Goal: Task Accomplishment & Management: Use online tool/utility

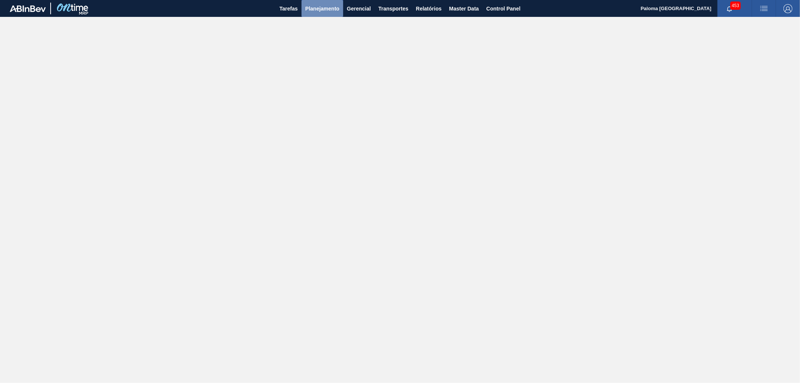
click at [331, 13] on button "Planejamento" at bounding box center [323, 8] width 42 height 17
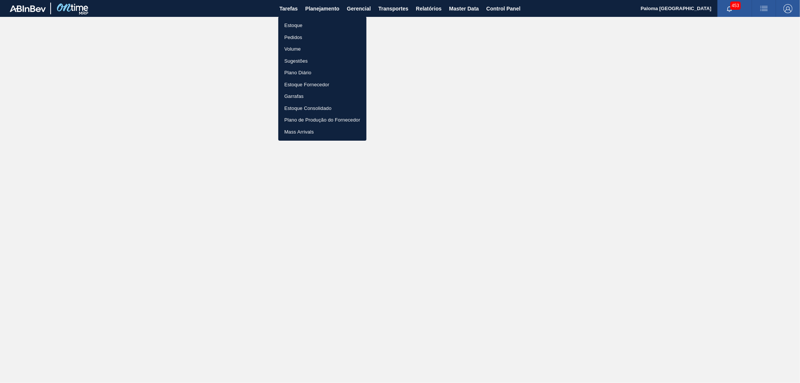
click at [305, 38] on li "Pedidos" at bounding box center [322, 38] width 88 height 12
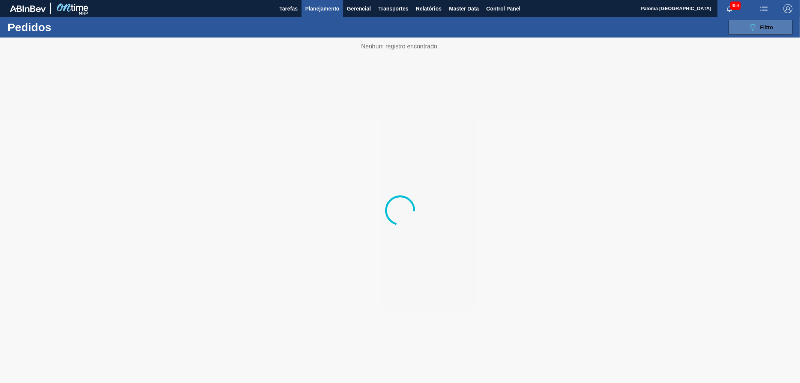
click at [720, 32] on div "089F7B8B-B2A5-4AFE-B5C0-19BA573D28AC Filtro" at bounding box center [760, 27] width 25 height 9
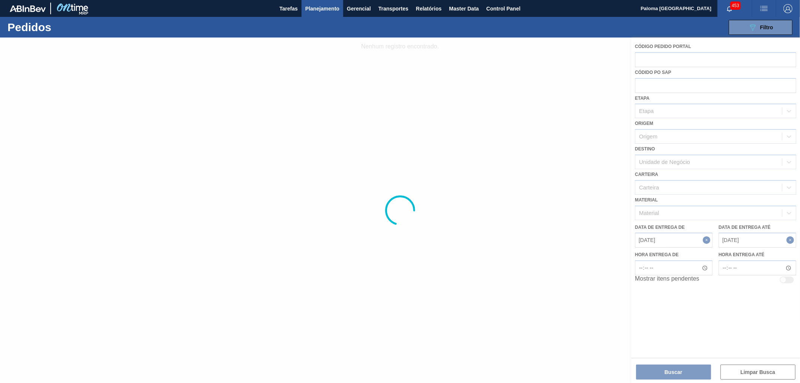
click at [710, 239] on div at bounding box center [400, 210] width 800 height 345
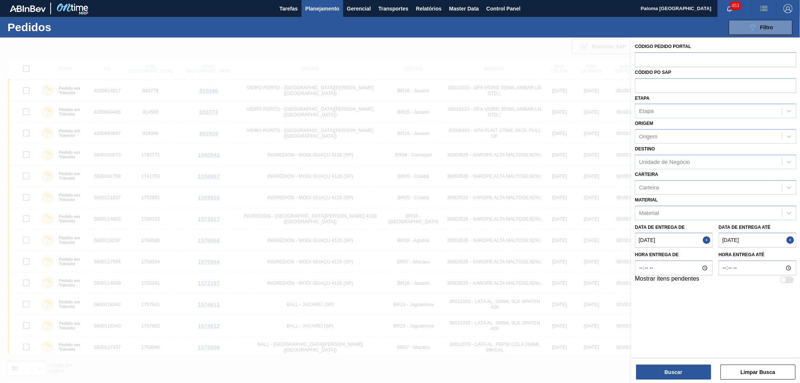
click at [707, 236] on button "Close" at bounding box center [708, 240] width 10 height 15
drag, startPoint x: 792, startPoint y: 239, endPoint x: 787, endPoint y: 235, distance: 6.5
click at [720, 239] on button "Close" at bounding box center [791, 240] width 10 height 15
click at [662, 83] on input "text" at bounding box center [715, 85] width 161 height 14
type input "2025852"
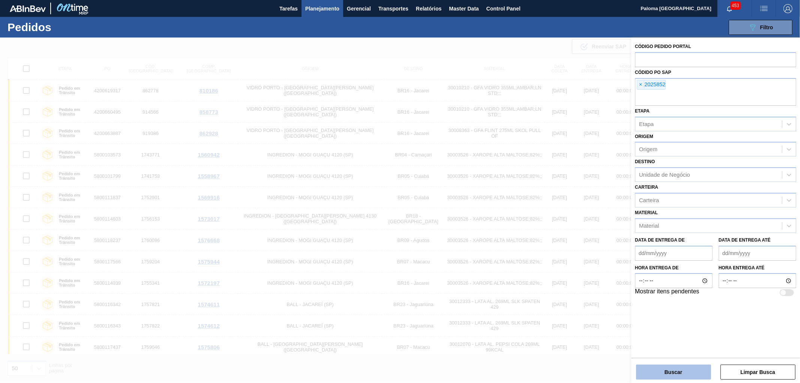
click at [683, 344] on button "Buscar" at bounding box center [673, 372] width 75 height 15
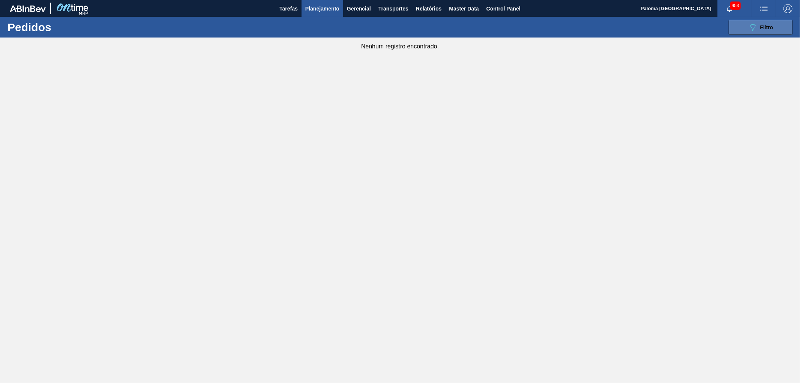
click at [720, 30] on icon "089F7B8B-B2A5-4AFE-B5C0-19BA573D28AC" at bounding box center [752, 27] width 9 height 9
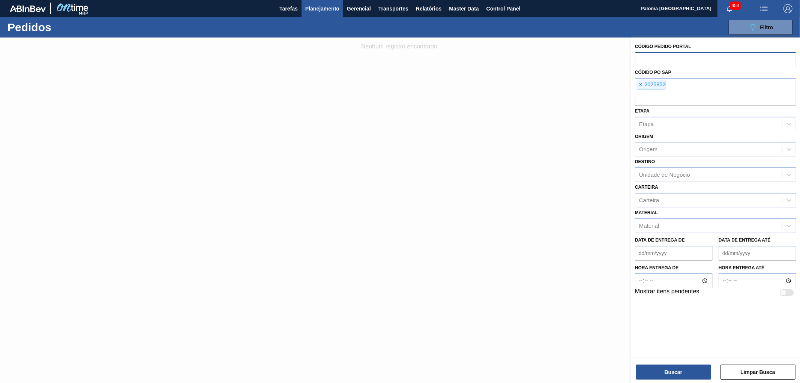
click at [651, 61] on input "text" at bounding box center [715, 59] width 161 height 14
type input "2025852"
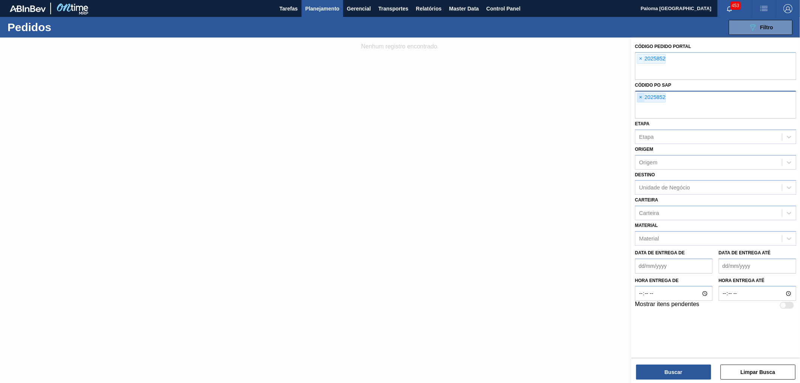
click at [640, 84] on div "Códido PO SAP × 2025852" at bounding box center [715, 99] width 161 height 39
click at [639, 99] on span "×" at bounding box center [640, 97] width 7 height 9
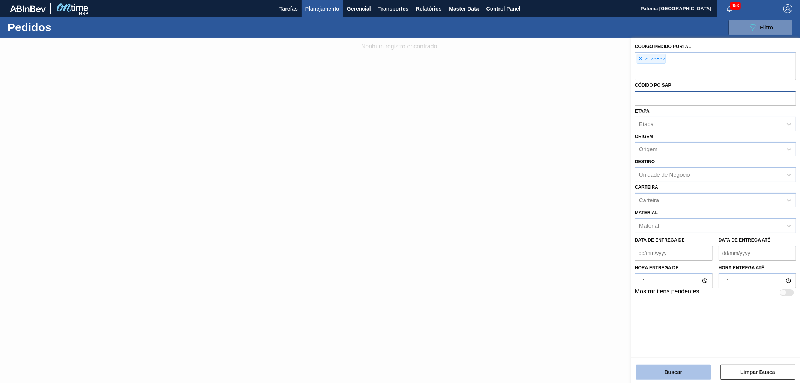
click at [677, 344] on button "Buscar" at bounding box center [673, 372] width 75 height 15
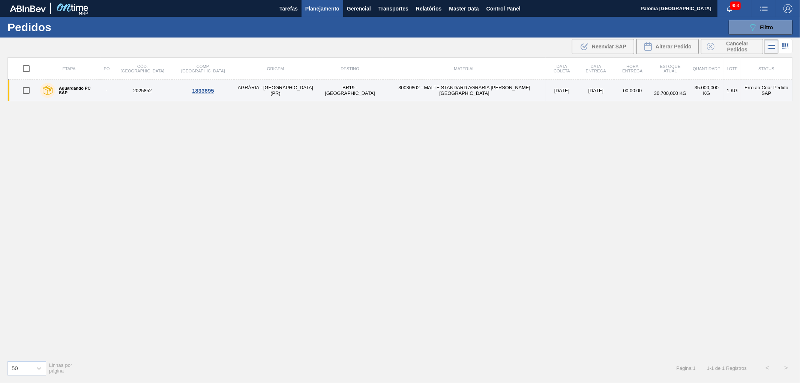
click at [89, 89] on label "Aguardando PC SAP" at bounding box center [76, 90] width 42 height 9
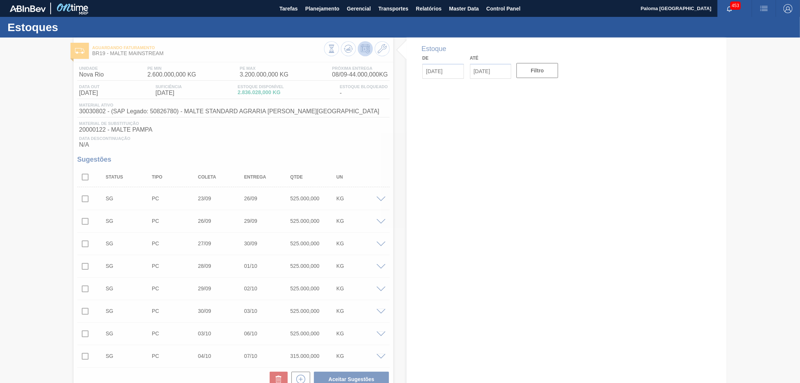
type input "[DATE]"
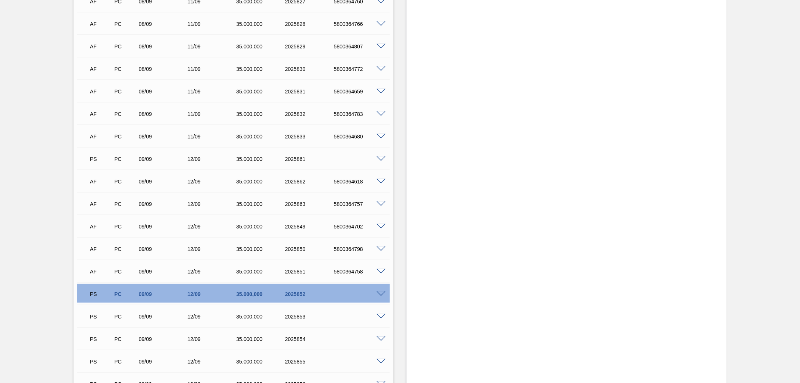
scroll to position [5459, 0]
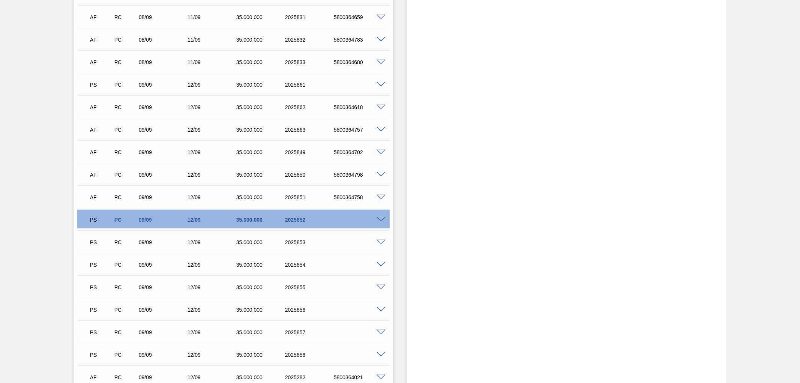
click at [381, 222] on div "PS PC 09/09 12/09 35.000,000 2025852" at bounding box center [233, 219] width 312 height 19
click at [381, 220] on span at bounding box center [381, 220] width 9 height 6
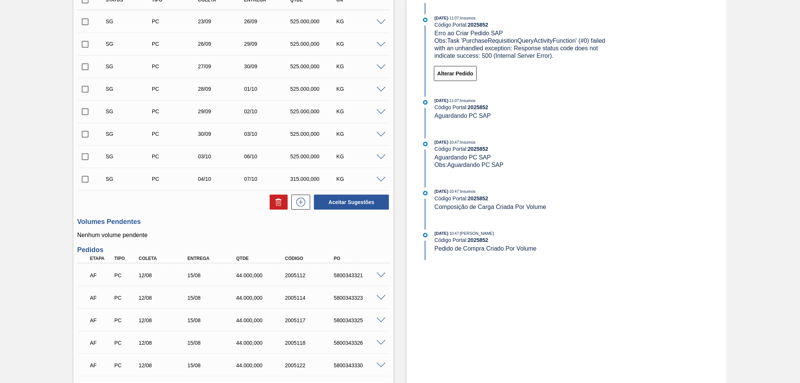
scroll to position [167, 0]
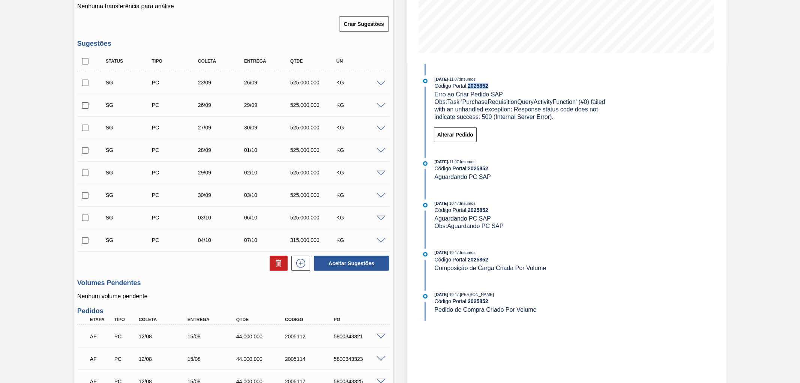
drag, startPoint x: 489, startPoint y: 86, endPoint x: 468, endPoint y: 86, distance: 21.4
click at [468, 86] on div "Código Portal: 2025852" at bounding box center [524, 86] width 178 height 6
copy strong "2025852"
drag, startPoint x: 447, startPoint y: 102, endPoint x: 576, endPoint y: 100, distance: 128.7
click at [576, 100] on span "Obs: Task 'PurchaseRequisitionQueryActivityFunction' (#0) failed with an unhand…" at bounding box center [521, 109] width 173 height 21
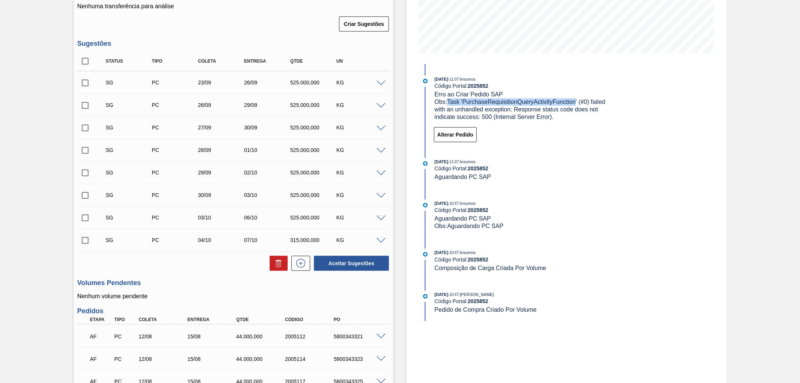
copy span "Task 'PurchaseRequisitionQueryActivityFunction"
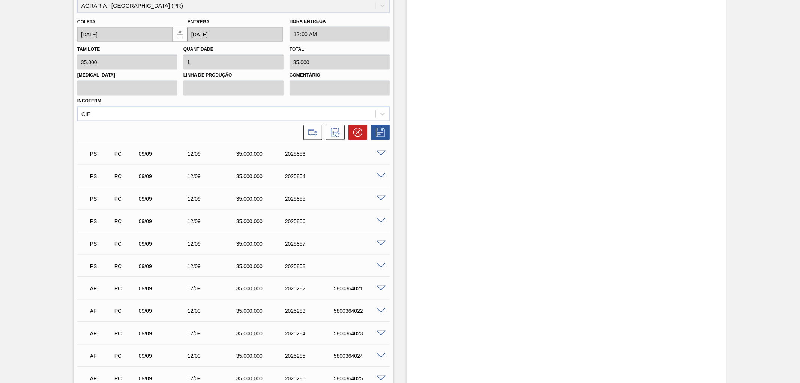
scroll to position [5491, 0]
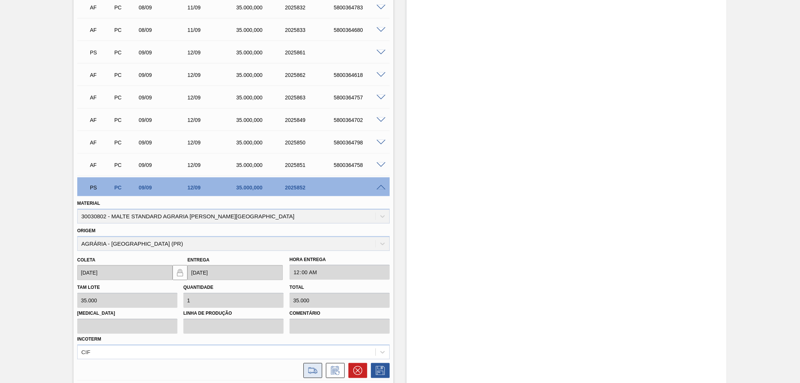
click at [316, 344] on icon at bounding box center [312, 370] width 9 height 6
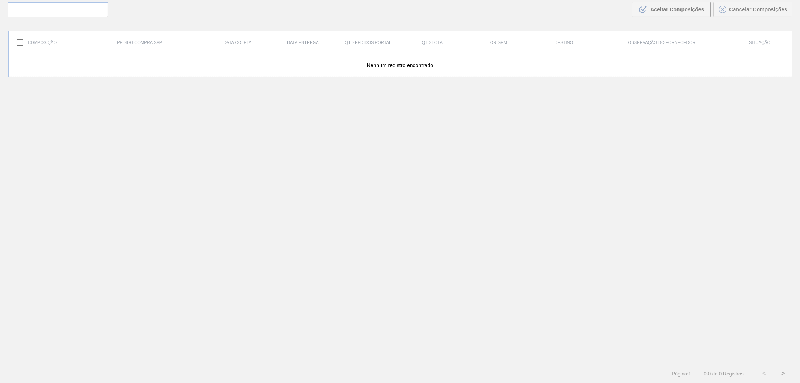
scroll to position [54, 0]
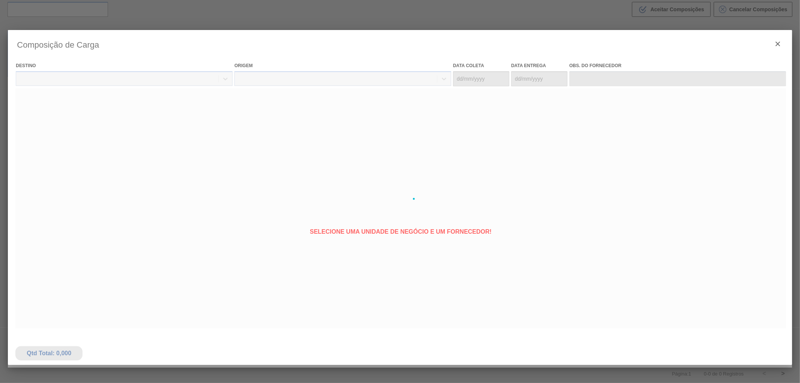
type coleta "09/09/2025"
type entrega "12/09/2025"
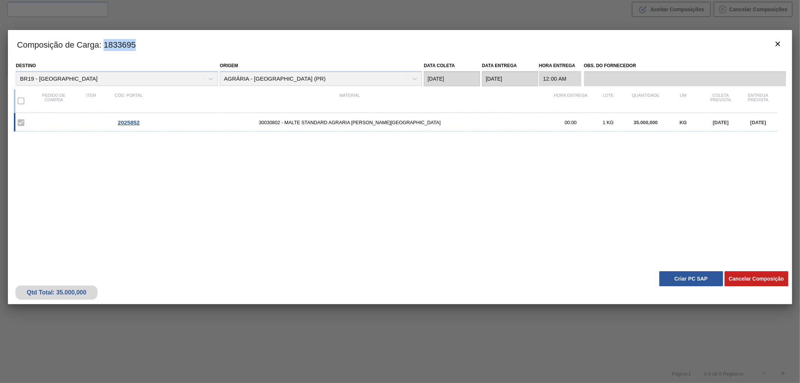
drag, startPoint x: 140, startPoint y: 47, endPoint x: 106, endPoint y: 44, distance: 33.9
click at [106, 44] on h3 "Composição de Carga : 1833695" at bounding box center [400, 44] width 784 height 29
copy h3 "1833695"
click at [687, 276] on button "Criar PC SAP" at bounding box center [691, 278] width 64 height 15
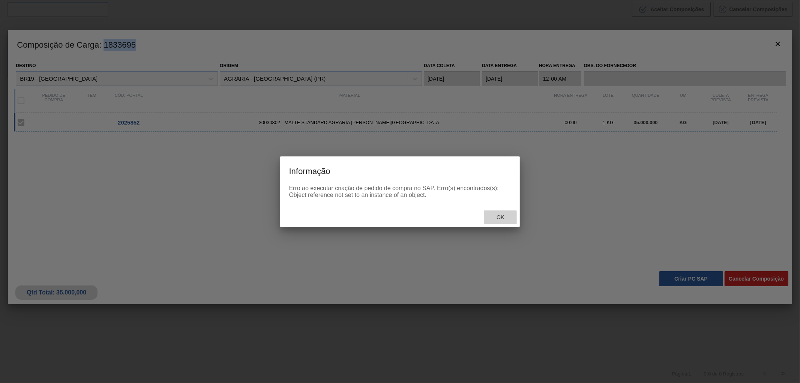
click at [502, 216] on span "Ok" at bounding box center [501, 217] width 20 height 6
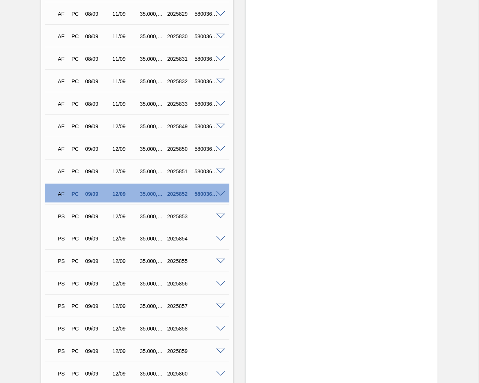
scroll to position [5413, 0]
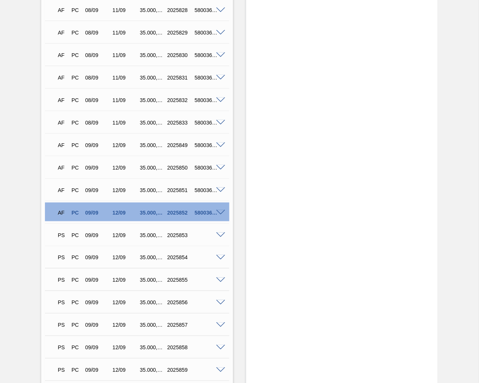
click at [222, 212] on span at bounding box center [220, 213] width 9 height 6
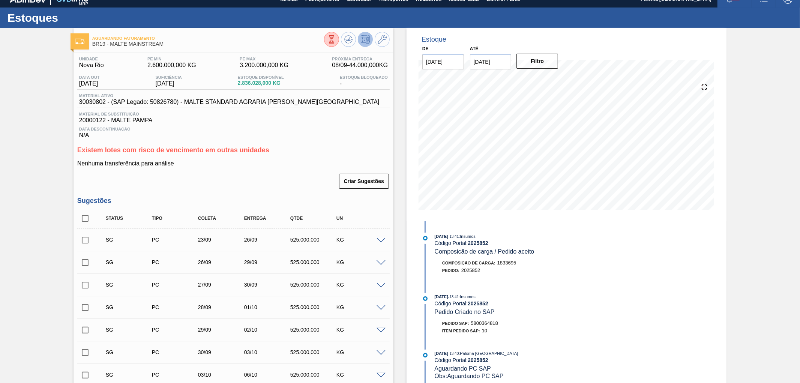
scroll to position [0, 0]
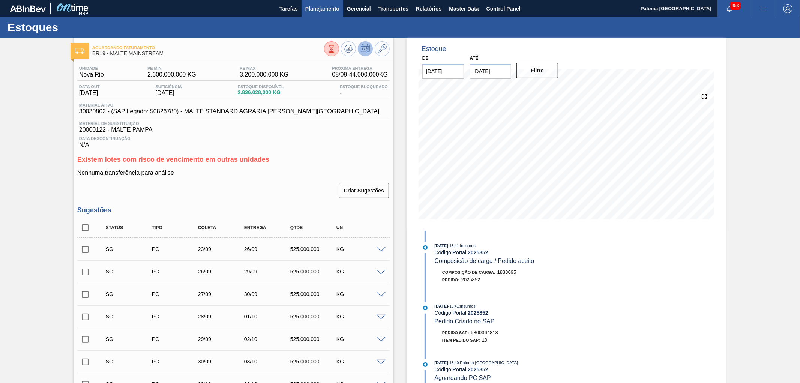
click at [313, 9] on span "Planejamento" at bounding box center [322, 8] width 34 height 9
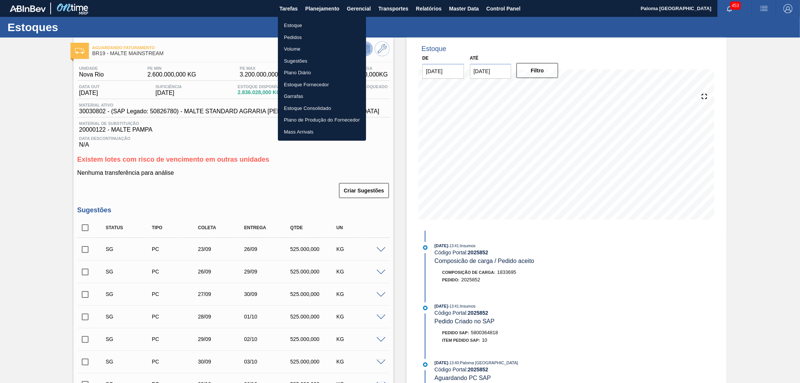
click at [299, 38] on li "Pedidos" at bounding box center [322, 38] width 88 height 12
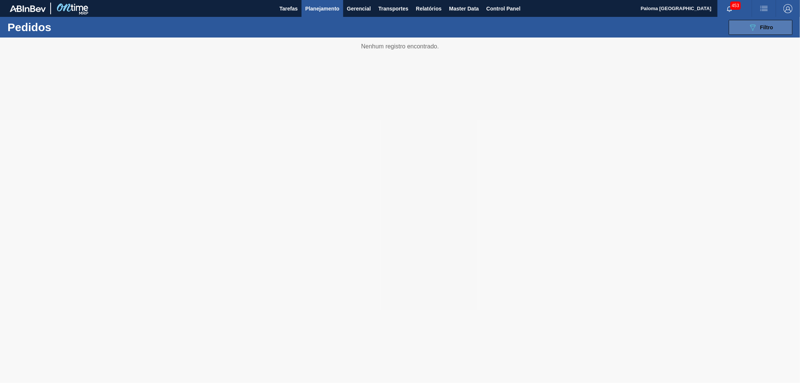
click at [720, 28] on span "Filtro" at bounding box center [766, 27] width 13 height 6
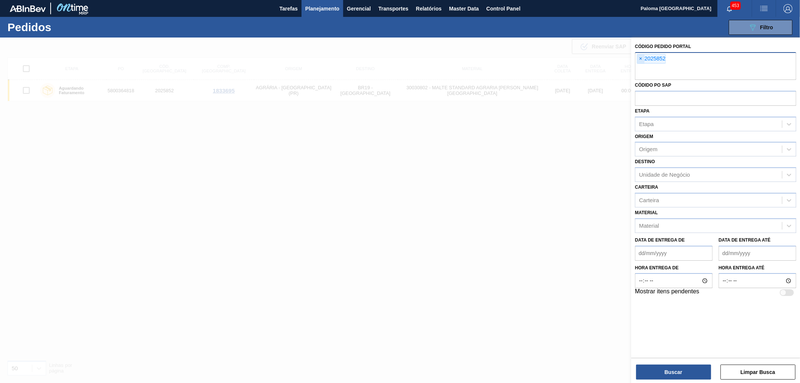
click at [639, 60] on span "×" at bounding box center [640, 58] width 7 height 9
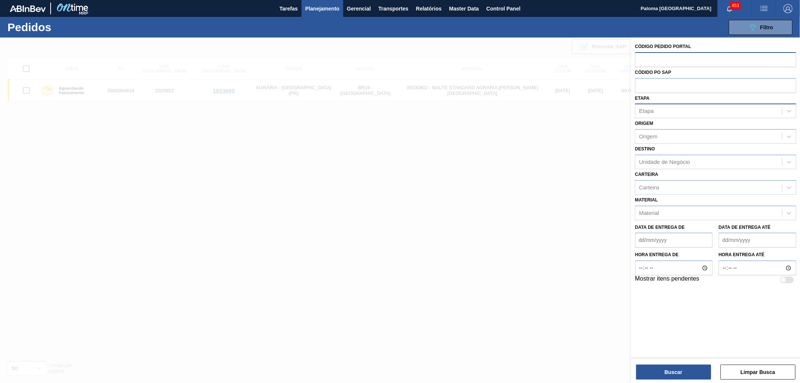
click at [656, 106] on div "Etapa" at bounding box center [708, 111] width 147 height 11
click at [655, 89] on input "text" at bounding box center [715, 85] width 161 height 14
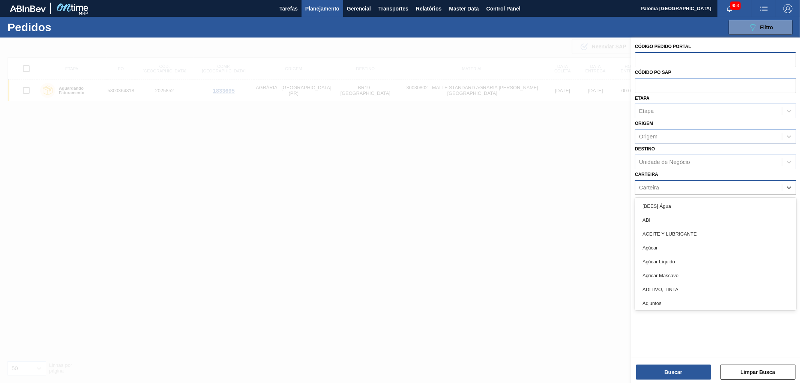
click at [651, 185] on div "Carteira" at bounding box center [649, 187] width 20 height 6
type input "malte"
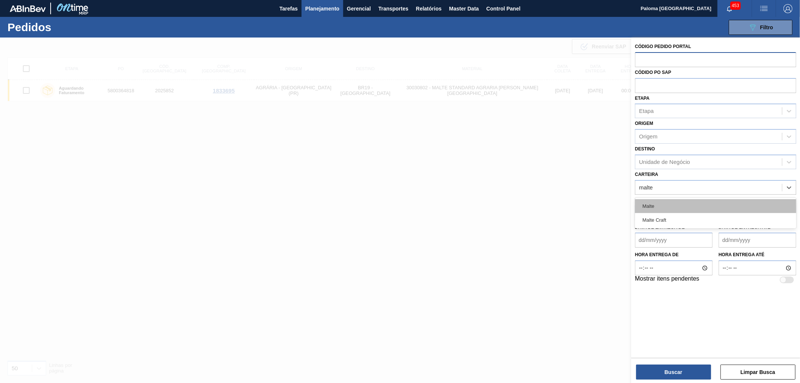
click at [654, 206] on div "Malte" at bounding box center [715, 206] width 161 height 14
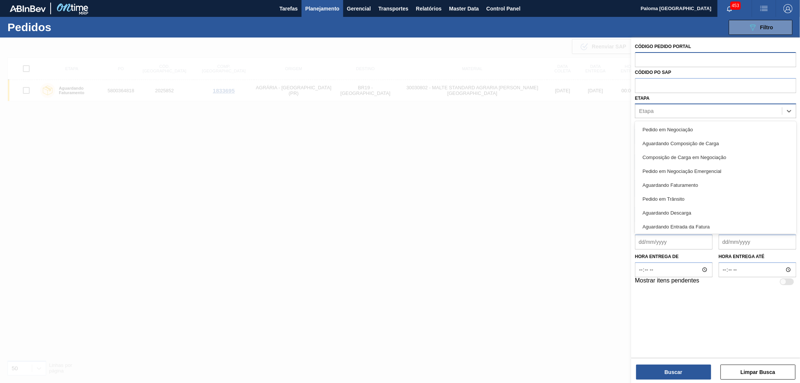
click at [654, 109] on div "Etapa" at bounding box center [708, 111] width 147 height 11
type input "agu"
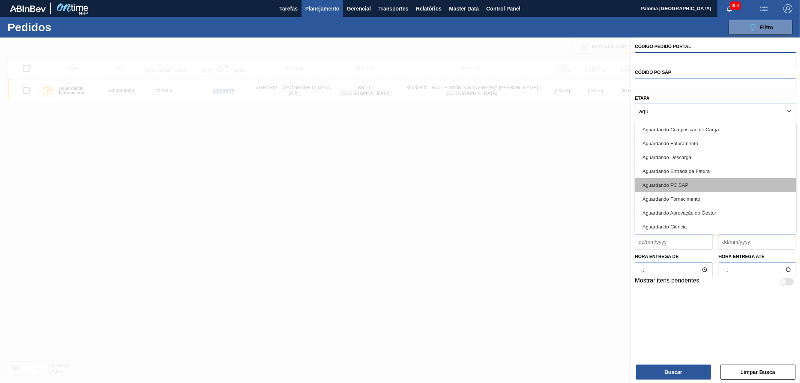
click at [676, 180] on div "Aguardando PC SAP" at bounding box center [715, 185] width 161 height 14
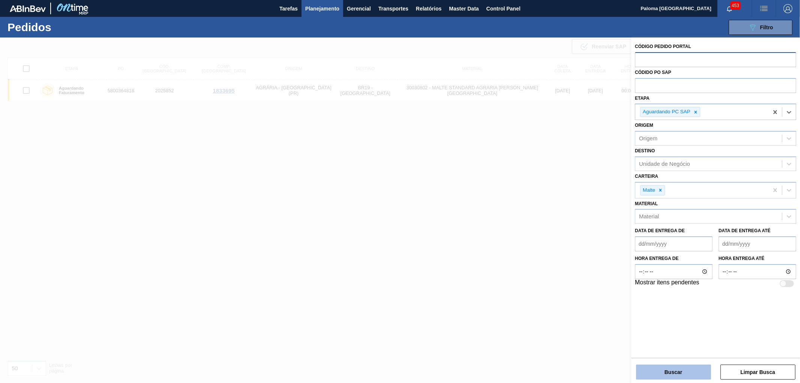
click at [673, 344] on button "Buscar" at bounding box center [673, 372] width 75 height 15
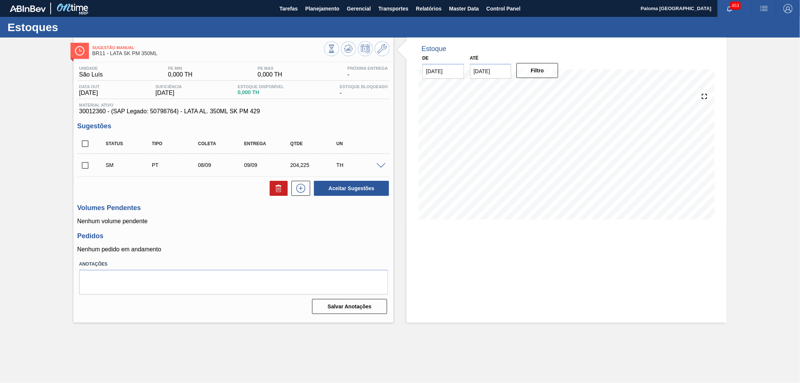
click at [380, 166] on span at bounding box center [381, 166] width 9 height 6
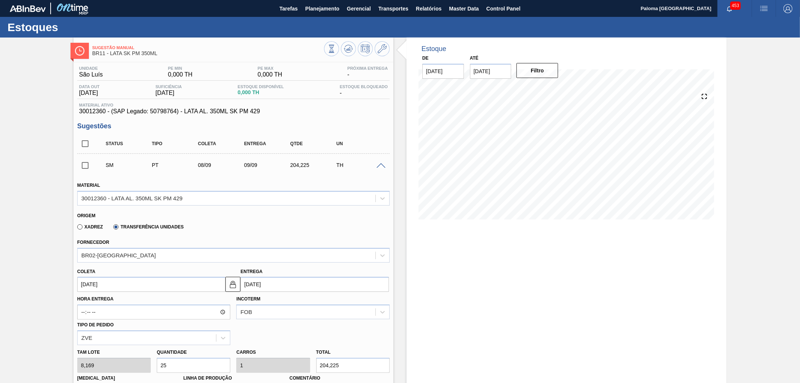
click at [732, 73] on div "Sugestão Manual BR11 - LATA SK PM 350ML Unidade São Luís PE MIN 0,000 TH PE MAX…" at bounding box center [400, 352] width 800 height 629
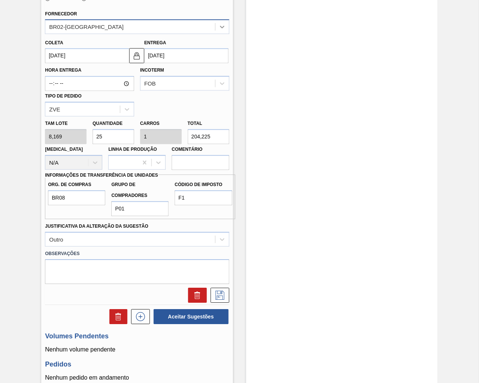
scroll to position [250, 0]
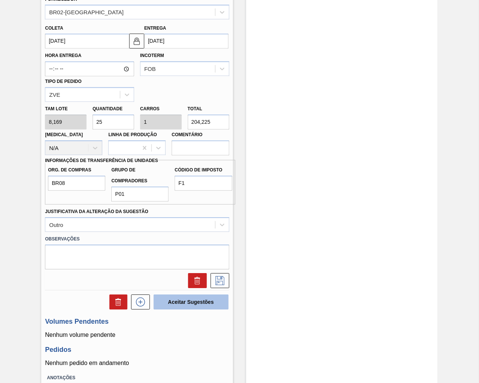
click at [195, 303] on button "Aceitar Sugestões" at bounding box center [191, 302] width 75 height 15
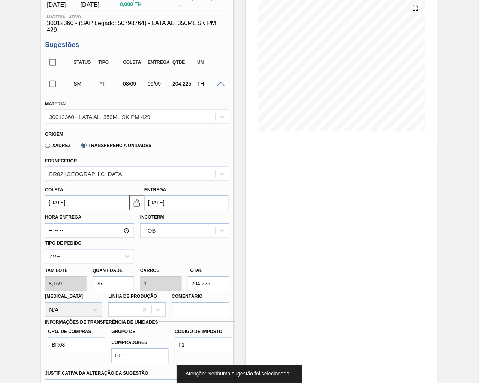
scroll to position [83, 0]
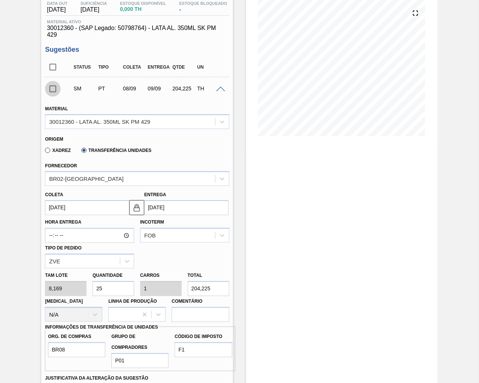
click at [54, 92] on input "checkbox" at bounding box center [53, 89] width 16 height 16
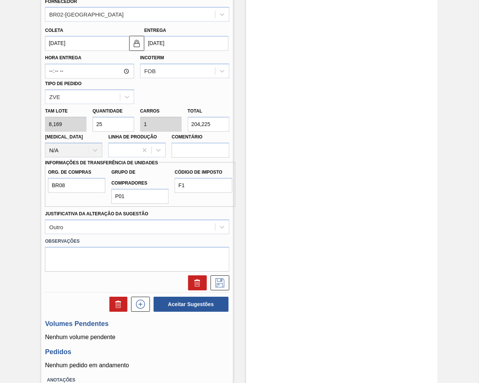
scroll to position [250, 0]
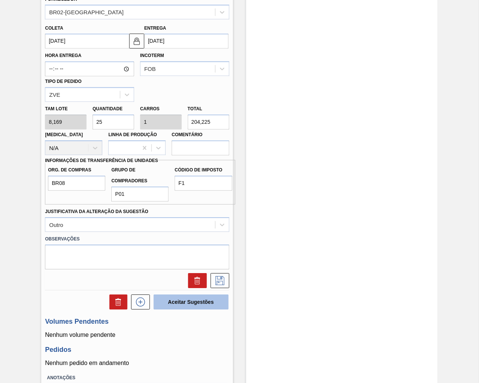
click at [185, 299] on button "Aceitar Sugestões" at bounding box center [191, 302] width 75 height 15
checkbox input "false"
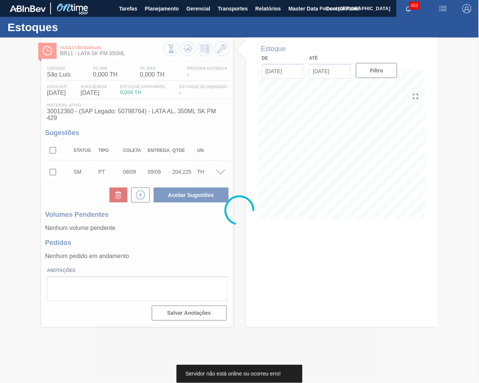
scroll to position [0, 0]
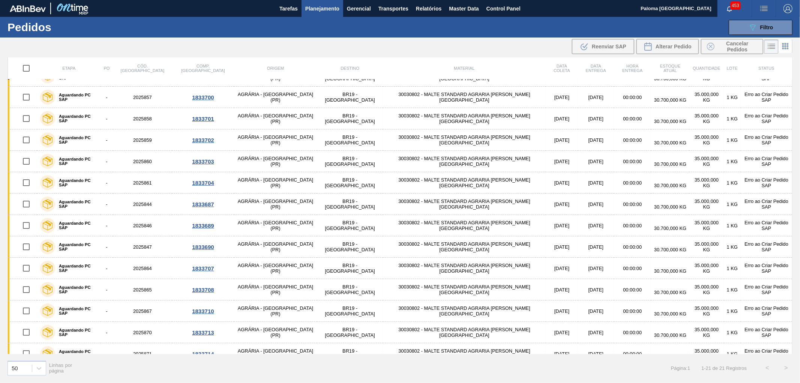
scroll to position [9, 0]
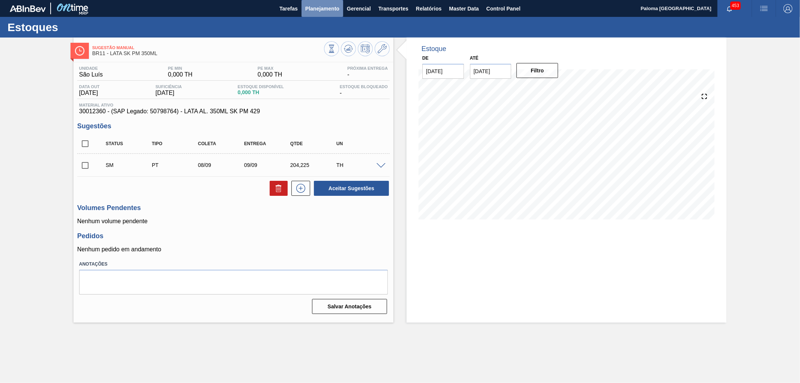
click at [333, 4] on span "Planejamento" at bounding box center [322, 8] width 34 height 9
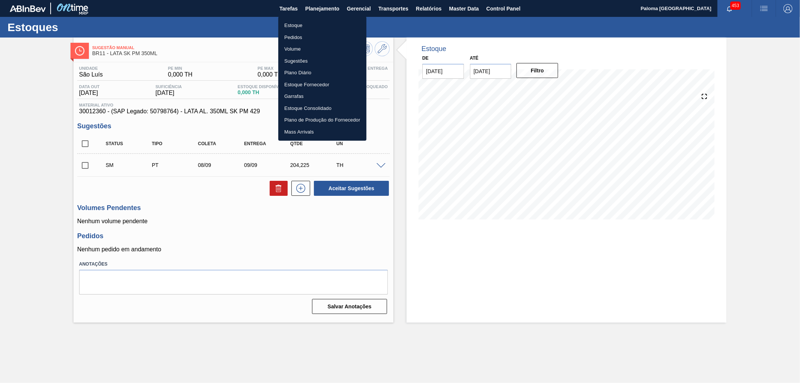
click at [306, 37] on li "Pedidos" at bounding box center [322, 38] width 88 height 12
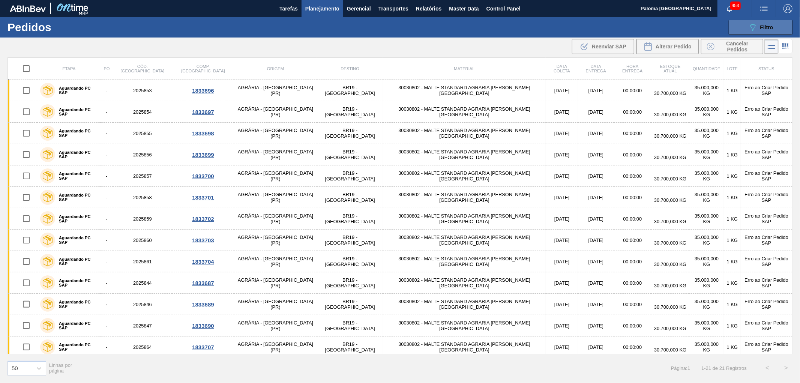
click at [736, 29] on button "089F7B8B-B2A5-4AFE-B5C0-19BA573D28AC Filtro" at bounding box center [761, 27] width 64 height 15
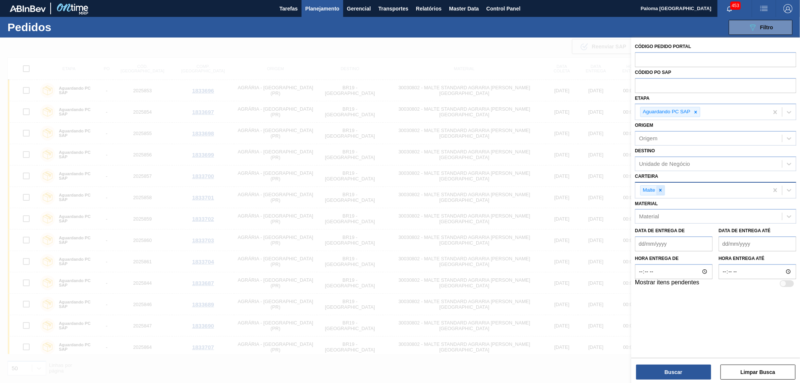
click at [662, 188] on icon at bounding box center [660, 190] width 5 height 5
click at [696, 114] on div at bounding box center [696, 111] width 8 height 9
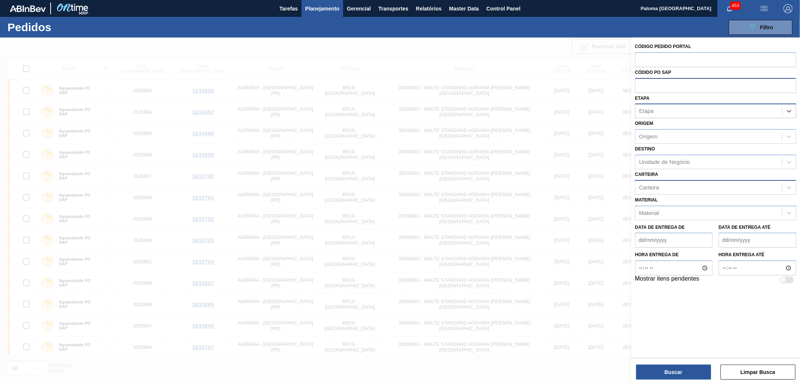
click at [662, 84] on input "text" at bounding box center [715, 85] width 161 height 14
paste input "5800354812"
type input "5800354812"
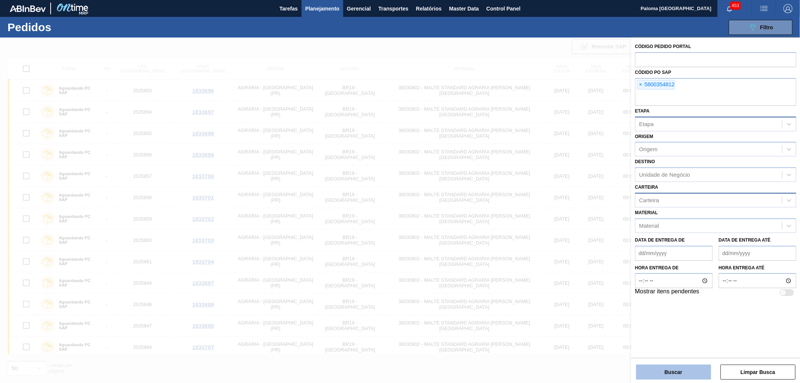
click at [681, 376] on button "Buscar" at bounding box center [673, 372] width 75 height 15
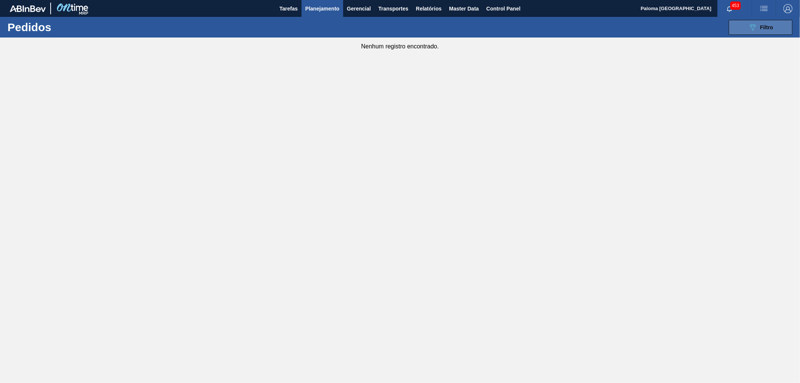
click at [764, 27] on span "Filtro" at bounding box center [766, 27] width 13 height 6
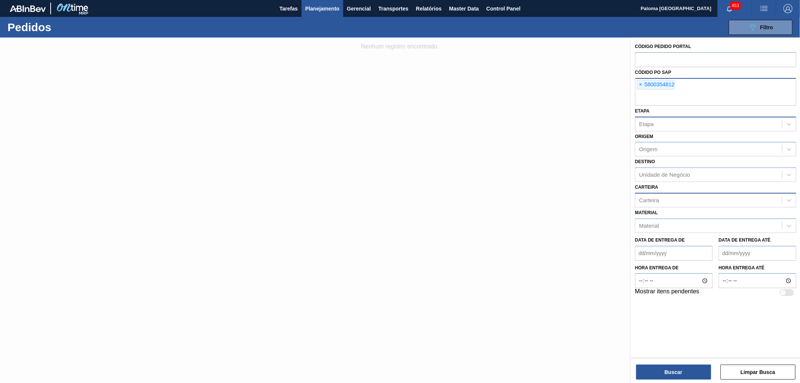
click at [676, 100] on input "text" at bounding box center [715, 99] width 161 height 14
paste input "5800354813"
type input "5800354813"
click at [639, 98] on input "text" at bounding box center [715, 99] width 161 height 14
paste input "5800354814"
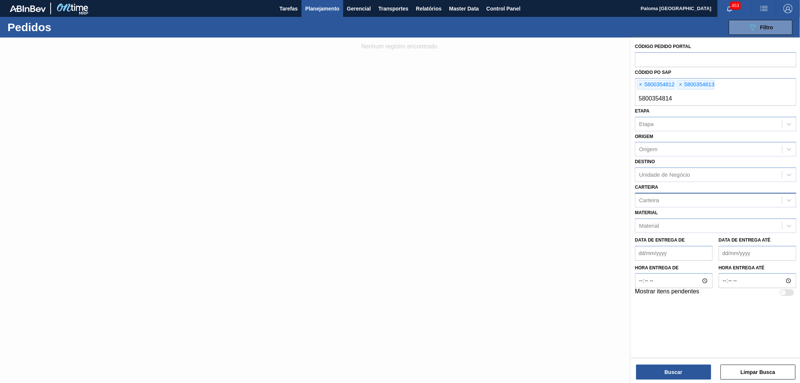
type input "5800354814"
click at [677, 104] on input "text" at bounding box center [715, 99] width 161 height 14
paste input "5800354815"
type input "5800354815"
click at [672, 374] on button "Buscar" at bounding box center [673, 372] width 75 height 15
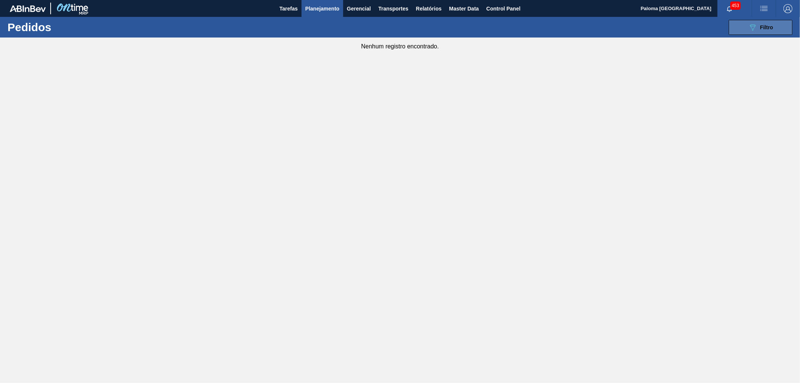
click at [758, 29] on div "089F7B8B-B2A5-4AFE-B5C0-19BA573D28AC Filtro" at bounding box center [760, 27] width 25 height 9
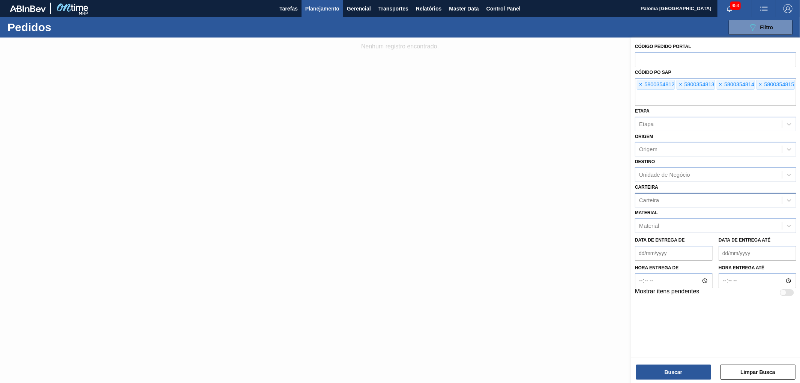
click at [786, 5] on img "button" at bounding box center [787, 8] width 9 height 9
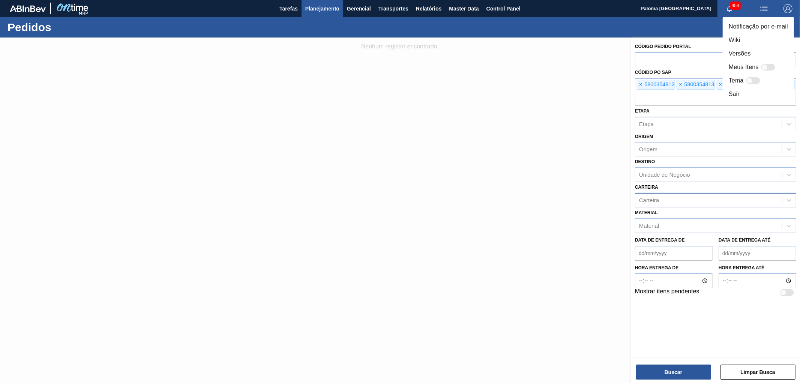
click at [786, 6] on div at bounding box center [400, 191] width 800 height 383
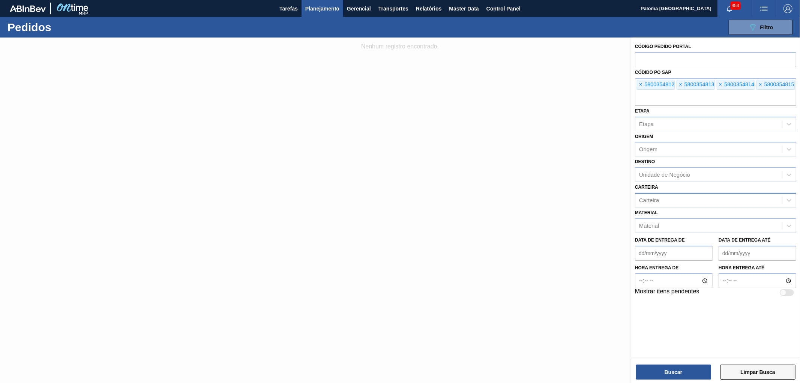
click at [766, 369] on button "Limpar Busca" at bounding box center [757, 372] width 75 height 15
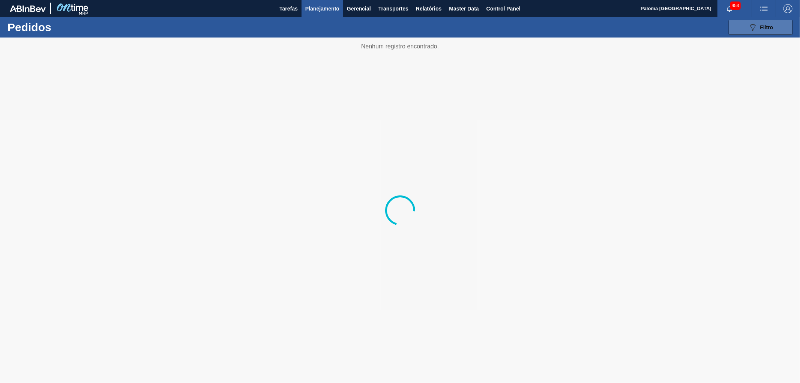
click at [735, 22] on button "089F7B8B-B2A5-4AFE-B5C0-19BA573D28AC Filtro" at bounding box center [761, 27] width 64 height 15
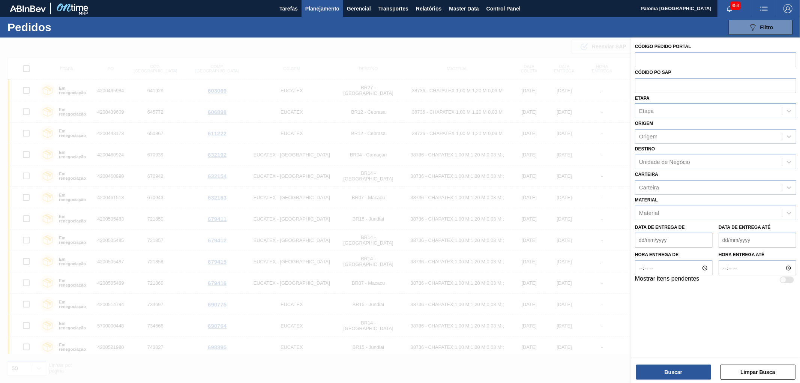
click at [653, 114] on div "Etapa" at bounding box center [646, 111] width 15 height 6
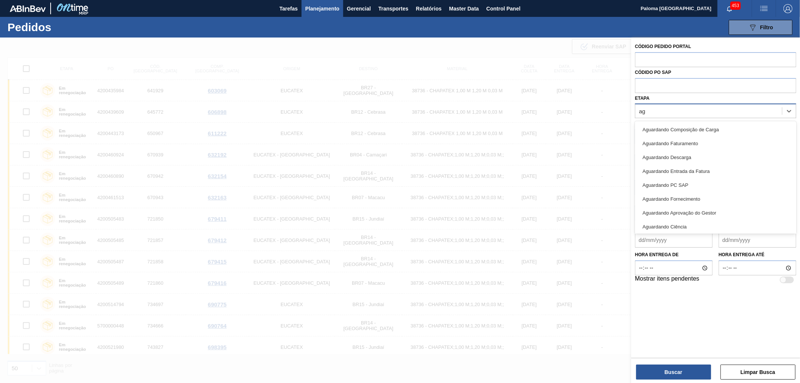
type input "agu"
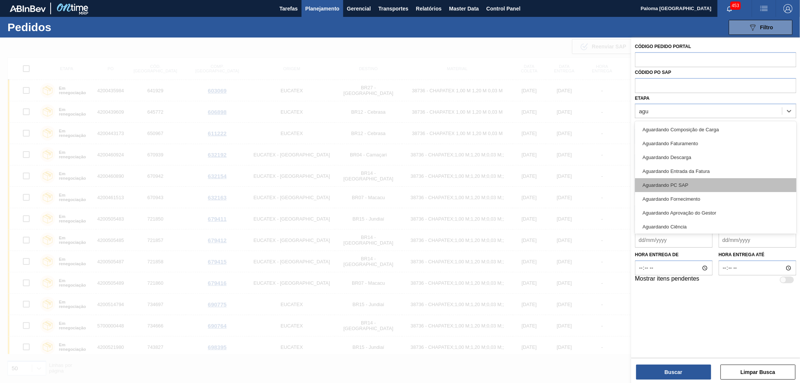
click at [672, 184] on div "Aguardando PC SAP" at bounding box center [715, 185] width 161 height 14
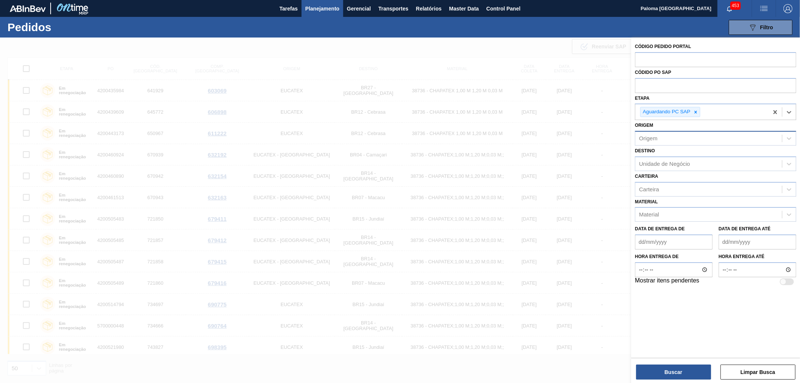
click at [652, 138] on div "Origem" at bounding box center [648, 138] width 18 height 6
click at [652, 135] on div "Origem" at bounding box center [648, 138] width 18 height 6
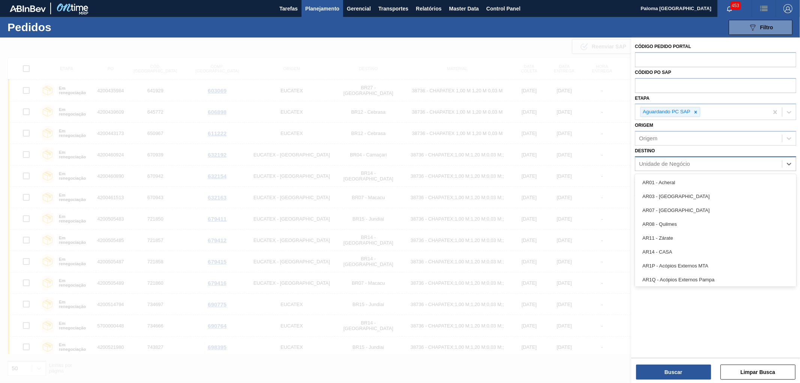
click at [651, 164] on div "Unidade de Negócio" at bounding box center [664, 164] width 51 height 6
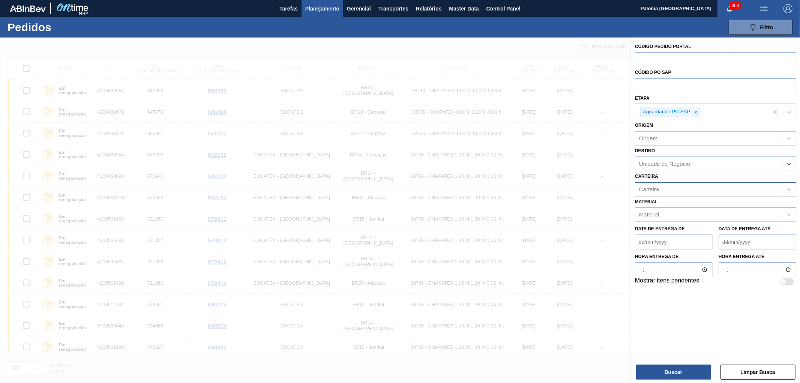
click at [647, 192] on div "Carteira" at bounding box center [708, 189] width 147 height 11
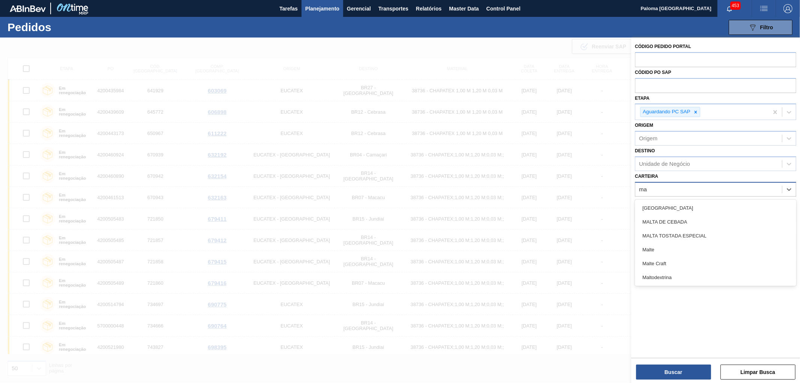
type input "mal"
click at [644, 246] on div "Malte" at bounding box center [715, 250] width 161 height 14
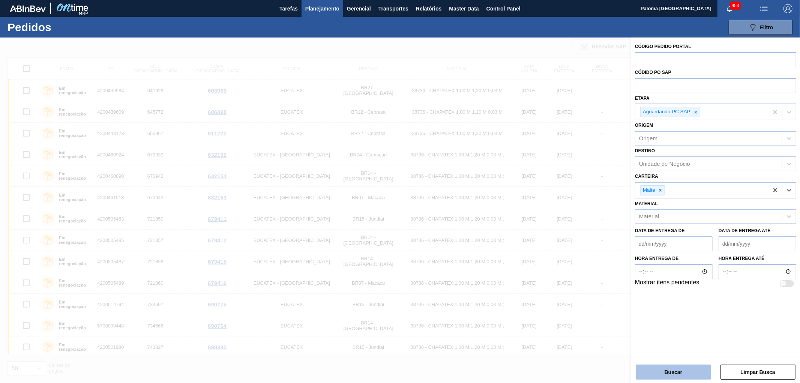
click at [680, 371] on button "Buscar" at bounding box center [673, 372] width 75 height 15
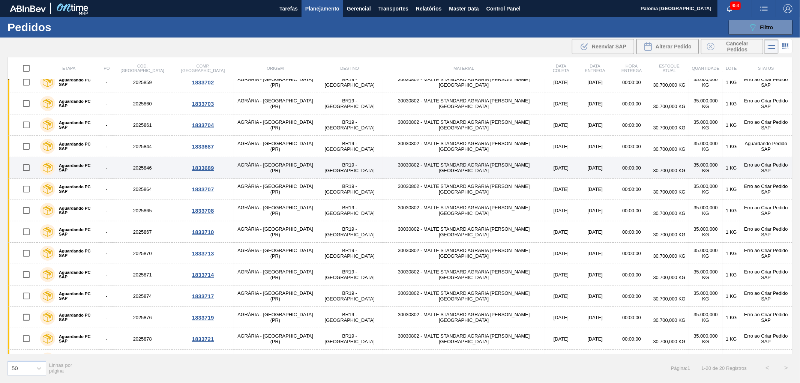
scroll to position [154, 0]
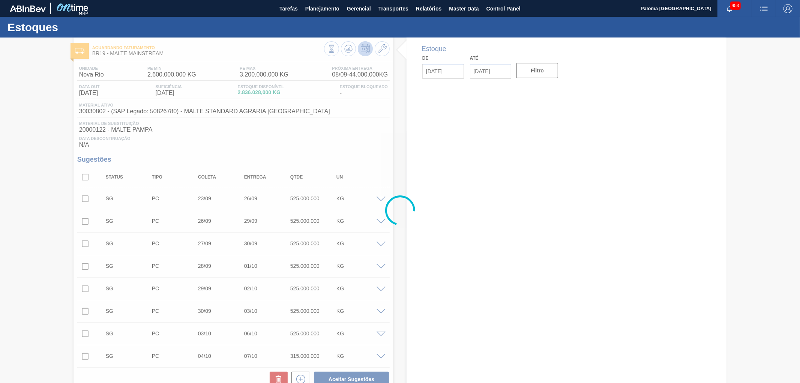
type input "[DATE]"
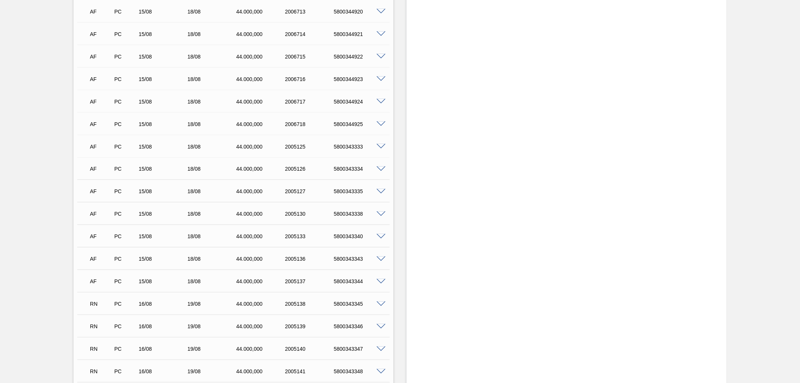
scroll to position [1042, 0]
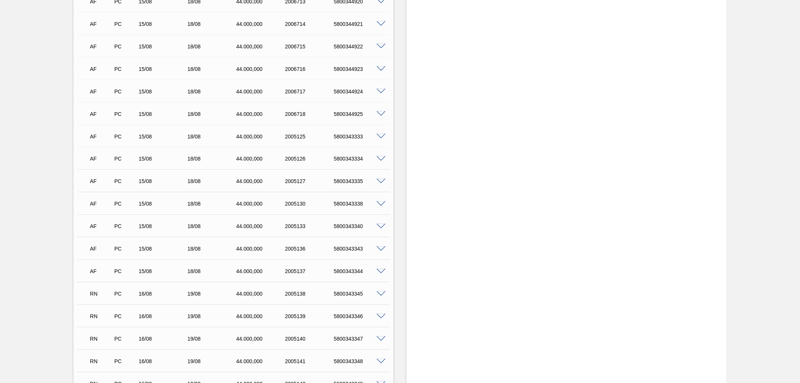
drag, startPoint x: 799, startPoint y: 53, endPoint x: 797, endPoint y: 75, distance: 22.2
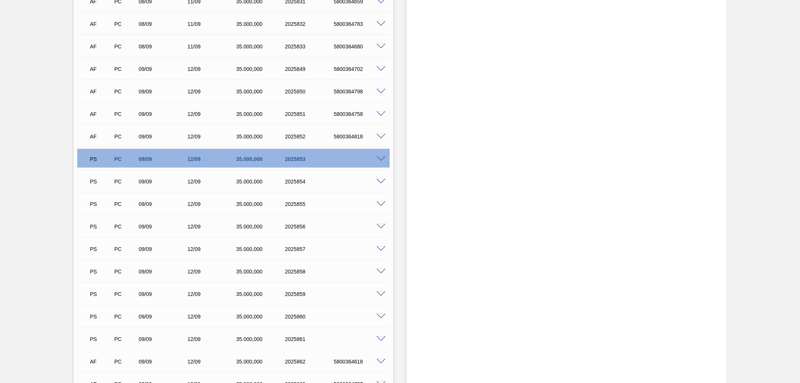
scroll to position [5484, 0]
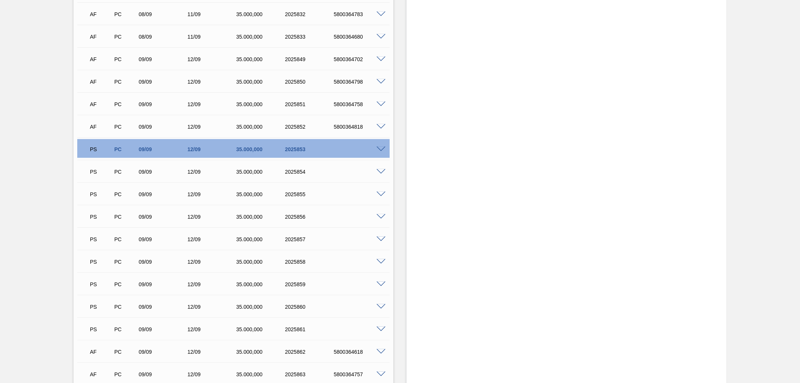
click at [379, 149] on span at bounding box center [381, 150] width 9 height 6
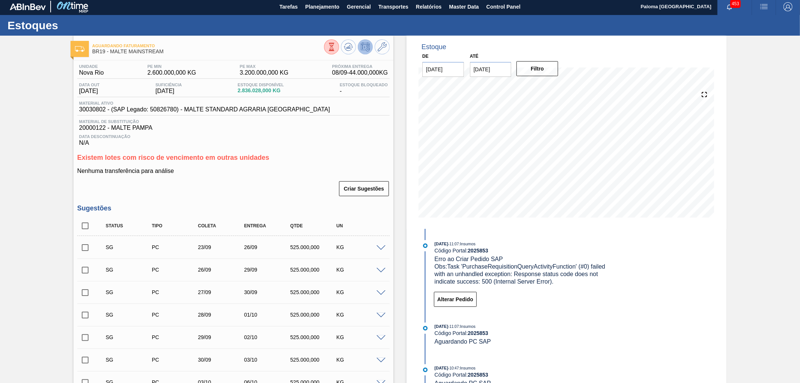
scroll to position [0, 0]
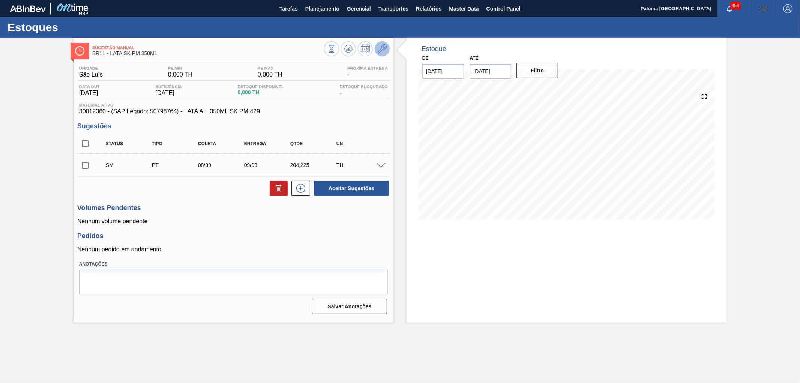
click at [384, 52] on icon at bounding box center [382, 48] width 9 height 9
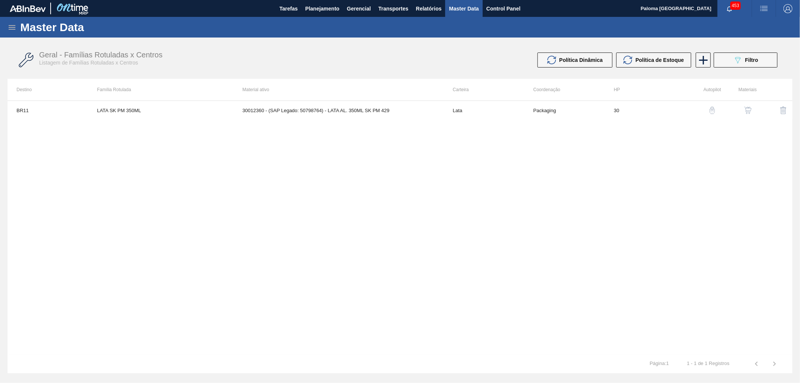
click at [748, 111] on img "button" at bounding box center [748, 111] width 8 height 8
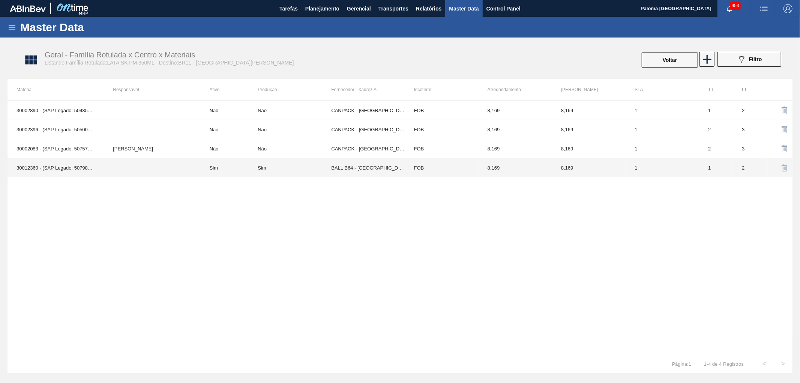
click at [525, 163] on td "8,169" at bounding box center [516, 167] width 74 height 19
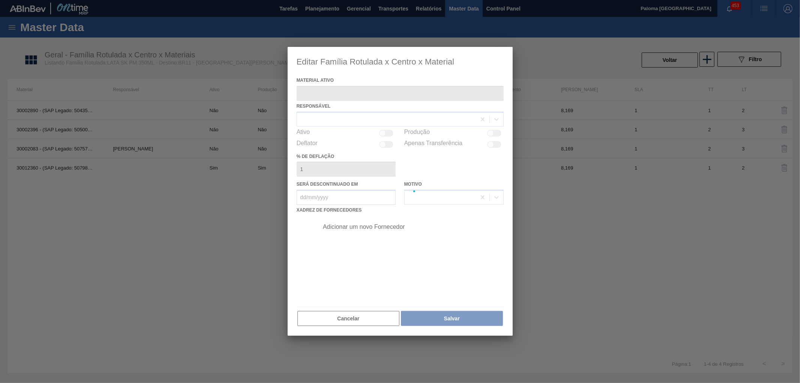
type ativo "30012360 - (SAP Legado: 50798764) - LATA AL. 350ML SK PM 429"
checkbox input "true"
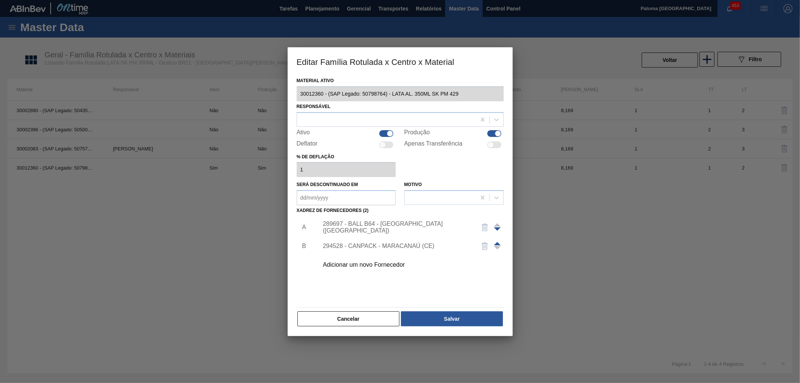
click at [395, 225] on div "289697 - BALL B64 - [GEOGRAPHIC_DATA] ([GEOGRAPHIC_DATA])" at bounding box center [396, 228] width 147 height 14
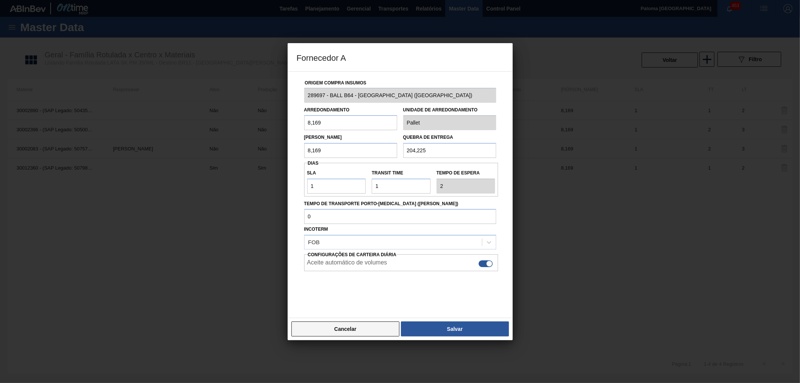
click at [352, 331] on button "Cancelar" at bounding box center [345, 328] width 108 height 15
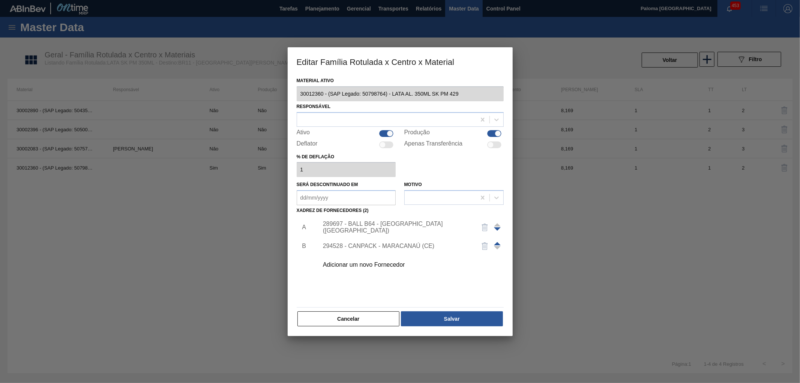
click at [393, 244] on div "294528 - CANPACK - MARACANAÚ (CE)" at bounding box center [396, 246] width 147 height 7
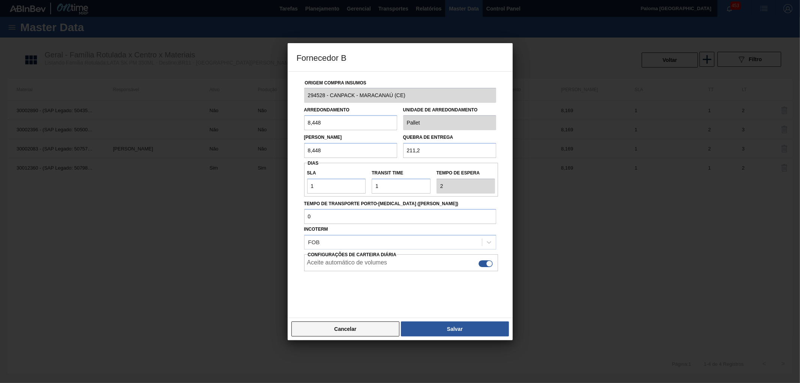
click at [364, 331] on button "Cancelar" at bounding box center [345, 328] width 108 height 15
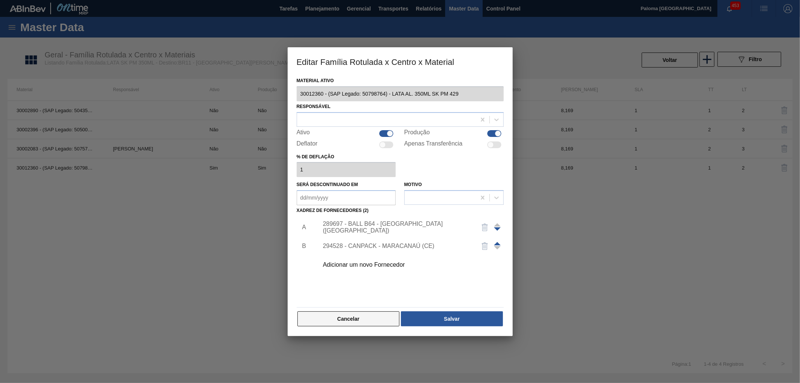
click at [364, 320] on button "Cancelar" at bounding box center [348, 318] width 102 height 15
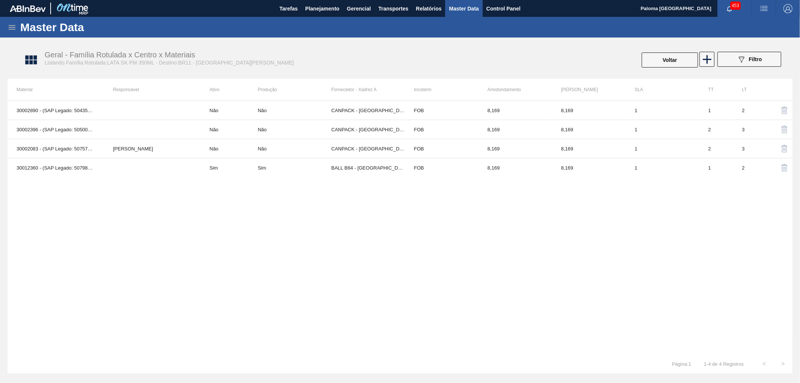
drag, startPoint x: 485, startPoint y: 225, endPoint x: 469, endPoint y: 205, distance: 25.9
click at [484, 225] on div "30002890 - (SAP Legado: 50435923) - LATA AL. 350ML SK PM Não Não CANPACK - ITUM…" at bounding box center [400, 228] width 785 height 254
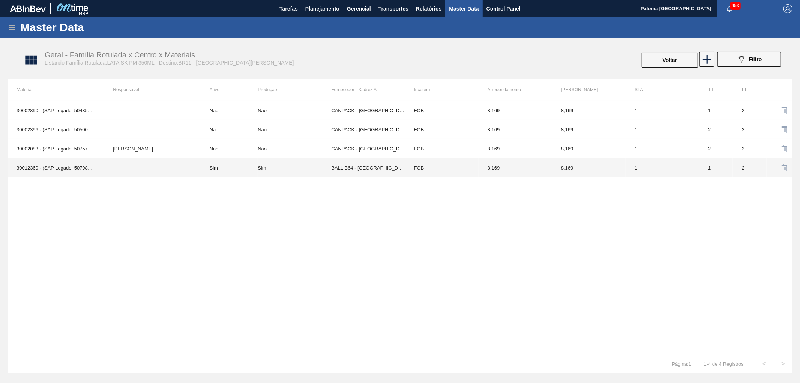
click at [428, 170] on td "FOB" at bounding box center [442, 167] width 74 height 19
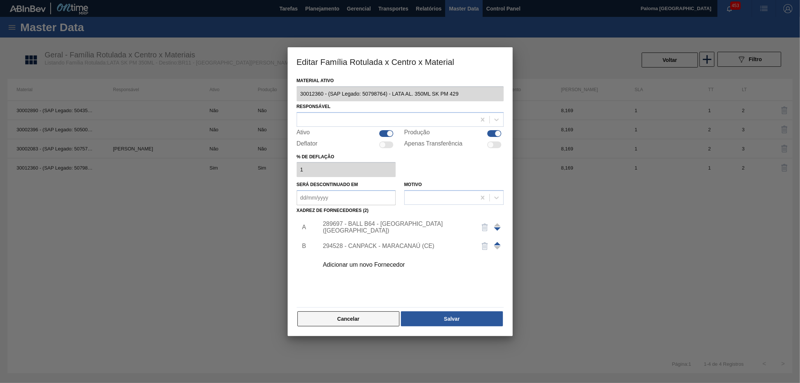
click at [351, 320] on button "Cancelar" at bounding box center [348, 318] width 102 height 15
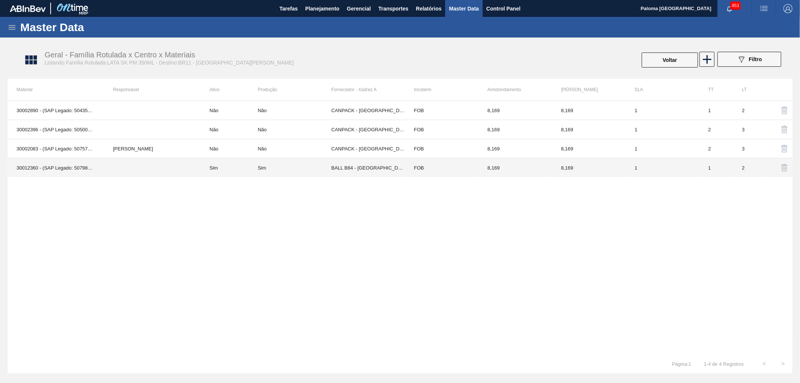
click at [333, 165] on td "BALL B64 - [GEOGRAPHIC_DATA] ([GEOGRAPHIC_DATA])" at bounding box center [368, 167] width 74 height 19
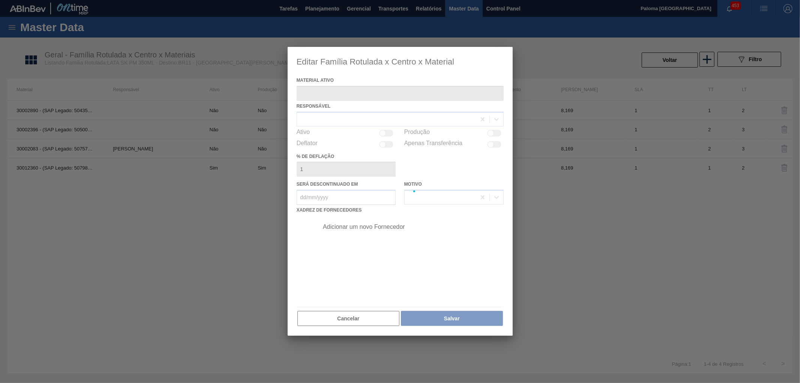
type ativo "30012360 - (SAP Legado: 50798764) - LATA AL. 350ML SK PM 429"
checkbox input "true"
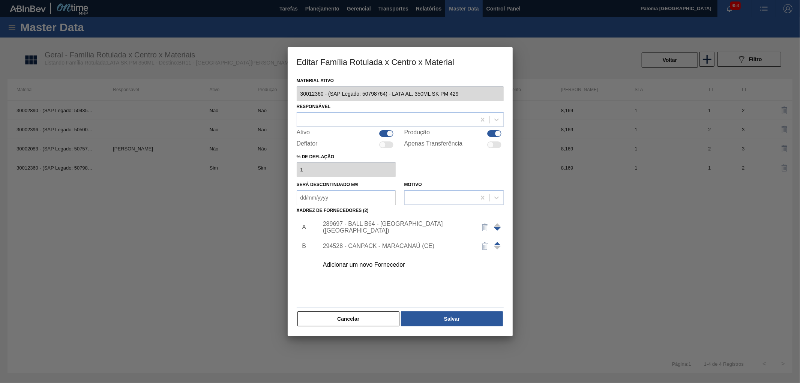
click at [371, 263] on div "Adicionar um novo Fornecedor" at bounding box center [396, 264] width 147 height 7
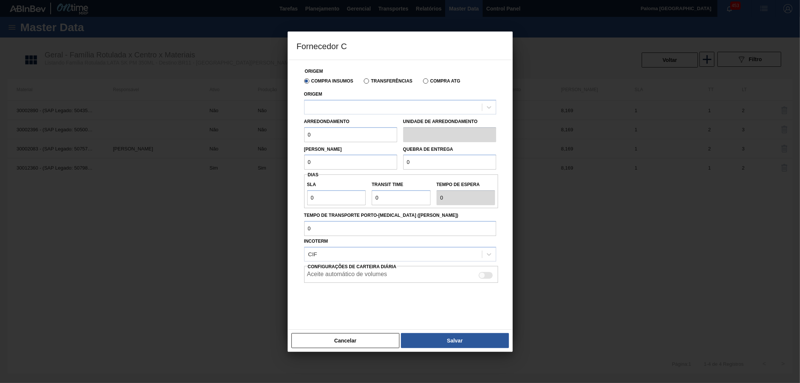
click at [366, 83] on label "Transferências" at bounding box center [388, 80] width 49 height 5
click at [363, 83] on input "Transferências" at bounding box center [363, 83] width 0 height 0
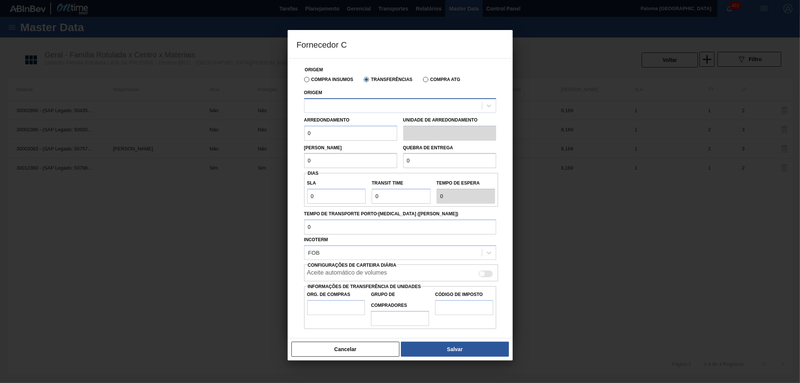
click at [355, 100] on div at bounding box center [393, 105] width 177 height 11
click at [368, 354] on button "Cancelar" at bounding box center [345, 349] width 108 height 15
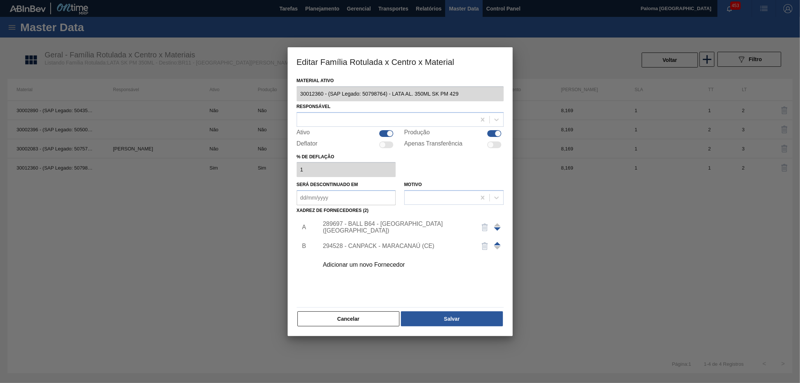
click at [208, 238] on div at bounding box center [400, 191] width 800 height 383
click at [323, 312] on button "Cancelar" at bounding box center [348, 318] width 102 height 15
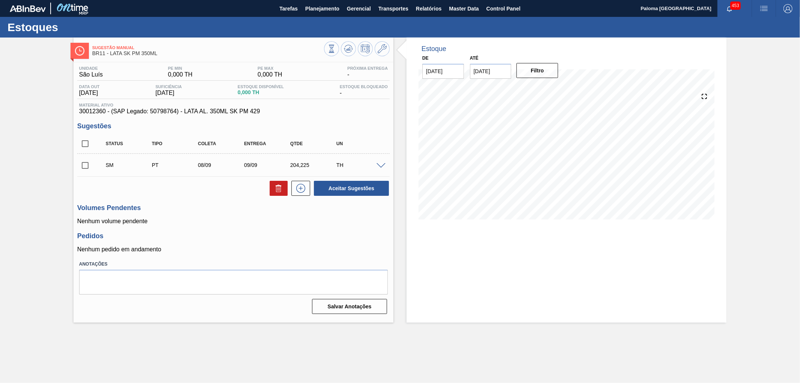
click at [383, 167] on span at bounding box center [381, 166] width 9 height 6
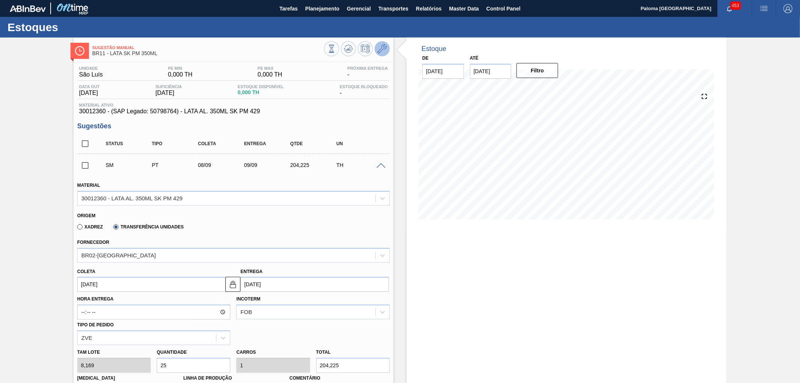
click at [384, 54] on button at bounding box center [382, 48] width 15 height 15
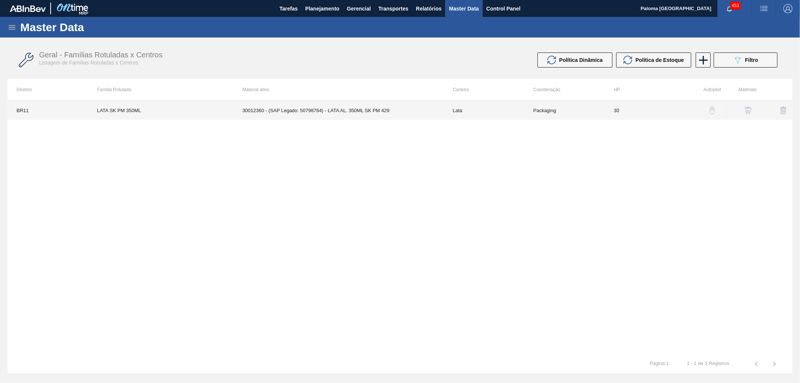
click at [370, 113] on td "30012360 - (SAP Legado: 50798764) - LATA AL. 350ML SK PM 429" at bounding box center [338, 110] width 210 height 19
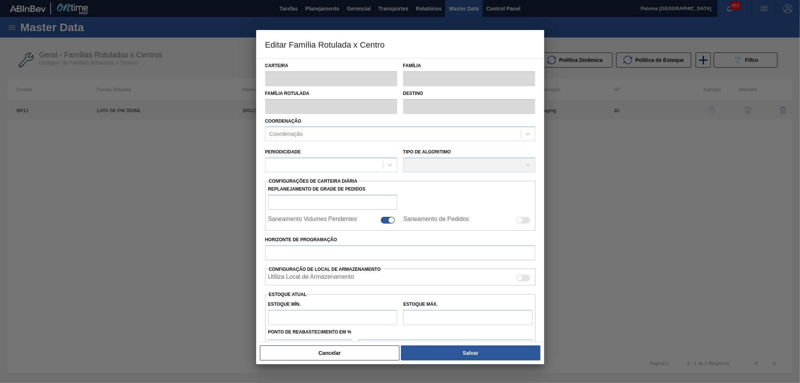
type input "Lata"
type input "LATA SK PM 350ML"
type input "BR11 - [GEOGRAPHIC_DATA][PERSON_NAME]"
type input "0"
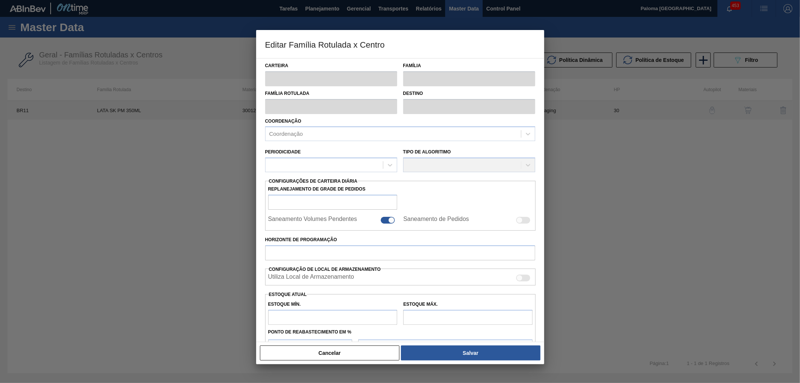
checkbox input "true"
type input "30"
type input "0"
type input "100"
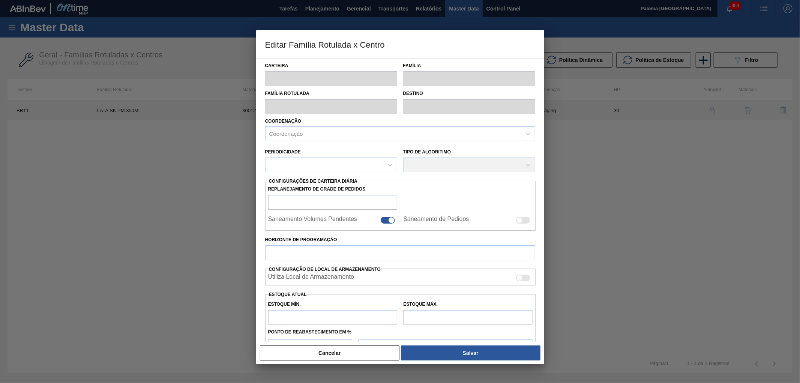
type input "0,000"
checkbox input "true"
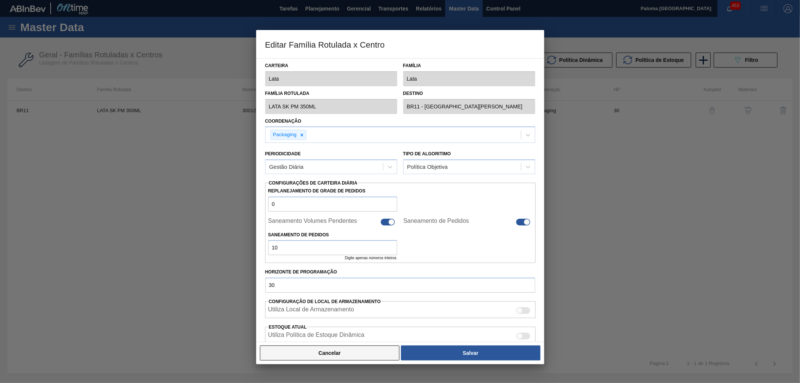
click at [378, 359] on button "Cancelar" at bounding box center [330, 352] width 140 height 15
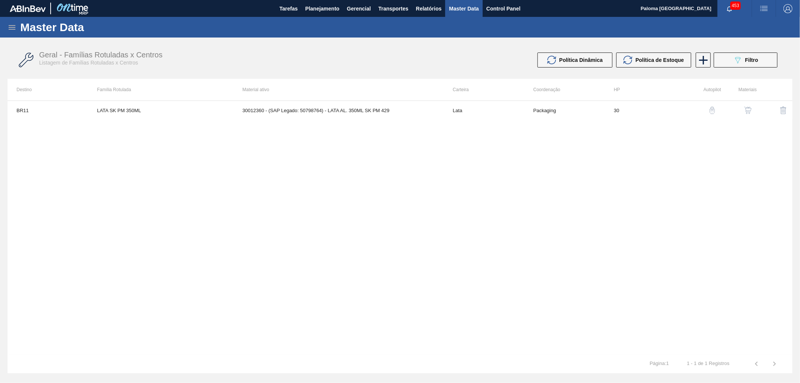
click at [749, 110] on img "button" at bounding box center [748, 111] width 8 height 8
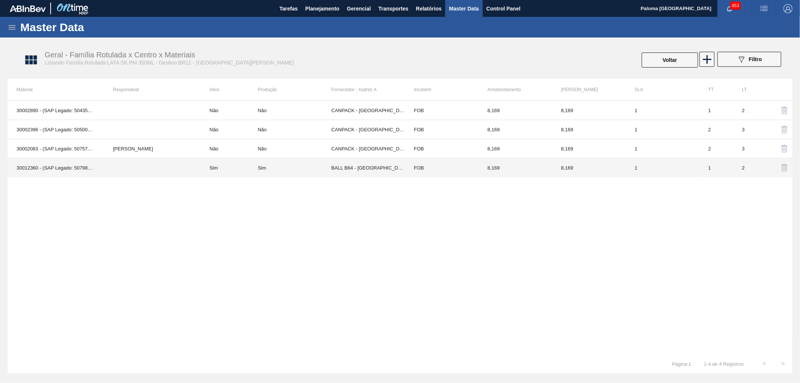
click at [396, 171] on td "BALL B64 - [GEOGRAPHIC_DATA] ([GEOGRAPHIC_DATA])" at bounding box center [368, 167] width 74 height 19
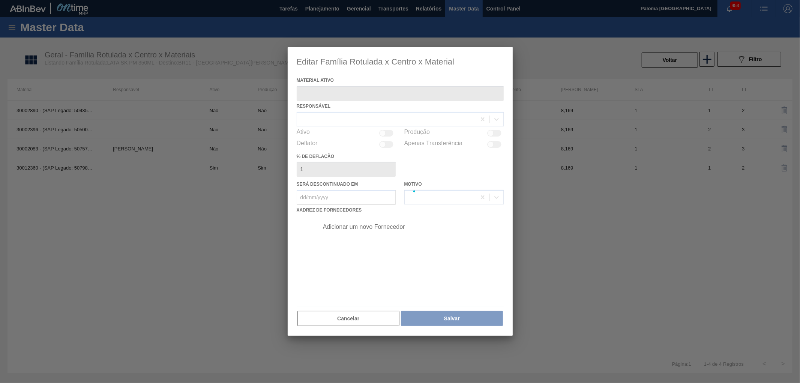
type ativo "30012360 - (SAP Legado: 50798764) - LATA AL. 350ML SK PM 429"
checkbox input "true"
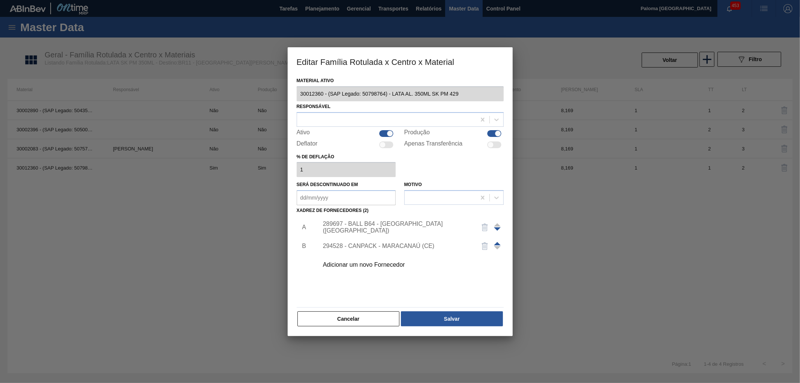
click at [371, 261] on div "Adicionar um novo Fornecedor" at bounding box center [396, 264] width 147 height 7
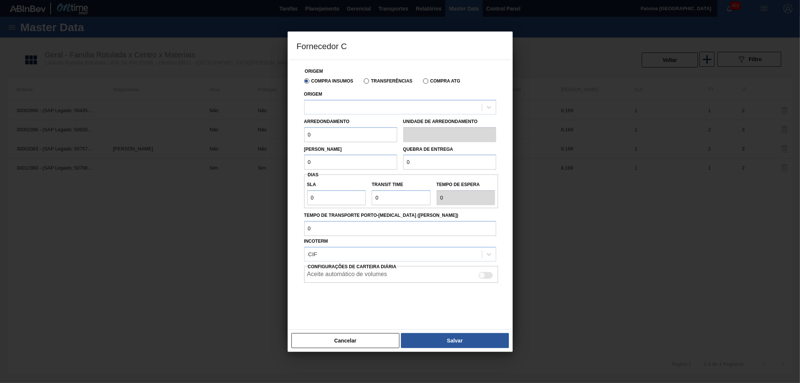
click at [368, 81] on label "Transferências" at bounding box center [388, 80] width 49 height 5
click at [363, 83] on input "Transferências" at bounding box center [363, 83] width 0 height 0
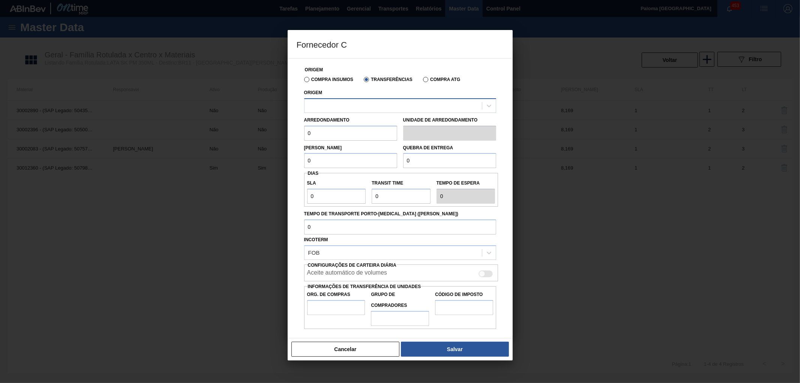
click at [369, 102] on div at bounding box center [393, 105] width 177 height 11
click at [309, 81] on label "Compra Insumos" at bounding box center [328, 79] width 49 height 5
click at [303, 81] on input "Compra Insumos" at bounding box center [303, 81] width 0 height 0
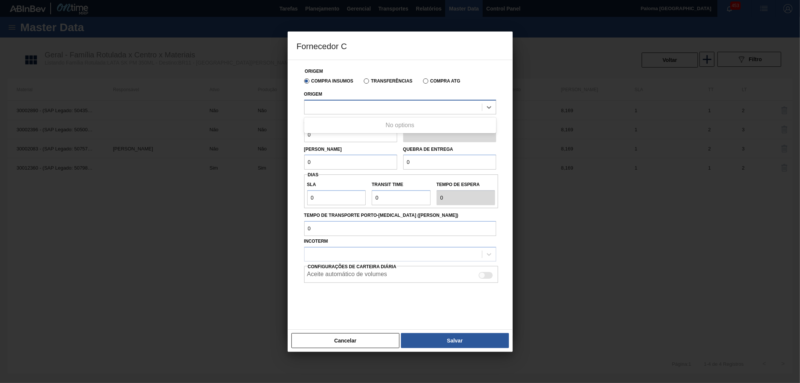
click at [321, 102] on div at bounding box center [393, 107] width 177 height 11
click at [365, 83] on label "Transferências" at bounding box center [388, 80] width 49 height 5
click at [363, 83] on input "Transferências" at bounding box center [363, 83] width 0 height 0
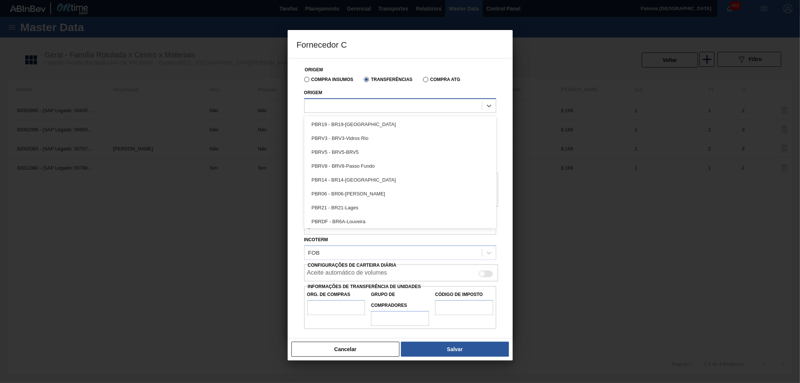
click at [382, 105] on div at bounding box center [393, 105] width 177 height 11
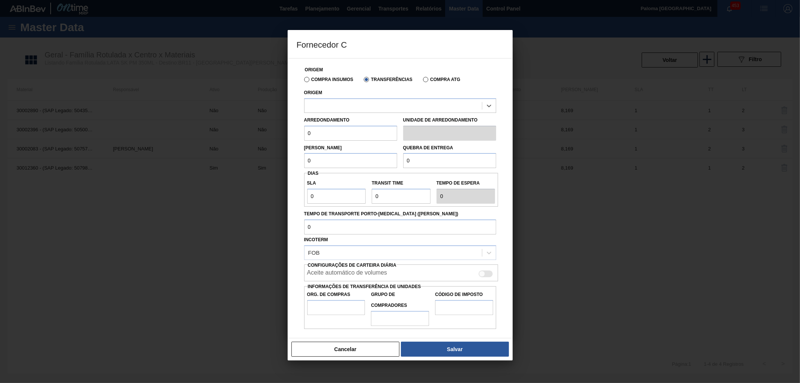
click at [305, 81] on label "Compra Insumos" at bounding box center [328, 79] width 49 height 5
click at [303, 81] on input "Compra Insumos" at bounding box center [303, 81] width 0 height 0
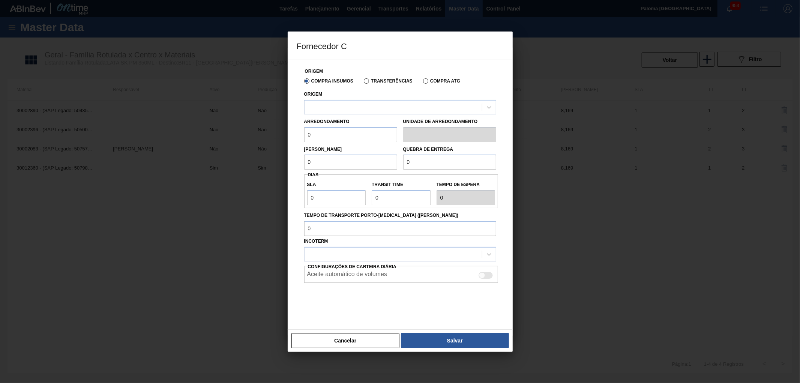
click at [366, 82] on label "Transferências" at bounding box center [388, 80] width 49 height 5
click at [363, 83] on input "Transferências" at bounding box center [363, 83] width 0 height 0
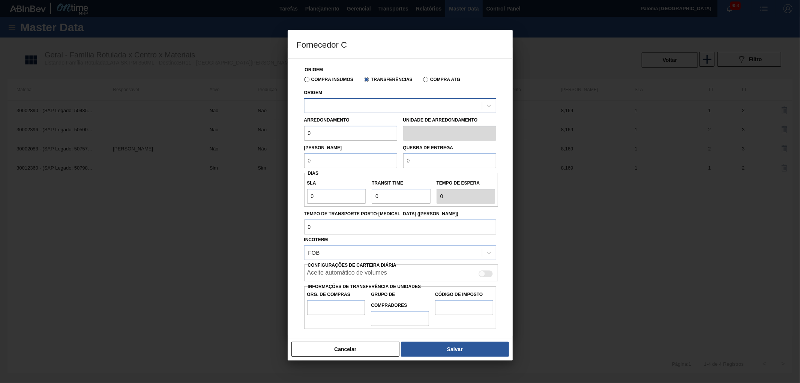
click at [357, 107] on div at bounding box center [393, 105] width 177 height 11
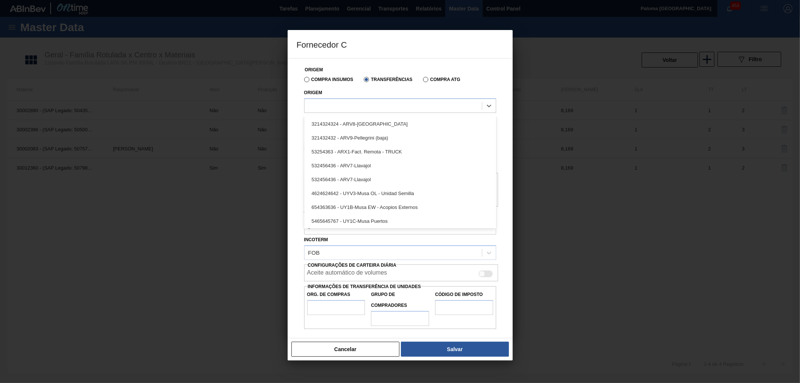
scroll to position [458, 0]
click at [370, 104] on div at bounding box center [393, 105] width 177 height 11
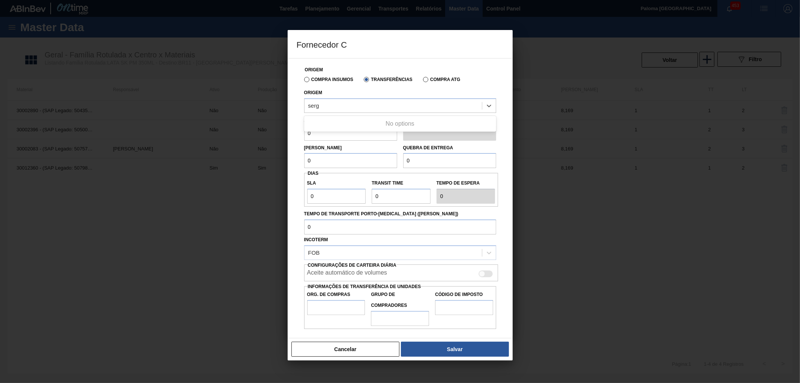
type input "serg"
click at [486, 86] on div "Origem Use Up and Down to choose options, press Enter to select the currently f…" at bounding box center [400, 99] width 198 height 27
click at [338, 346] on button "Cancelar" at bounding box center [345, 349] width 108 height 15
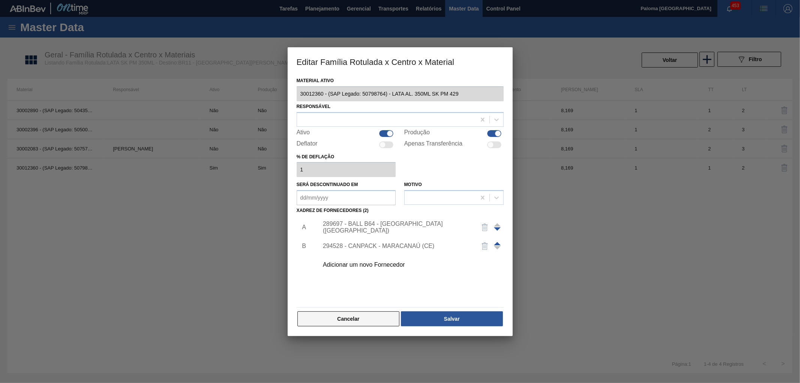
click at [364, 318] on button "Cancelar" at bounding box center [348, 318] width 102 height 15
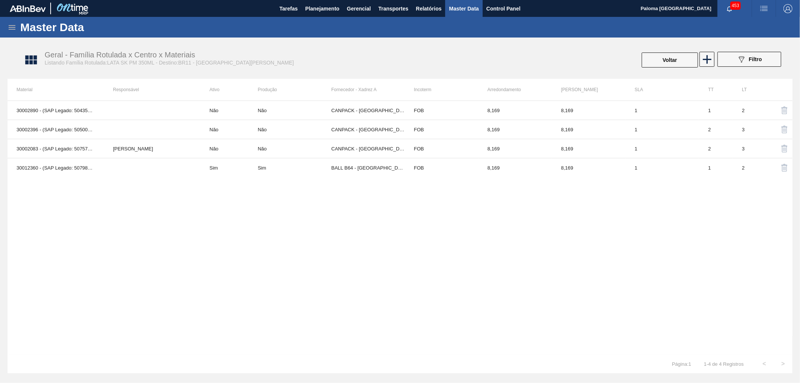
click at [9, 24] on icon at bounding box center [12, 27] width 9 height 9
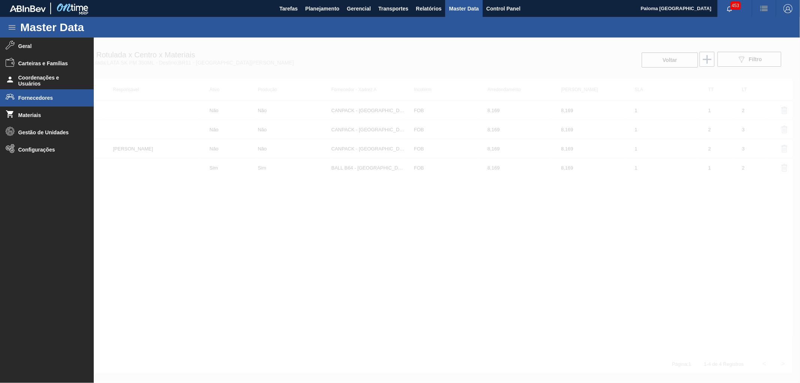
click at [55, 102] on li "Fornecedores" at bounding box center [47, 97] width 94 height 17
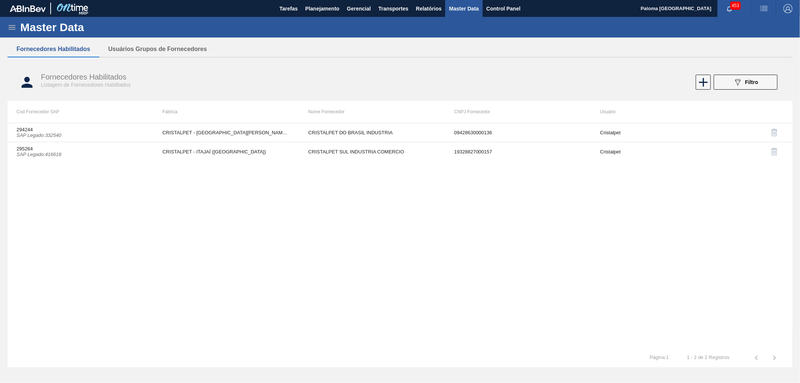
click at [12, 26] on icon at bounding box center [12, 27] width 9 height 9
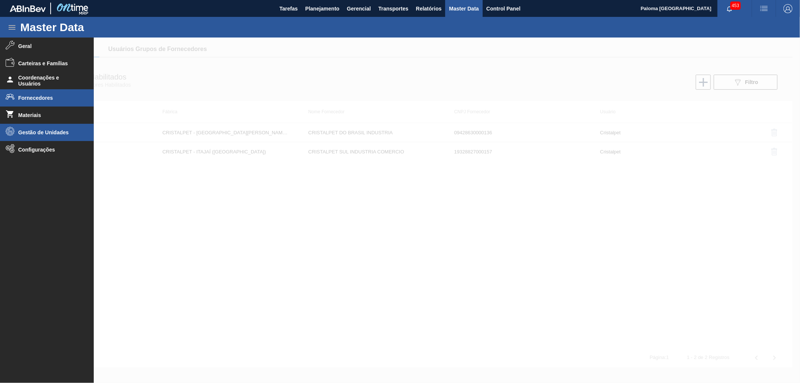
click at [41, 135] on li "Gestão de Unidades" at bounding box center [47, 132] width 94 height 17
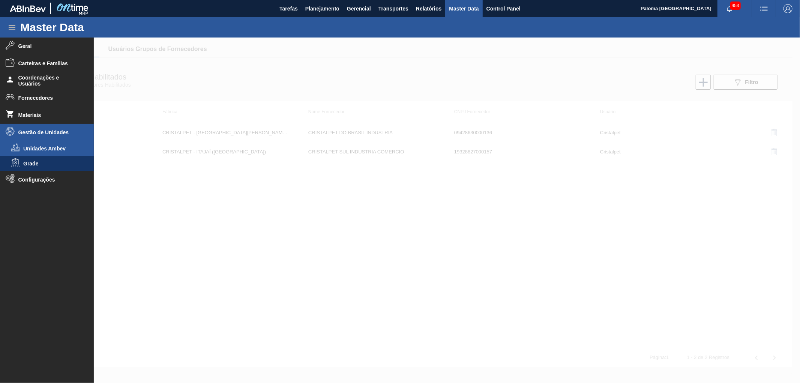
click at [42, 151] on span "Unidades Ambev" at bounding box center [52, 149] width 58 height 6
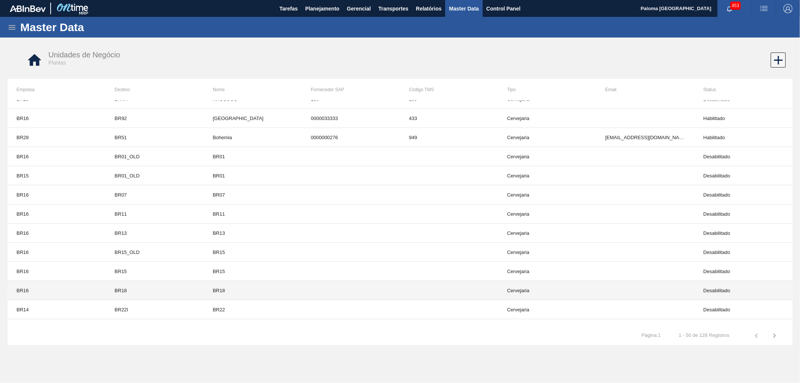
scroll to position [167, 0]
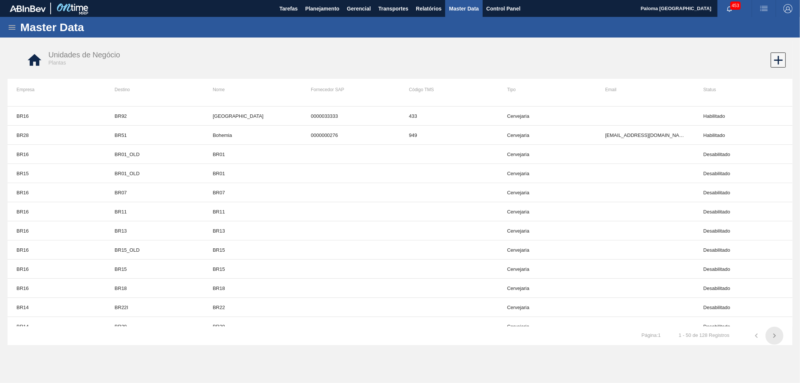
click at [775, 335] on icon "button" at bounding box center [774, 335] width 3 height 5
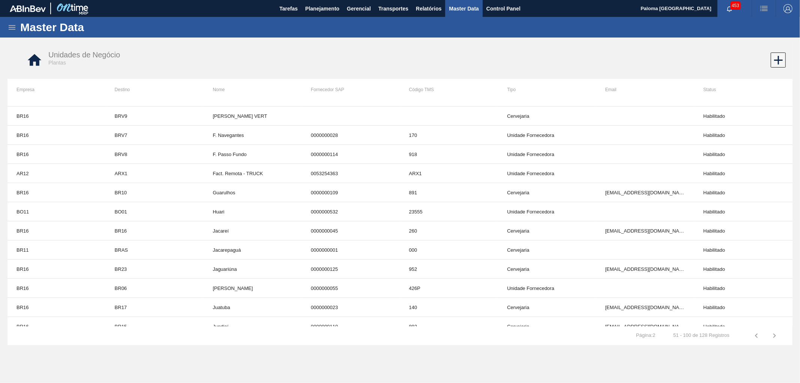
scroll to position [0, 0]
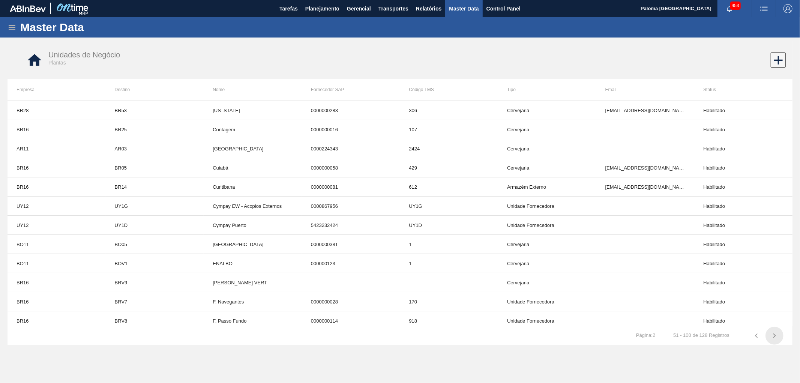
click at [774, 335] on icon "button" at bounding box center [774, 335] width 9 height 9
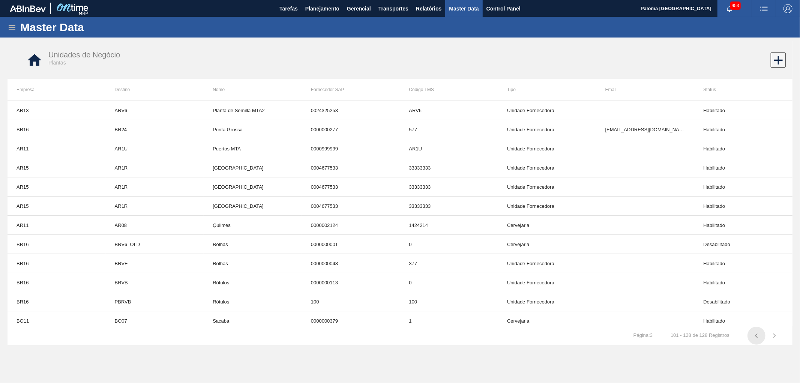
click at [759, 337] on icon "button" at bounding box center [756, 335] width 9 height 9
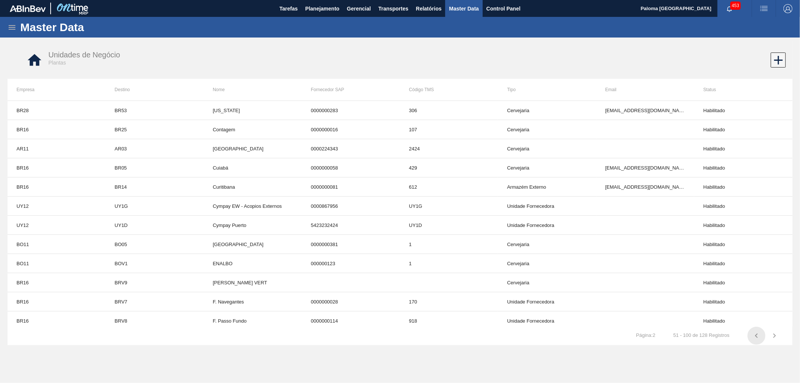
click at [756, 337] on icon "button" at bounding box center [756, 335] width 9 height 9
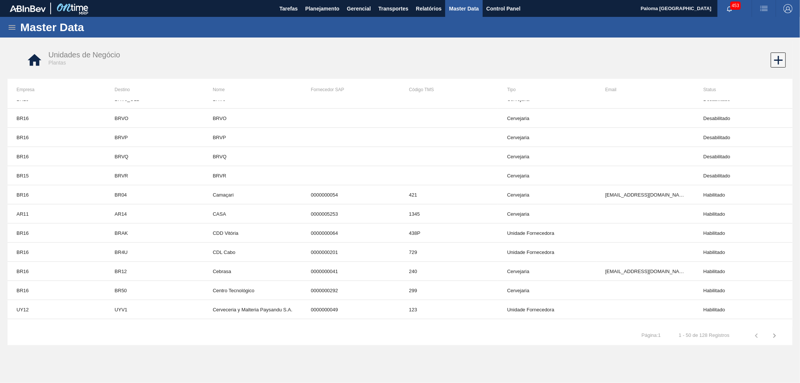
scroll to position [732, 0]
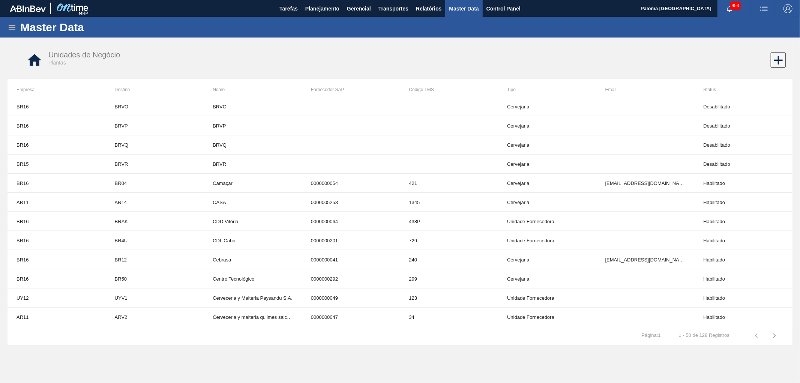
click at [779, 338] on icon "button" at bounding box center [774, 335] width 9 height 9
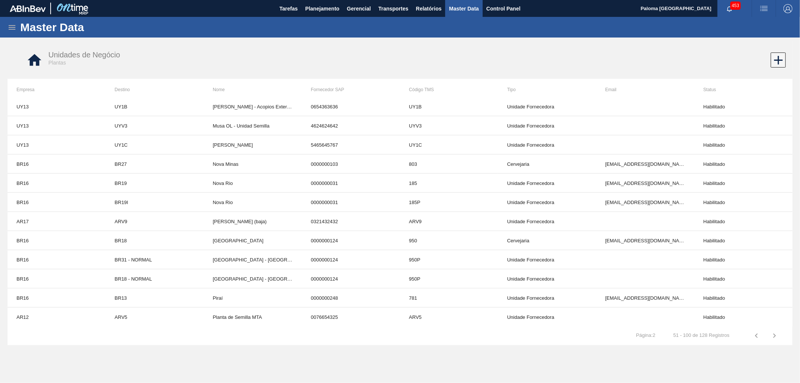
click at [776, 338] on icon "button" at bounding box center [774, 335] width 9 height 9
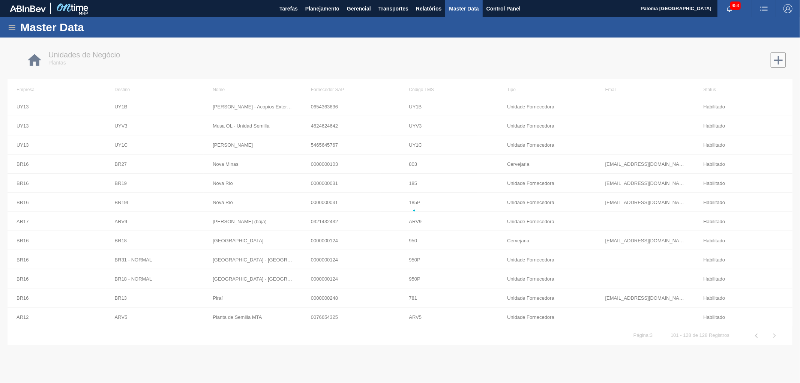
scroll to position [310, 0]
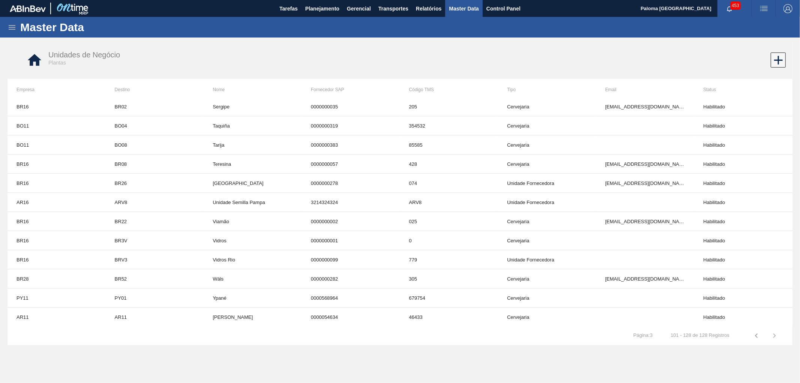
click at [751, 333] on button "button" at bounding box center [756, 336] width 18 height 18
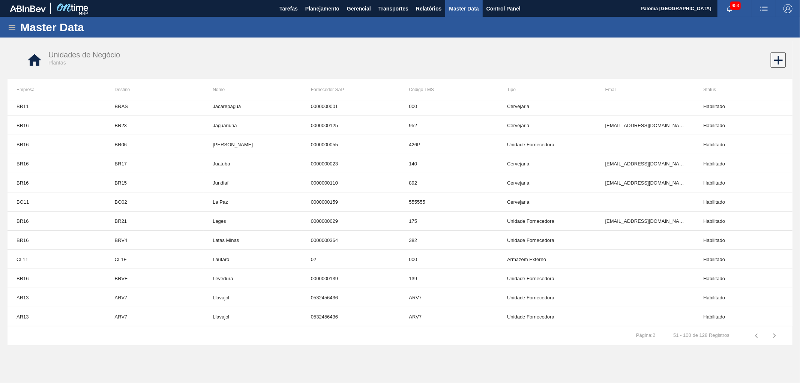
scroll to position [732, 0]
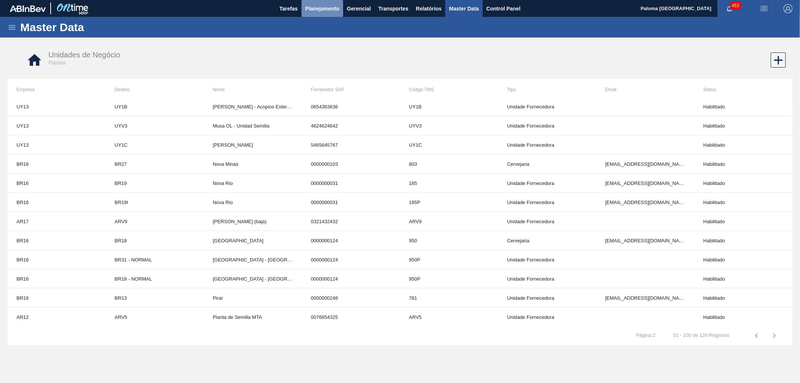
click at [321, 3] on button "Planejamento" at bounding box center [323, 8] width 42 height 17
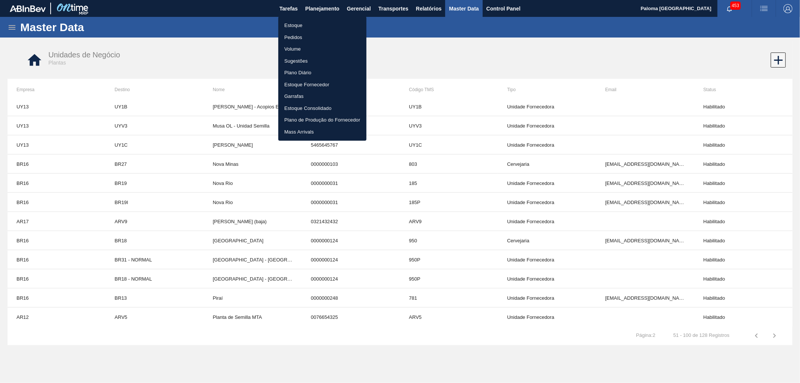
click at [295, 34] on li "Pedidos" at bounding box center [322, 38] width 88 height 12
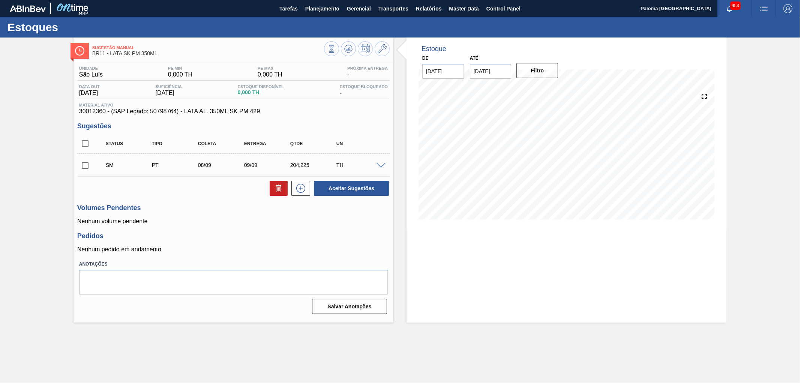
click at [378, 167] on span at bounding box center [381, 166] width 9 height 6
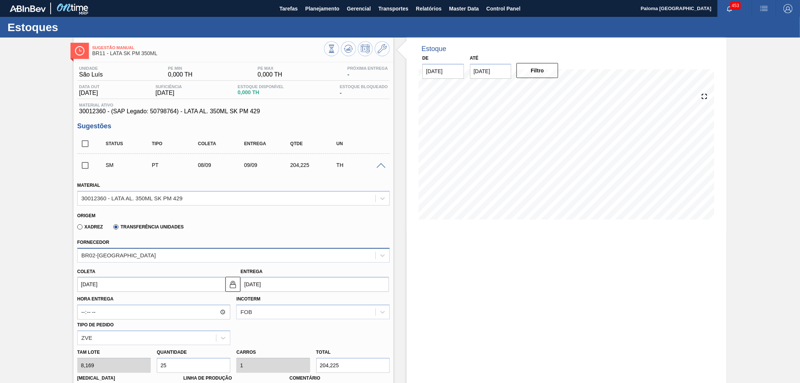
click at [167, 254] on div "BR02-[GEOGRAPHIC_DATA]" at bounding box center [227, 255] width 298 height 11
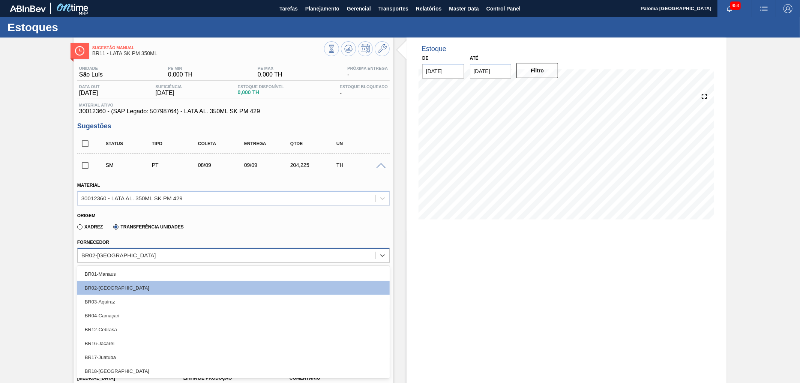
click at [167, 254] on div "BR02-[GEOGRAPHIC_DATA]" at bounding box center [227, 255] width 298 height 11
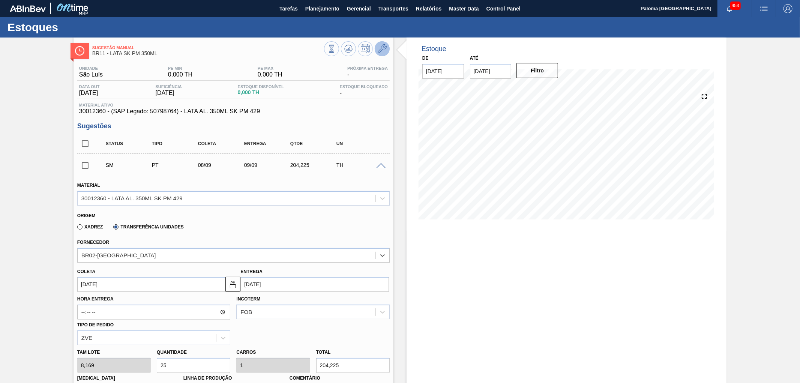
click at [386, 48] on icon at bounding box center [382, 48] width 9 height 9
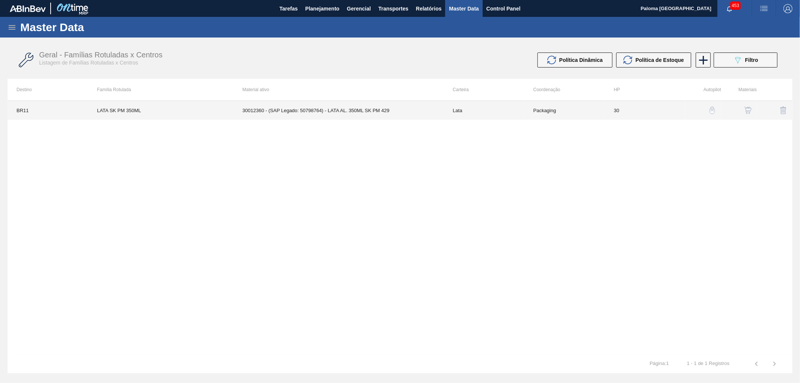
click at [349, 115] on td "30012360 - (SAP Legado: 50798764) - LATA AL. 350ML SK PM 429" at bounding box center [338, 110] width 210 height 19
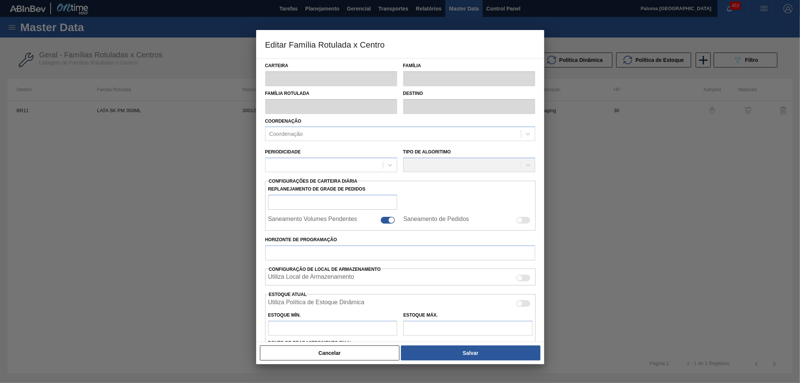
type input "Lata"
type input "LATA SK PM 350ML"
type input "BR11 - [GEOGRAPHIC_DATA][PERSON_NAME]"
type input "0"
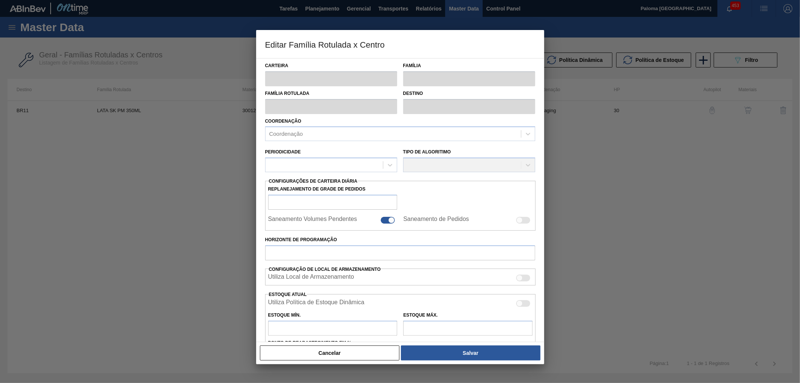
checkbox input "true"
type input "30"
type input "0"
type input "100"
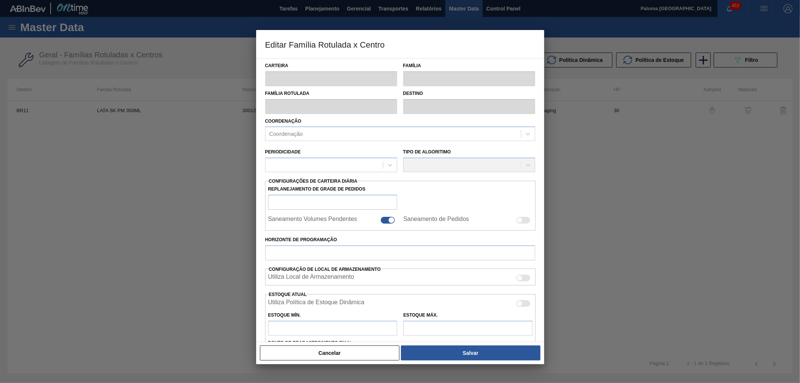
type input "0,000"
checkbox input "true"
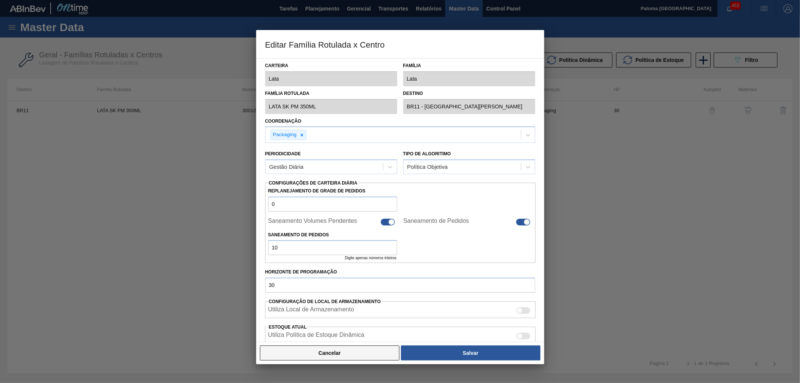
click at [372, 358] on button "Cancelar" at bounding box center [330, 352] width 140 height 15
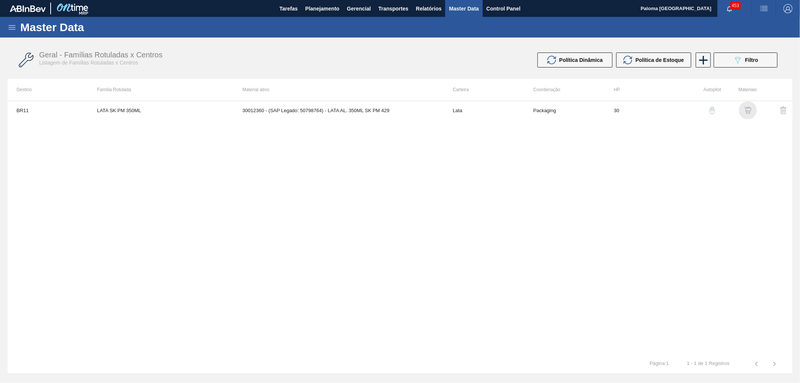
click at [749, 114] on img "button" at bounding box center [748, 111] width 8 height 8
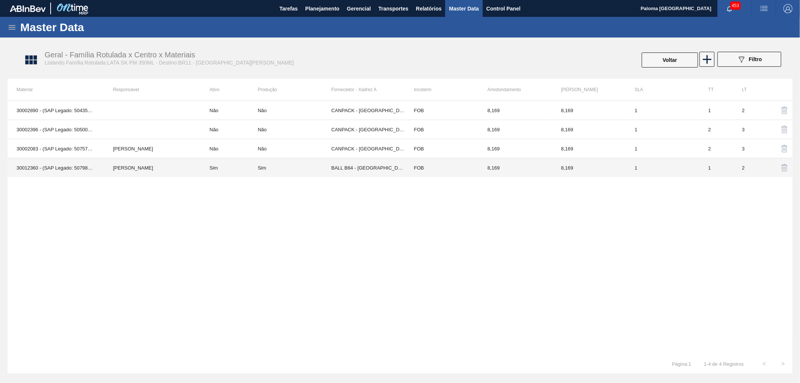
click at [370, 170] on td "BALL B64 - [GEOGRAPHIC_DATA] ([GEOGRAPHIC_DATA])" at bounding box center [368, 167] width 74 height 19
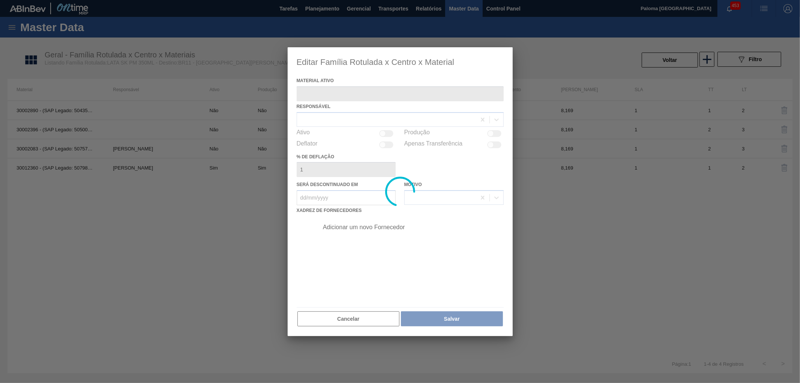
type ativo "30012360 - (SAP Legado: 50798764) - LATA AL. 350ML SK PM 429"
checkbox input "true"
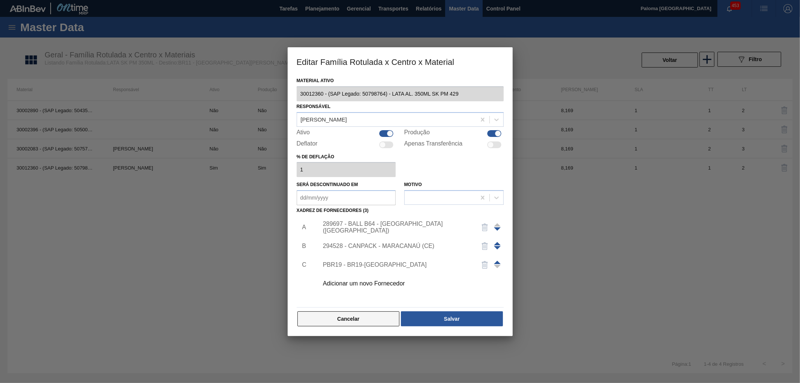
click at [374, 321] on button "Cancelar" at bounding box center [348, 318] width 102 height 15
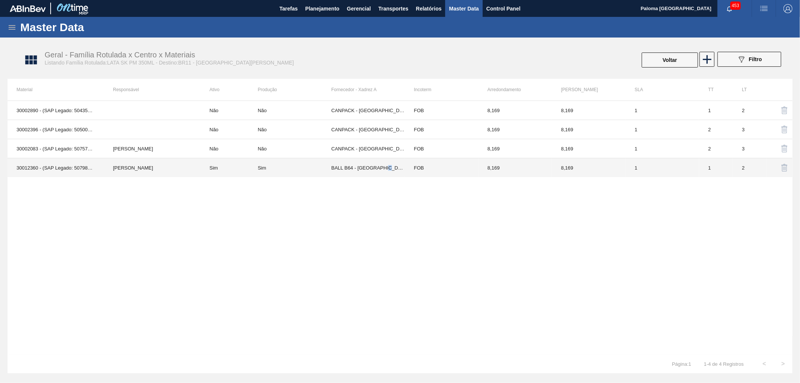
click at [386, 172] on td "BALL B64 - [GEOGRAPHIC_DATA] ([GEOGRAPHIC_DATA])" at bounding box center [368, 167] width 74 height 19
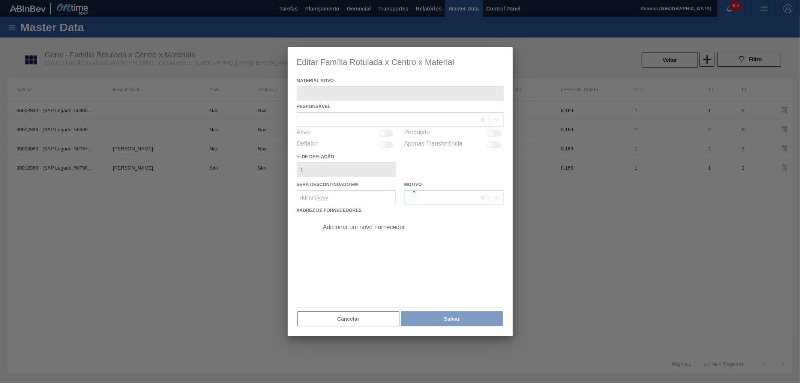
type ativo "30012360 - (SAP Legado: 50798764) - LATA AL. 350ML SK PM 429"
checkbox input "true"
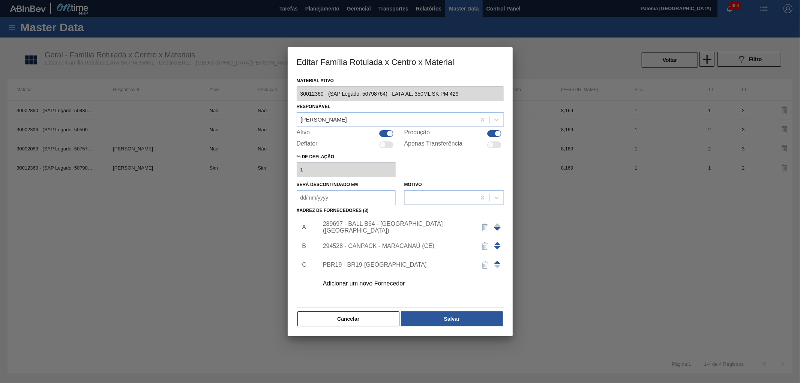
click at [385, 264] on div "PBR19 - BR19-[GEOGRAPHIC_DATA]" at bounding box center [396, 264] width 147 height 7
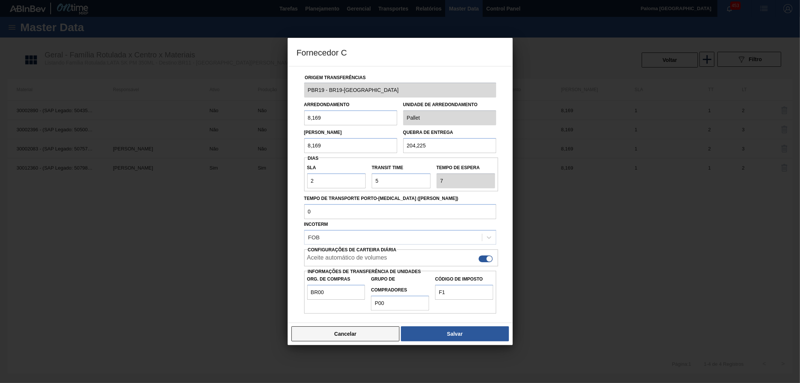
click at [359, 339] on button "Cancelar" at bounding box center [345, 333] width 108 height 15
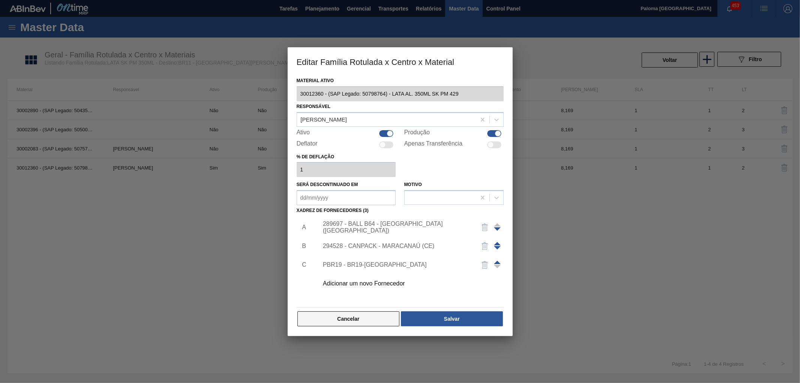
click at [366, 318] on button "Cancelar" at bounding box center [348, 318] width 102 height 15
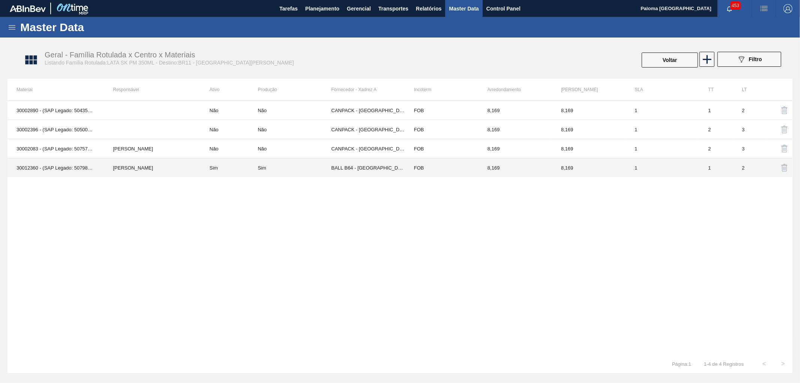
click at [372, 162] on td "BALL B64 - [GEOGRAPHIC_DATA] ([GEOGRAPHIC_DATA])" at bounding box center [368, 167] width 74 height 19
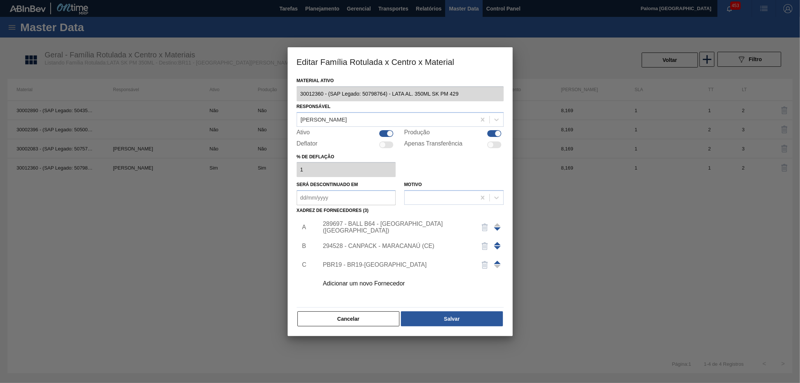
click at [354, 281] on div "Adicionar um novo Fornecedor" at bounding box center [396, 283] width 147 height 7
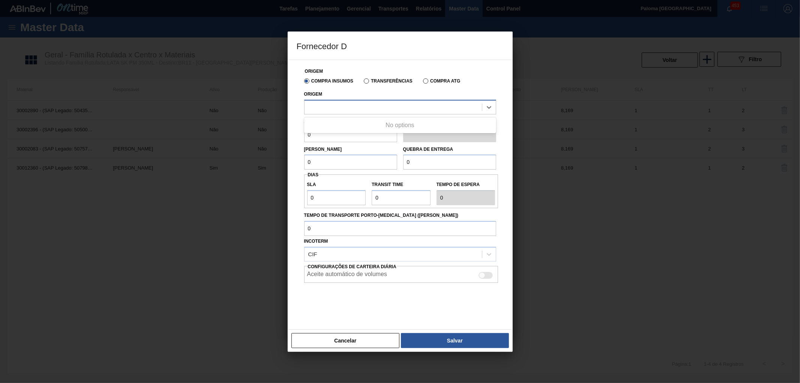
click at [370, 104] on div at bounding box center [393, 107] width 177 height 11
click at [369, 80] on label "Transferências" at bounding box center [388, 80] width 49 height 5
click at [363, 83] on input "Transferências" at bounding box center [363, 83] width 0 height 0
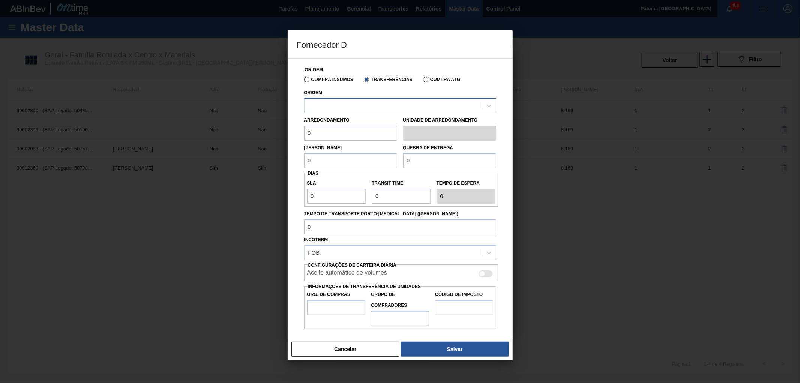
click at [357, 104] on div at bounding box center [393, 105] width 177 height 11
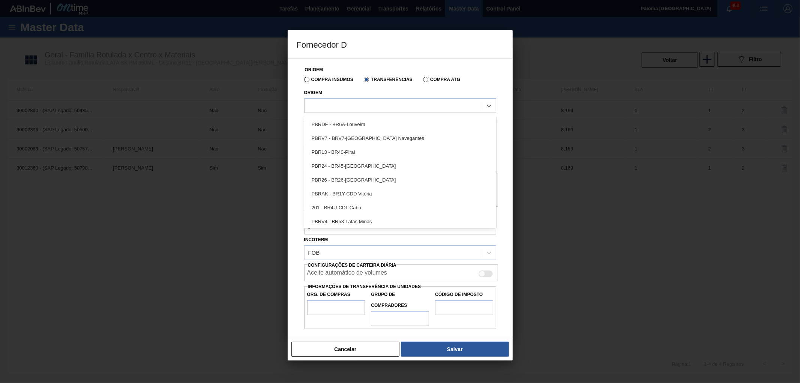
scroll to position [125, 0]
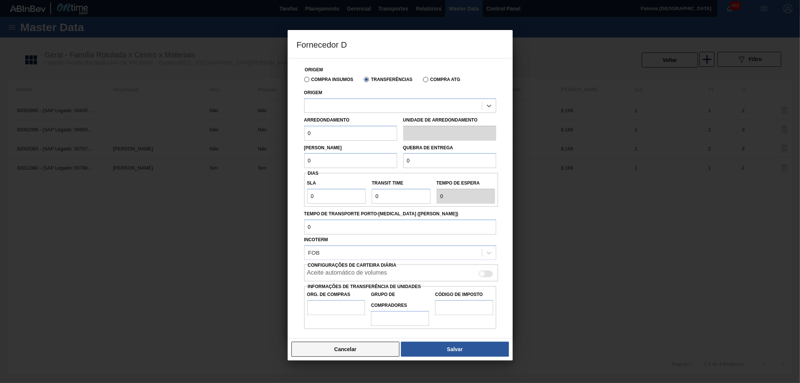
click at [318, 353] on button "Cancelar" at bounding box center [345, 349] width 108 height 15
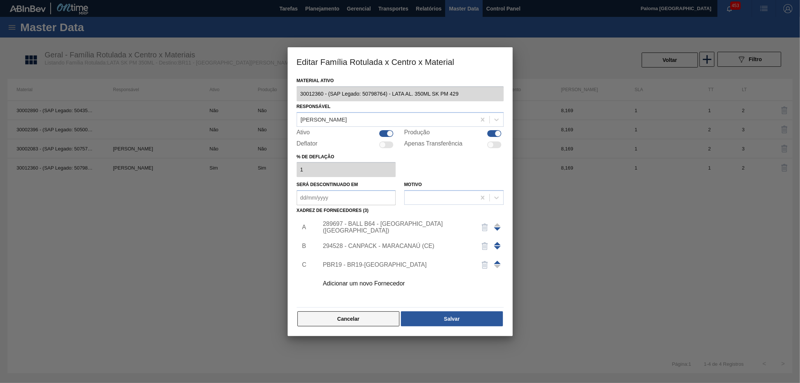
click at [359, 321] on button "Cancelar" at bounding box center [348, 318] width 102 height 15
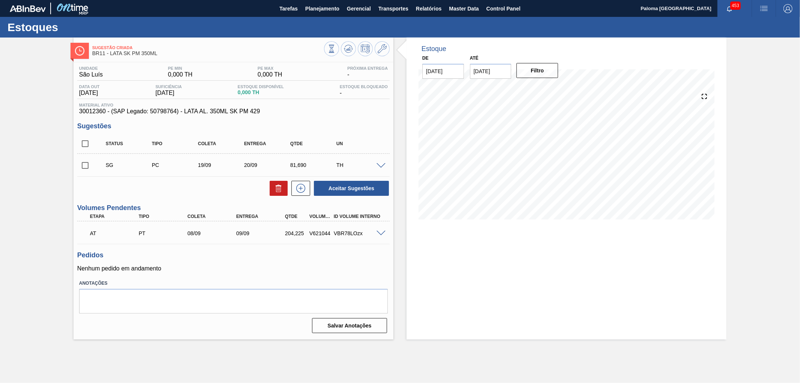
click at [380, 234] on span at bounding box center [381, 234] width 9 height 6
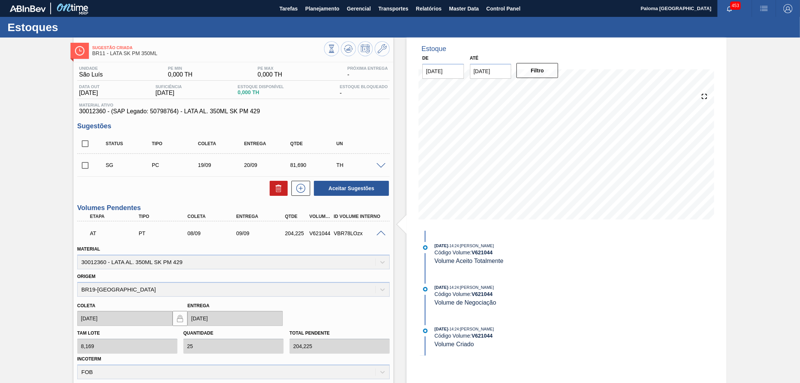
click at [382, 165] on span at bounding box center [381, 166] width 9 height 6
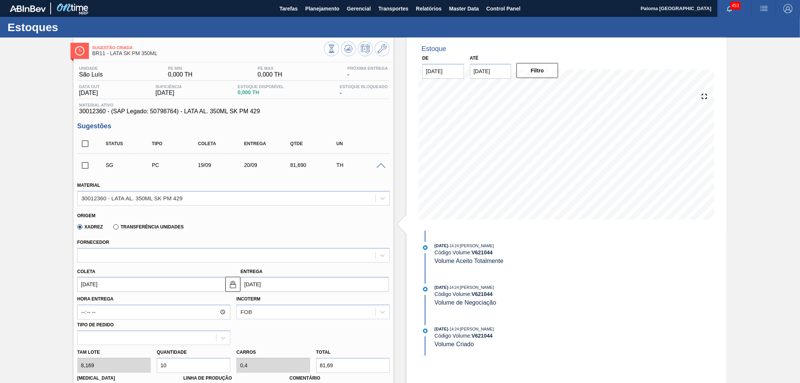
click at [117, 224] on label "Transferência Unidades" at bounding box center [148, 226] width 70 height 5
click at [112, 228] on input "Transferência Unidades" at bounding box center [112, 228] width 0 height 0
click at [117, 224] on label "Transferência Unidades" at bounding box center [148, 226] width 70 height 5
click at [112, 228] on input "Transferência Unidades" at bounding box center [112, 228] width 0 height 0
drag, startPoint x: 78, startPoint y: 227, endPoint x: 223, endPoint y: 264, distance: 150.3
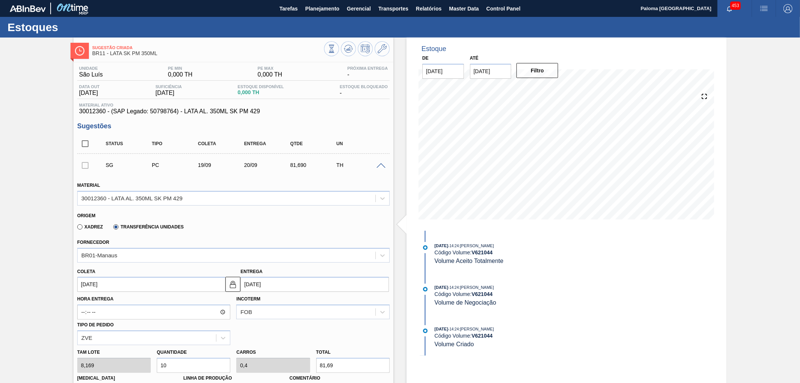
click at [80, 227] on label "Xadrez" at bounding box center [90, 226] width 26 height 5
click at [76, 228] on input "Xadrez" at bounding box center [76, 228] width 0 height 0
type input "8,448"
type input "9,67"
type input "0,387"
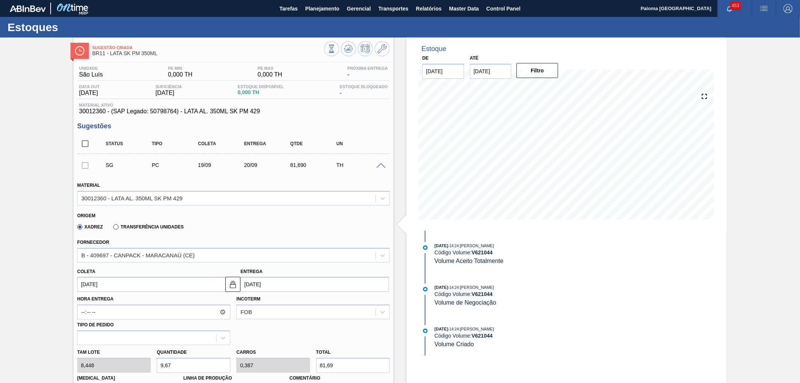
click at [115, 225] on label "Transferência Unidades" at bounding box center [148, 226] width 70 height 5
click at [112, 228] on input "Transferência Unidades" at bounding box center [112, 228] width 0 height 0
type input "8,169"
type input "10"
type input "0,4"
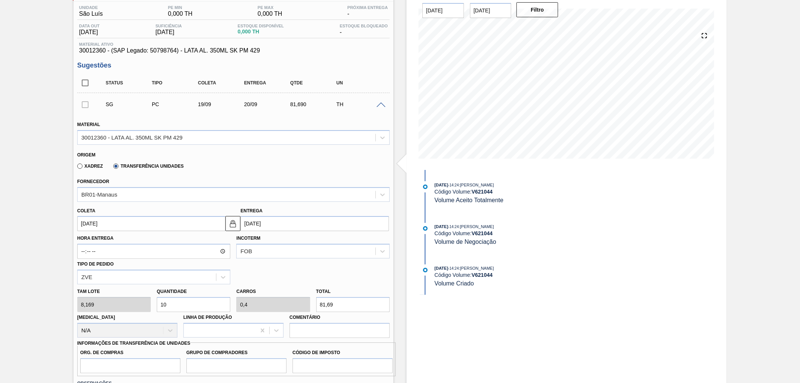
scroll to position [42, 0]
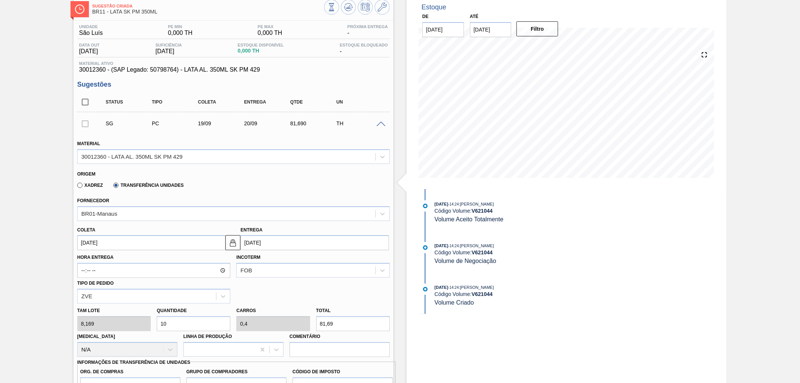
click at [75, 185] on div "Xadrez" at bounding box center [88, 185] width 29 height 7
click at [81, 185] on label "Xadrez" at bounding box center [90, 185] width 26 height 5
click at [76, 187] on input "Xadrez" at bounding box center [76, 187] width 0 height 0
type input "8,448"
type input "9,67"
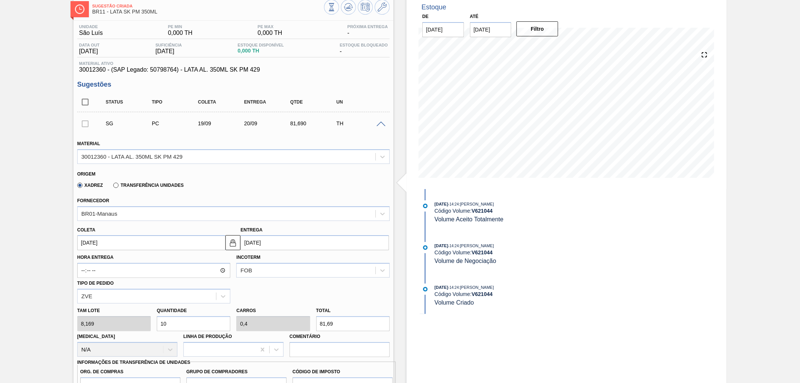
type input "0,387"
click at [117, 186] on label "Transferência Unidades" at bounding box center [148, 185] width 70 height 5
click at [112, 187] on input "Transferência Unidades" at bounding box center [112, 187] width 0 height 0
type input "8,169"
type input "10"
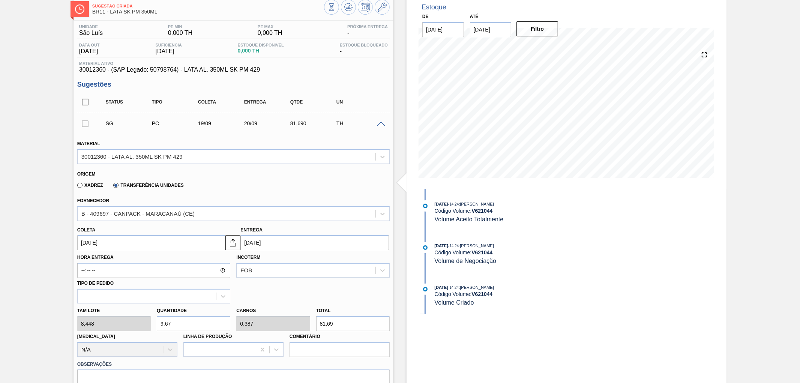
type input "0,4"
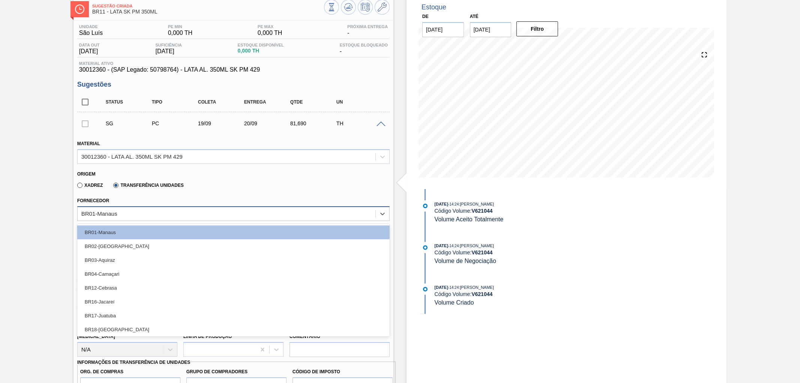
click at [147, 209] on div "BR01-Manaus" at bounding box center [227, 213] width 298 height 11
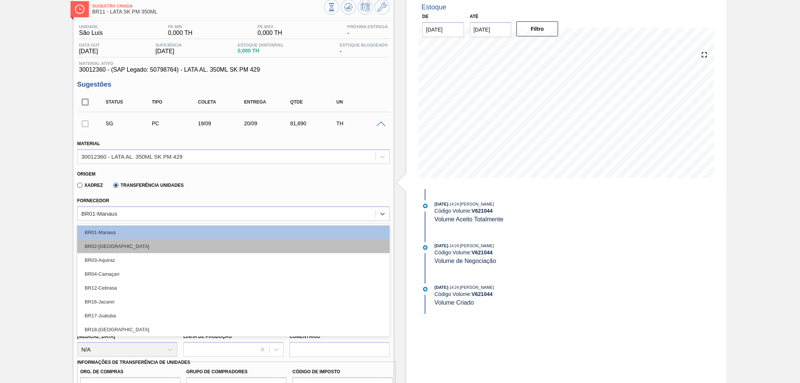
click at [103, 246] on div "BR02-[GEOGRAPHIC_DATA]" at bounding box center [233, 246] width 312 height 14
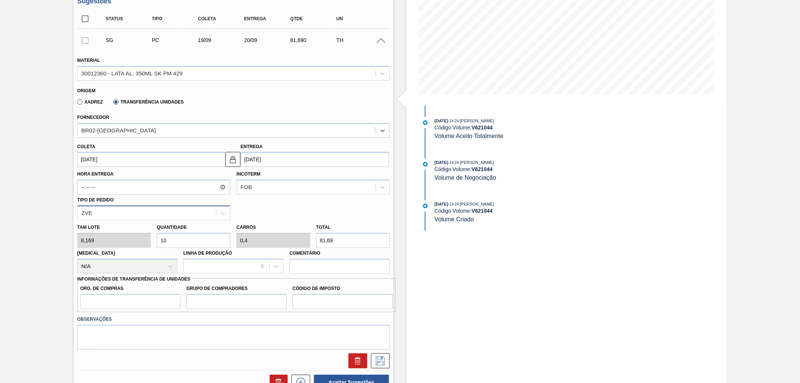
scroll to position [0, 0]
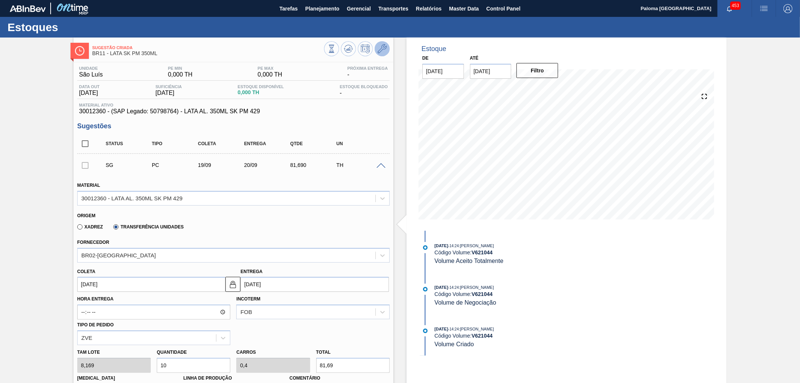
click at [378, 54] on button at bounding box center [382, 48] width 15 height 15
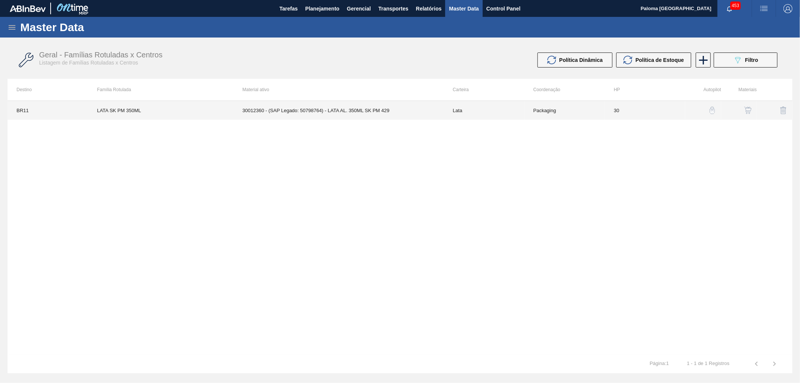
click at [435, 111] on td "30012360 - (SAP Legado: 50798764) - LATA AL. 350ML SK PM 429" at bounding box center [338, 110] width 210 height 19
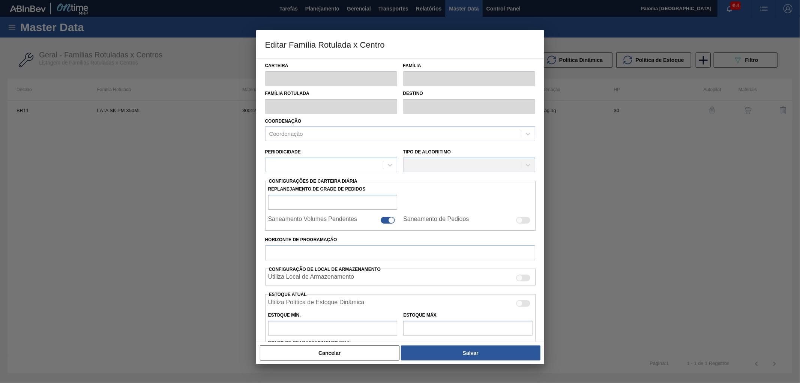
type input "Lata"
type input "LATA SK PM 350ML"
type input "BR11 - [GEOGRAPHIC_DATA][PERSON_NAME]"
type input "0"
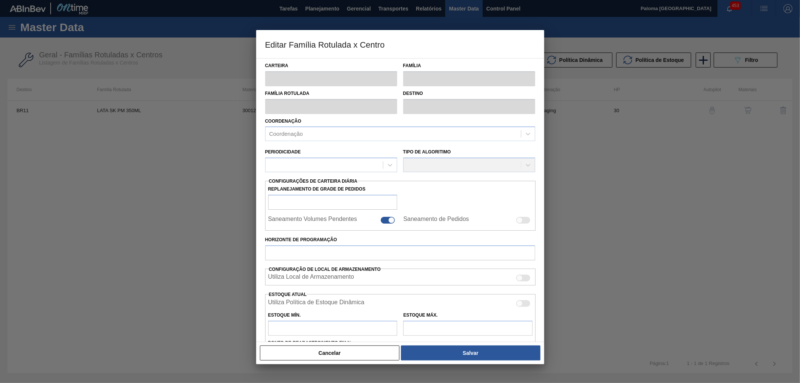
checkbox input "true"
type input "30"
type input "0"
type input "100"
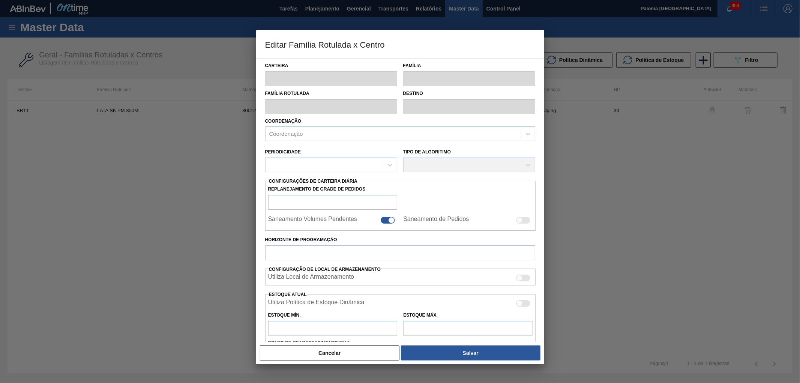
type input "0,000"
checkbox input "true"
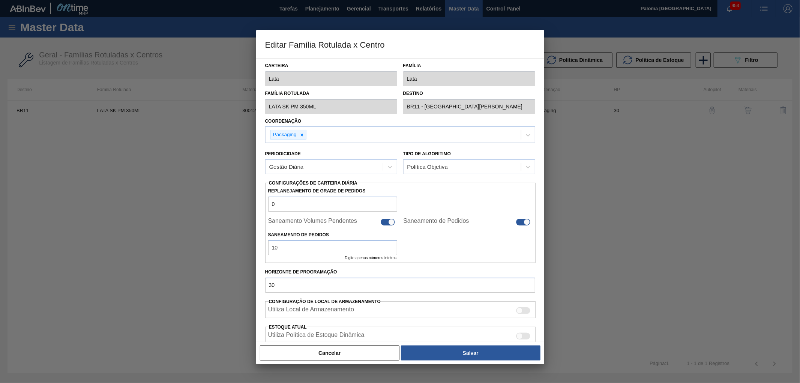
drag, startPoint x: 371, startPoint y: 356, endPoint x: 578, endPoint y: 221, distance: 247.4
click at [374, 355] on button "Cancelar" at bounding box center [330, 352] width 140 height 15
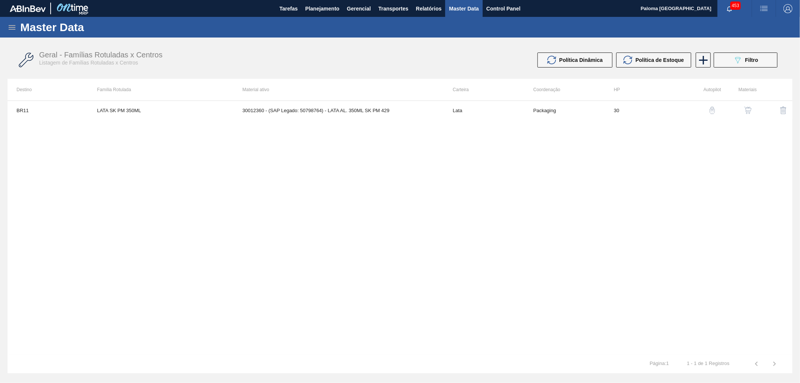
click at [747, 109] on img "button" at bounding box center [748, 111] width 8 height 8
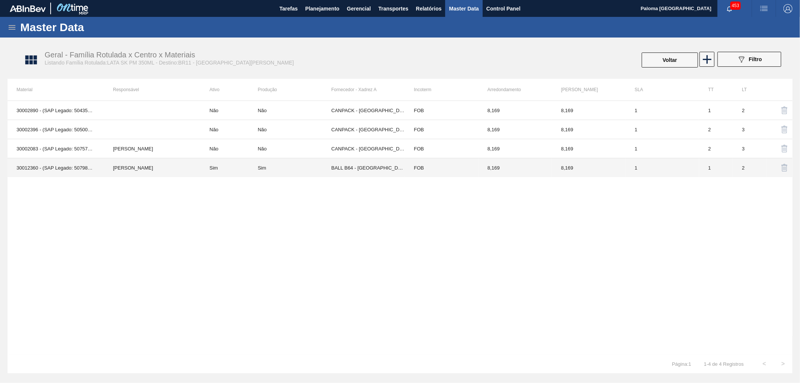
click at [349, 171] on td "BALL B64 - [GEOGRAPHIC_DATA] ([GEOGRAPHIC_DATA])" at bounding box center [368, 167] width 74 height 19
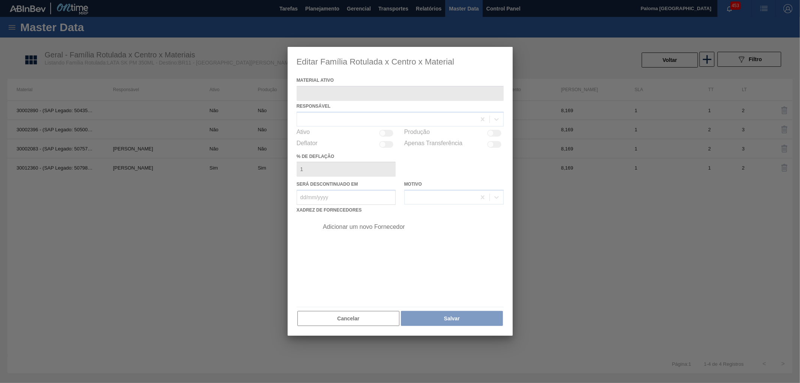
type ativo "30012360 - (SAP Legado: 50798764) - LATA AL. 350ML SK PM 429"
checkbox input "true"
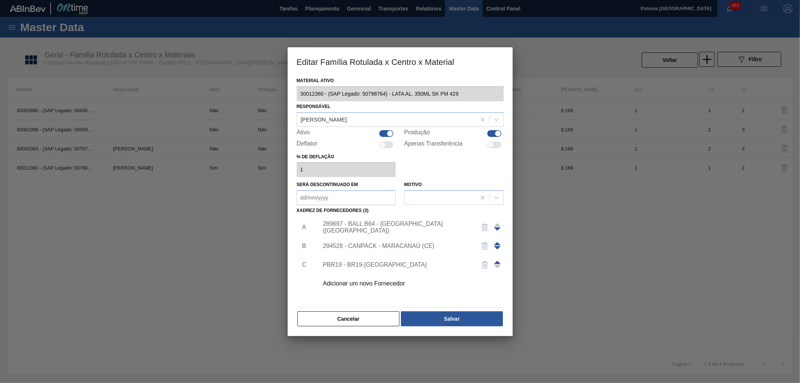
click at [353, 282] on div "Adicionar um novo Fornecedor" at bounding box center [396, 283] width 147 height 7
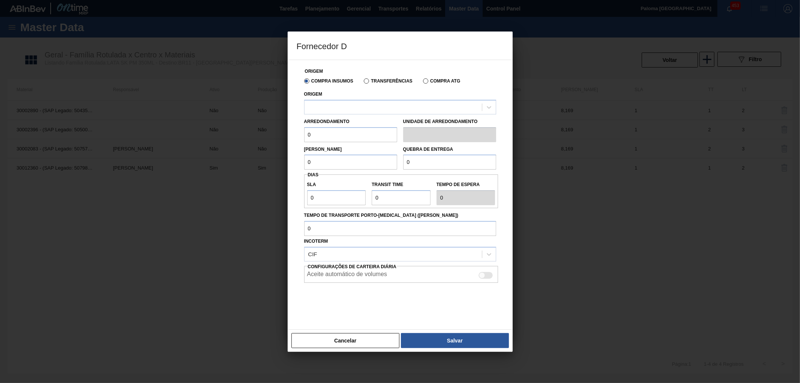
click at [368, 80] on label "Transferências" at bounding box center [388, 80] width 49 height 5
click at [363, 83] on input "Transferências" at bounding box center [363, 83] width 0 height 0
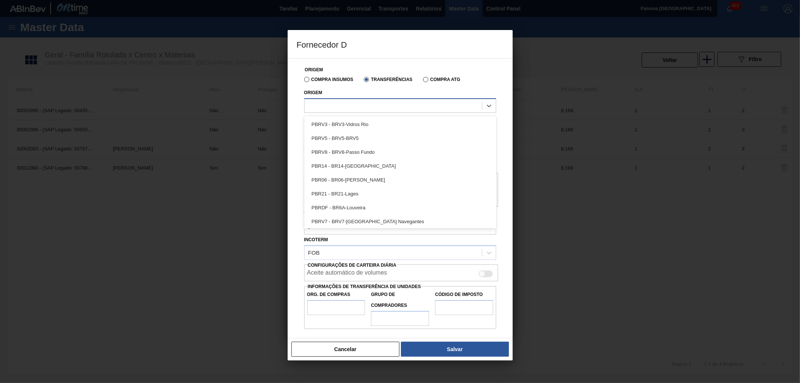
click at [353, 107] on div at bounding box center [393, 105] width 177 height 11
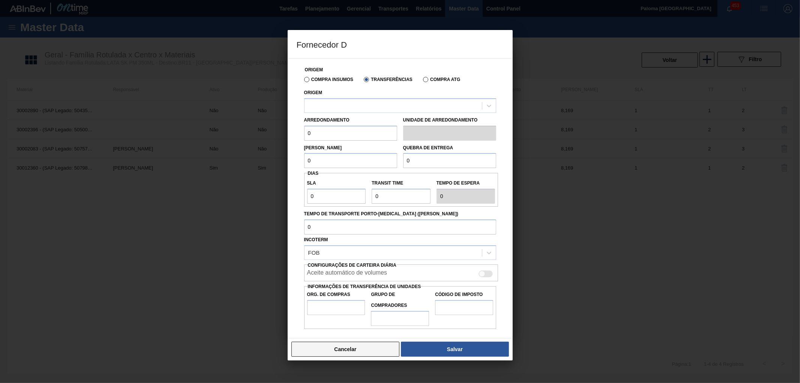
click at [359, 346] on button "Cancelar" at bounding box center [345, 349] width 108 height 15
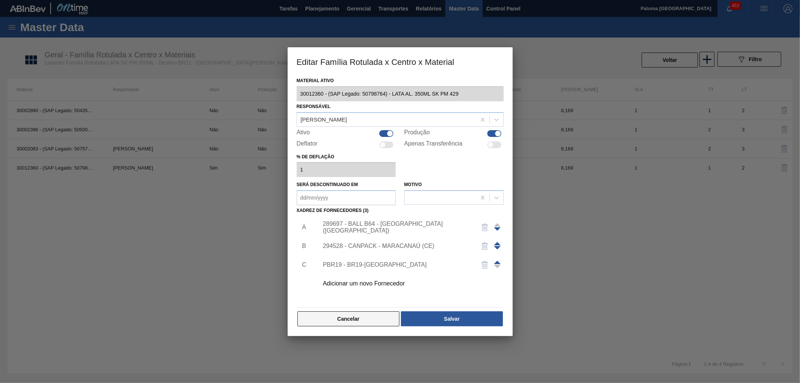
click at [369, 320] on button "Cancelar" at bounding box center [348, 318] width 102 height 15
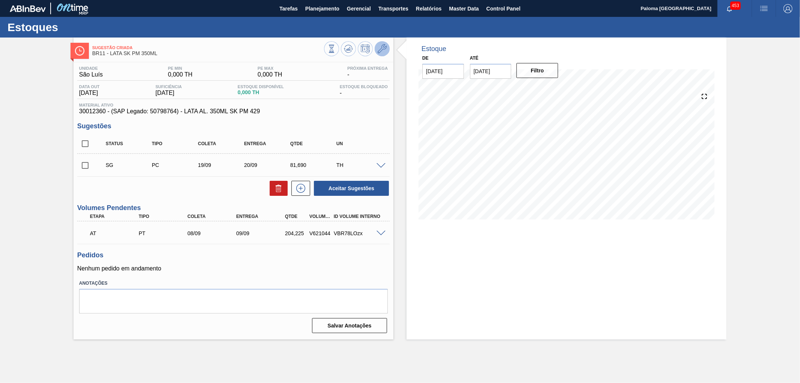
click at [379, 52] on icon at bounding box center [382, 48] width 9 height 9
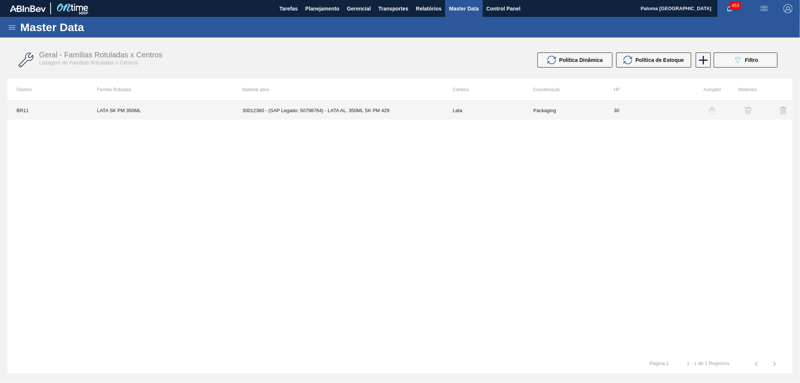
click at [492, 107] on td "Lata" at bounding box center [484, 110] width 81 height 19
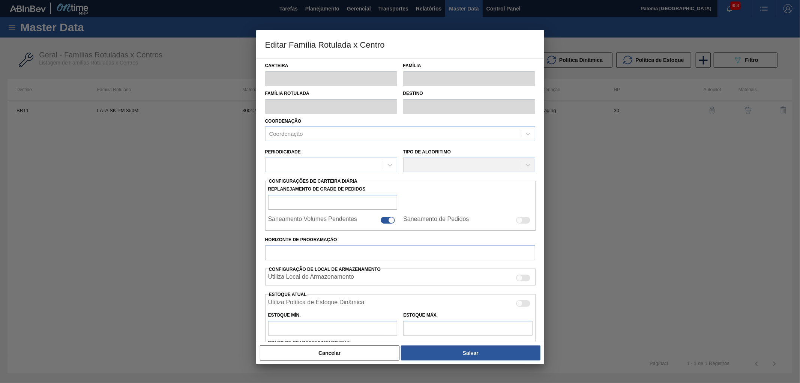
type input "Lata"
type input "LATA SK PM 350ML"
type input "BR11 - [GEOGRAPHIC_DATA][PERSON_NAME]"
type input "0"
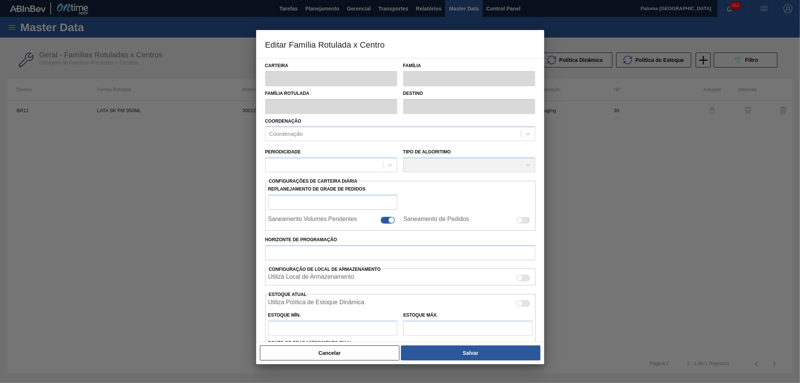
checkbox input "true"
type input "30"
type input "0"
type input "100"
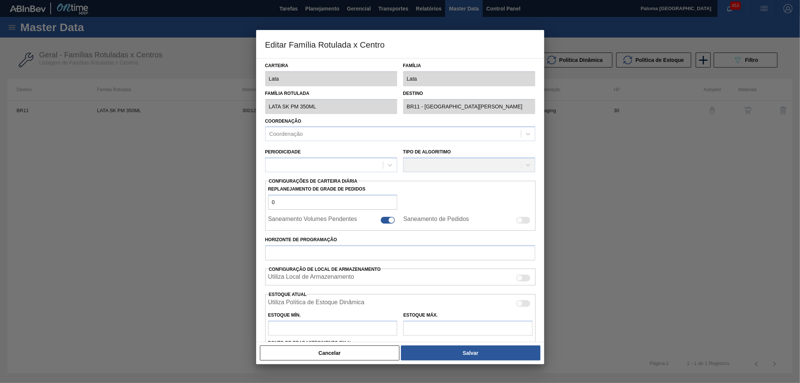
type input "0,000"
checkbox input "true"
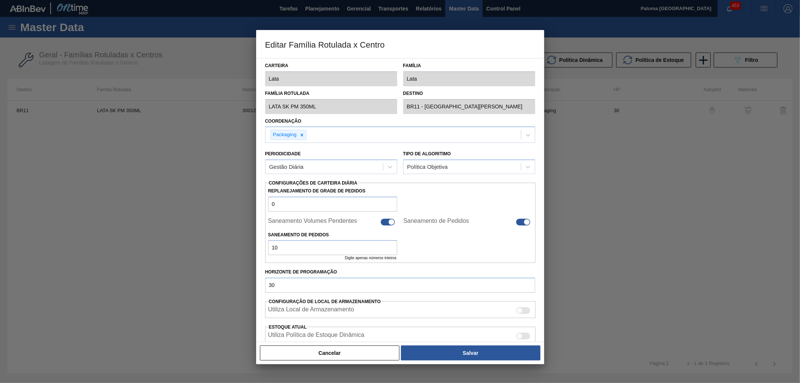
scroll to position [162, 0]
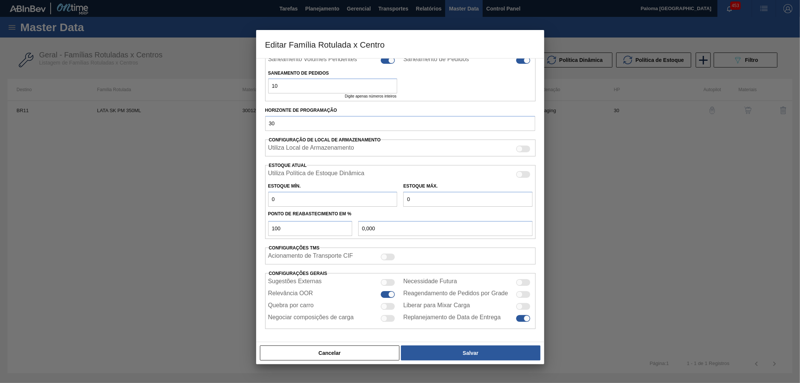
drag, startPoint x: 344, startPoint y: 347, endPoint x: 348, endPoint y: 344, distance: 4.4
click at [344, 347] on button "Cancelar" at bounding box center [330, 352] width 140 height 15
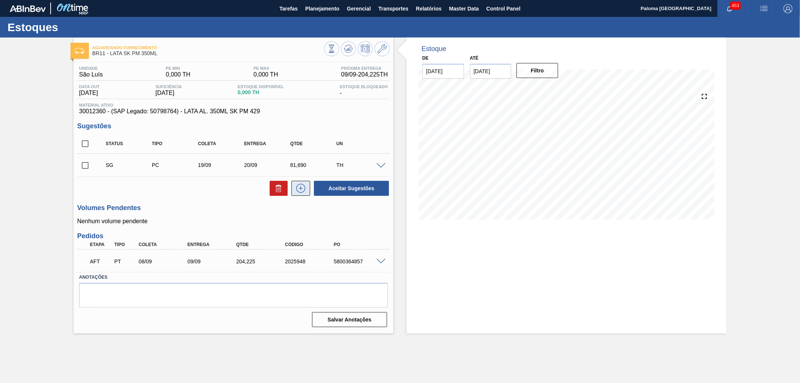
click at [301, 191] on icon at bounding box center [301, 188] width 12 height 9
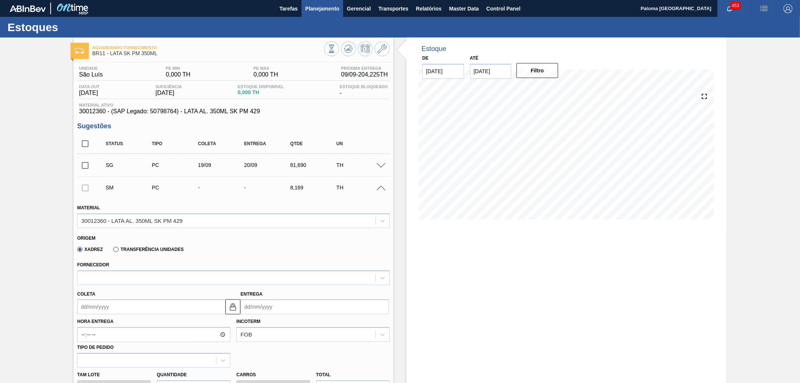
click at [314, 8] on span "Planejamento" at bounding box center [322, 8] width 34 height 9
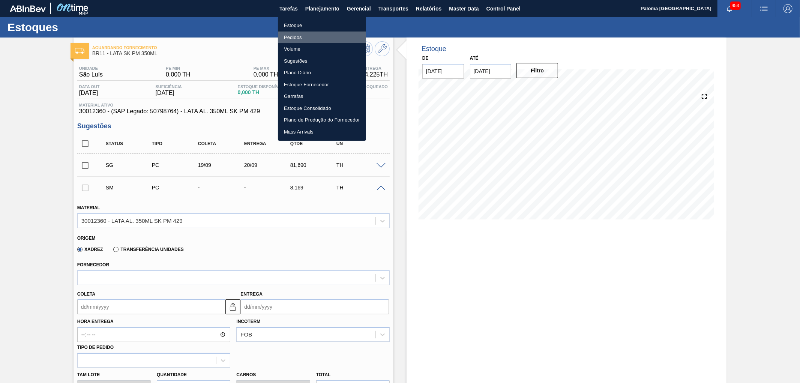
click at [286, 35] on li "Pedidos" at bounding box center [322, 38] width 88 height 12
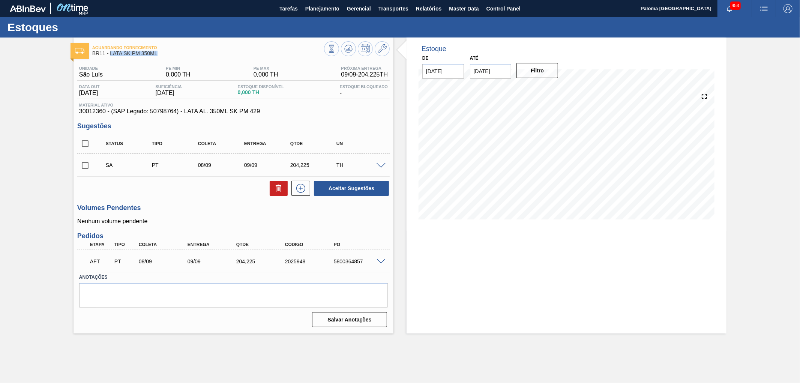
drag, startPoint x: 143, startPoint y: 54, endPoint x: 111, endPoint y: 54, distance: 32.6
click at [111, 54] on span "BR11 - LATA SK PM 350ML" at bounding box center [208, 54] width 232 height 6
copy span "LATA SK PM 350ML"
click at [317, 10] on span "Planejamento" at bounding box center [322, 8] width 34 height 9
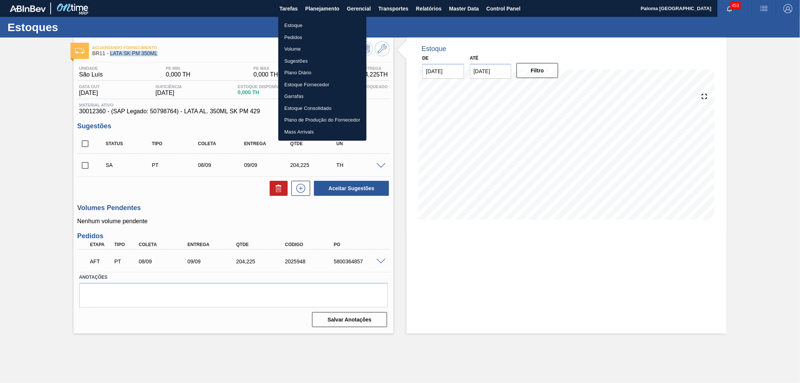
drag, startPoint x: 291, startPoint y: 25, endPoint x: 535, endPoint y: 55, distance: 245.3
click at [291, 24] on li "Estoque" at bounding box center [322, 26] width 88 height 12
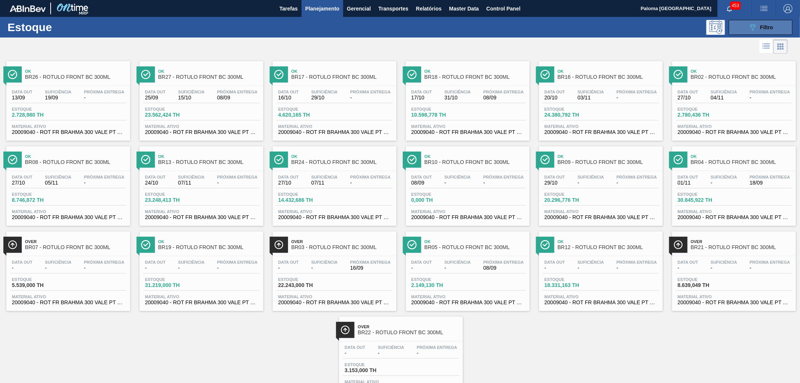
click at [751, 31] on icon "089F7B8B-B2A5-4AFE-B5C0-19BA573D28AC" at bounding box center [752, 27] width 9 height 9
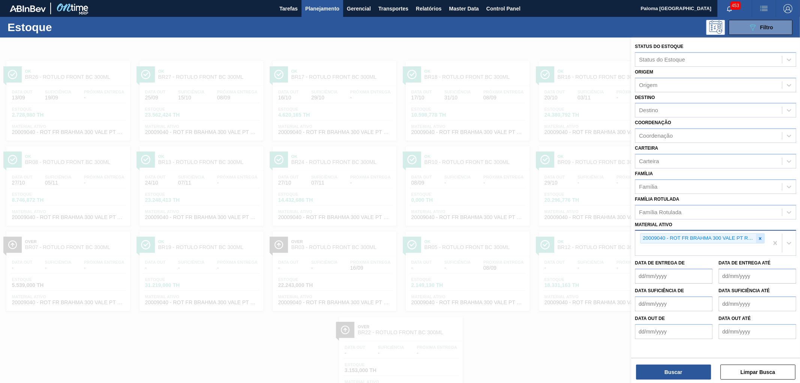
click at [761, 237] on icon at bounding box center [760, 238] width 5 height 5
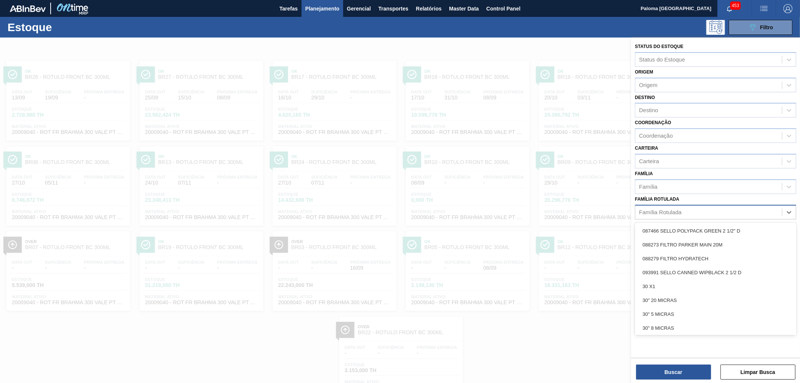
click at [665, 213] on div "Família Rotulada" at bounding box center [708, 212] width 147 height 11
paste Rotulada "LATA SK PM 350ML"
type Rotulada "LATA SK PM 350ML"
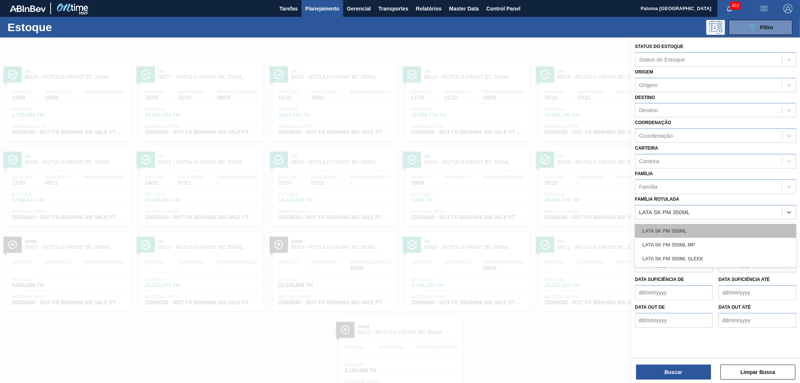
click at [657, 230] on div "LATA SK PM 350ML" at bounding box center [715, 231] width 161 height 14
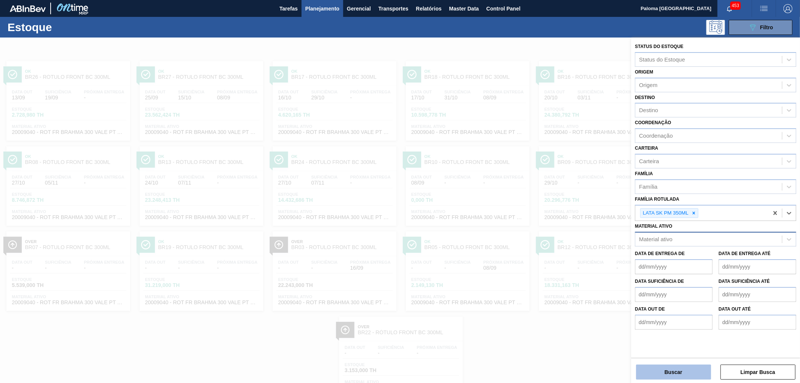
click at [666, 375] on button "Buscar" at bounding box center [673, 372] width 75 height 15
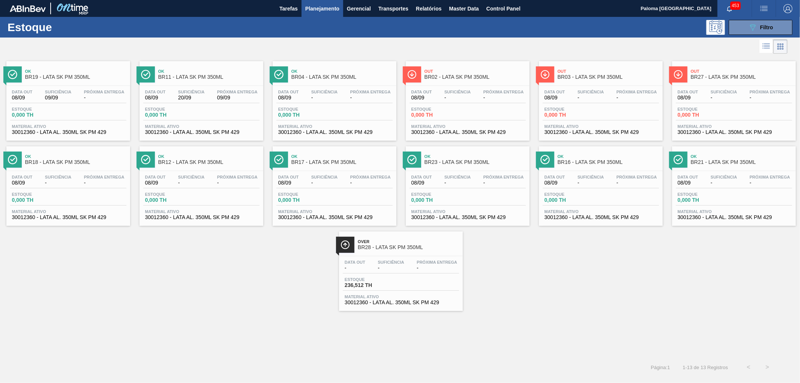
click at [459, 125] on span "Material ativo" at bounding box center [467, 126] width 113 height 5
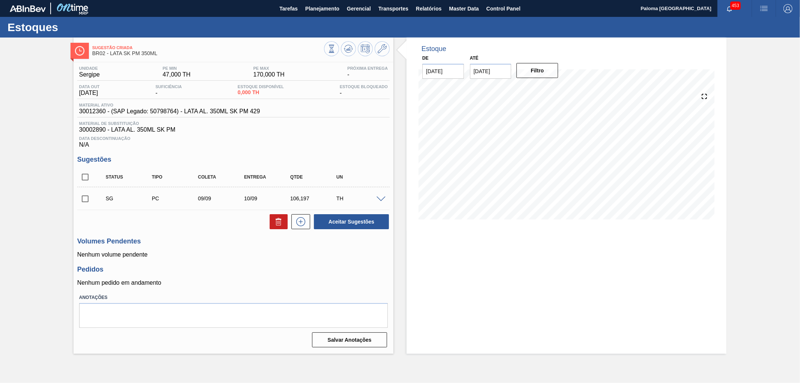
click at [380, 200] on span at bounding box center [381, 200] width 9 height 6
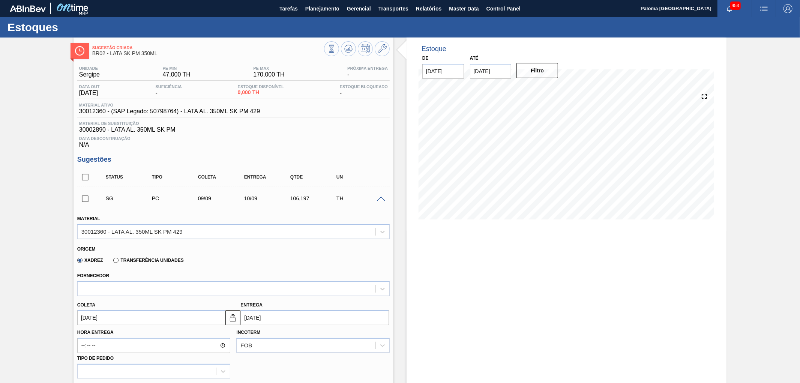
click at [115, 260] on label "Transferência Unidades" at bounding box center [148, 260] width 70 height 5
click at [112, 262] on input "Transferência Unidades" at bounding box center [112, 262] width 0 height 0
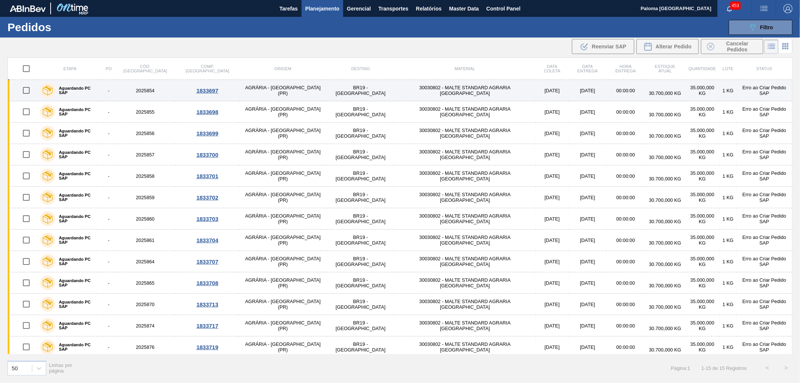
click at [192, 91] on div "1833697" at bounding box center [207, 90] width 61 height 6
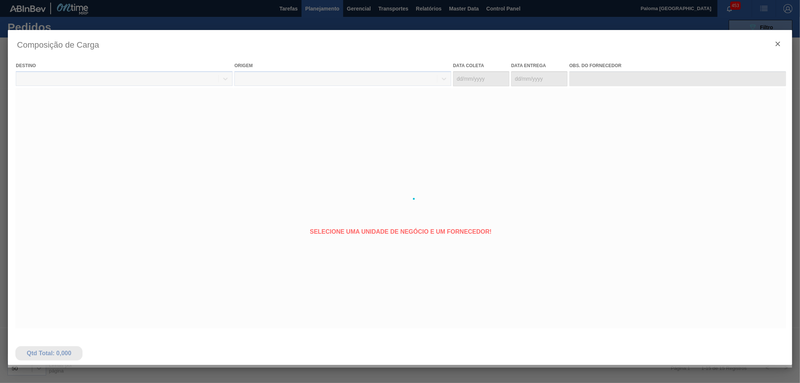
type coleta "[DATE]"
type entrega "[DATE]"
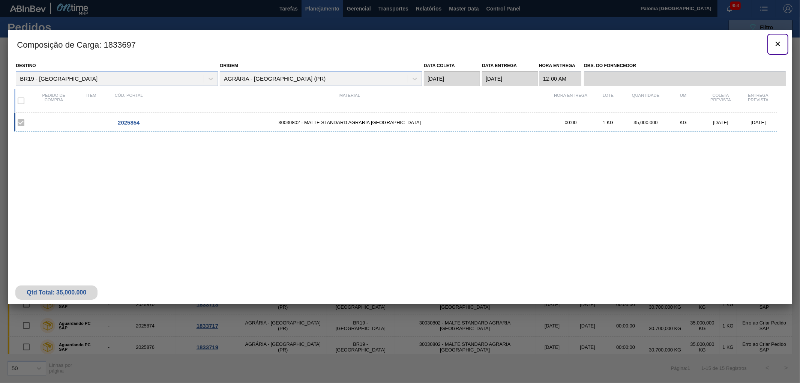
click at [777, 43] on icon "botão de ícone" at bounding box center [778, 44] width 5 height 5
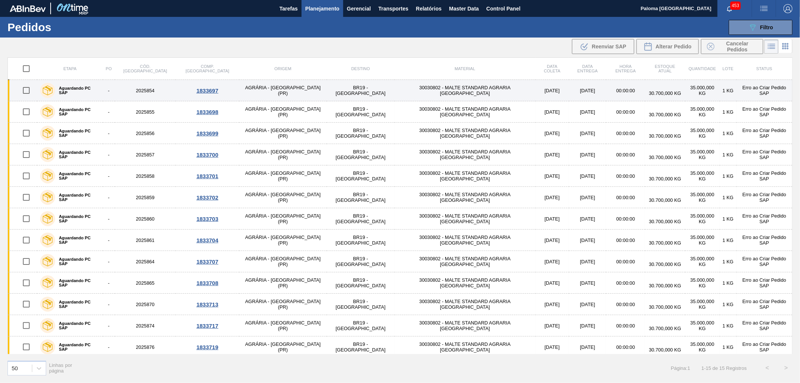
click at [141, 92] on td "2025854" at bounding box center [145, 90] width 61 height 21
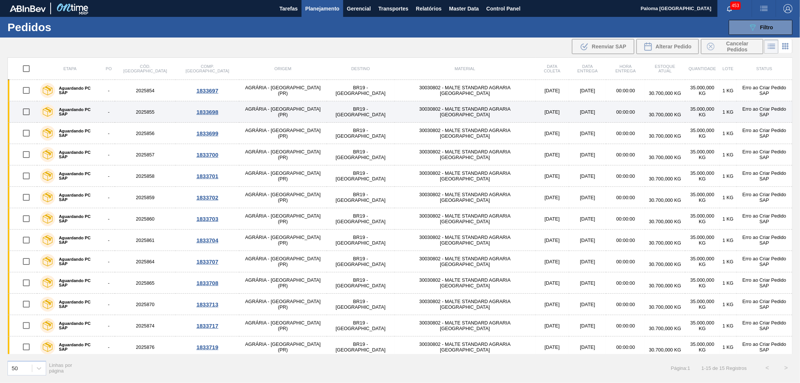
click at [151, 111] on td "2025855" at bounding box center [145, 111] width 61 height 21
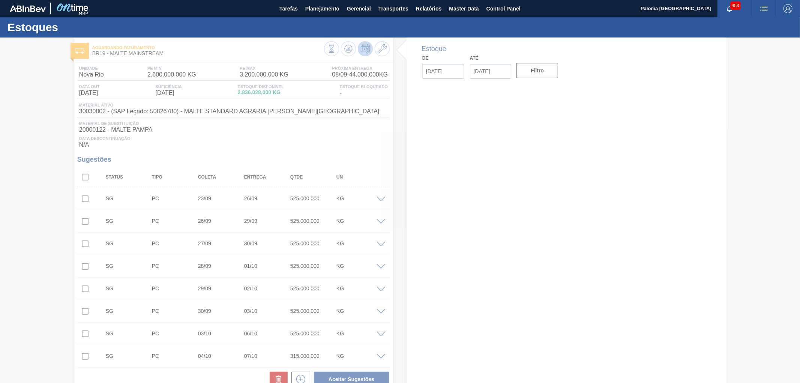
type input "[DATE]"
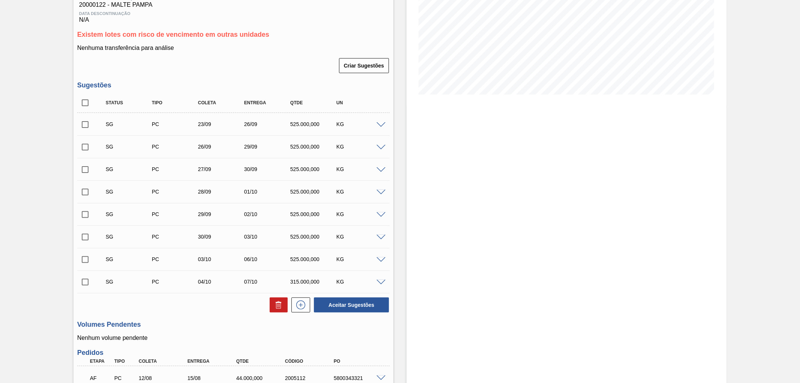
scroll to position [291, 0]
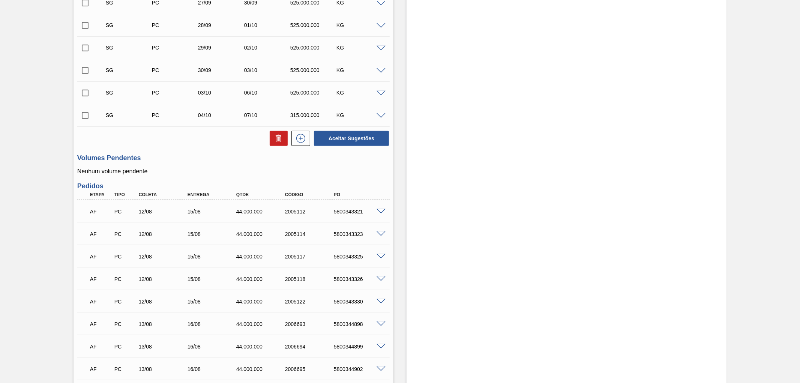
drag, startPoint x: 800, startPoint y: 26, endPoint x: 800, endPoint y: 31, distance: 4.5
click at [800, 31] on main "Tarefas Planejamento Gerencial Transportes Relatórios Master Data Control Panel…" at bounding box center [400, 191] width 800 height 383
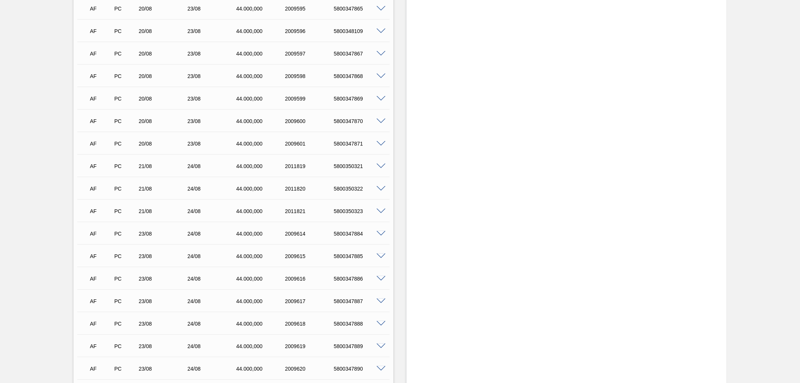
scroll to position [2667, 0]
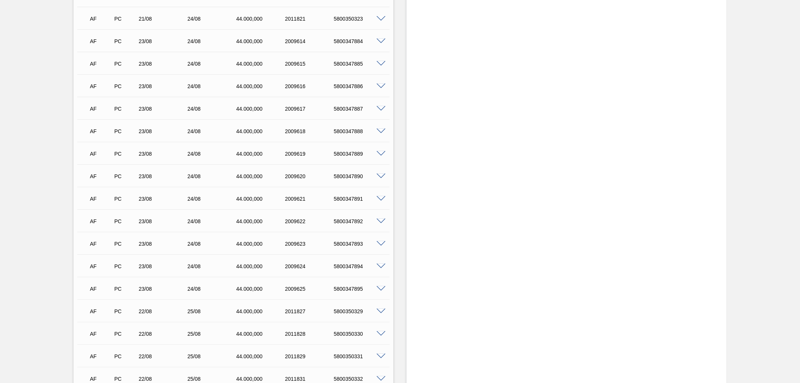
drag, startPoint x: 797, startPoint y: 137, endPoint x: 798, endPoint y: 148, distance: 11.4
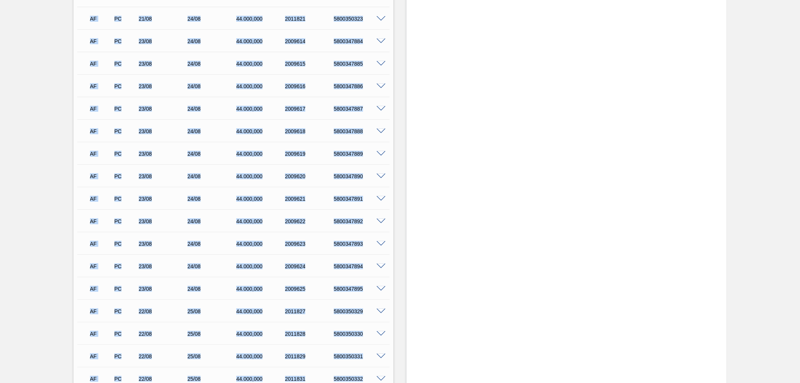
drag, startPoint x: 798, startPoint y: 140, endPoint x: 800, endPoint y: 147, distance: 7.0
click at [800, 0] on html "Tarefas Planejamento Gerencial Transportes Relatórios Master Data Control Panel…" at bounding box center [400, 0] width 800 height 0
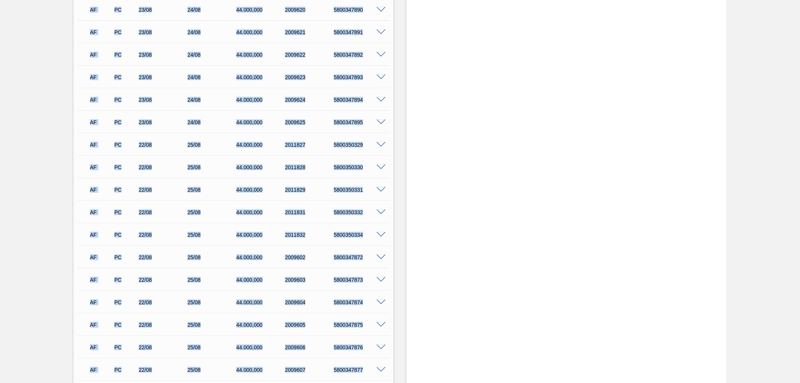
scroll to position [3042, 0]
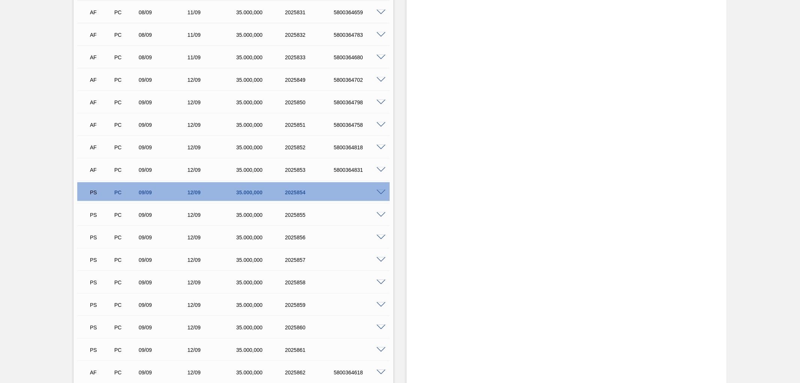
scroll to position [5459, 0]
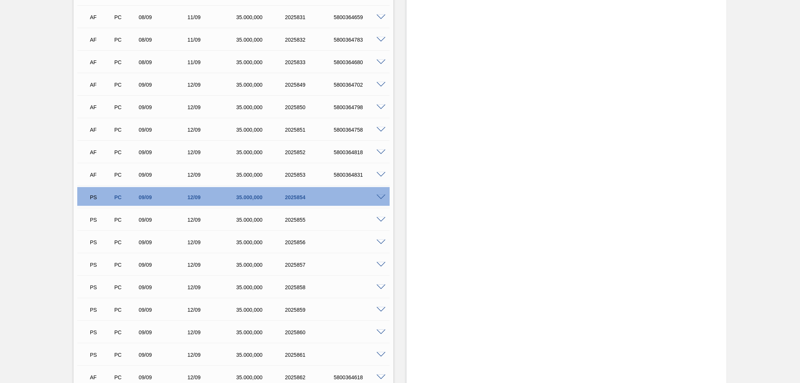
click at [380, 195] on span at bounding box center [381, 198] width 9 height 6
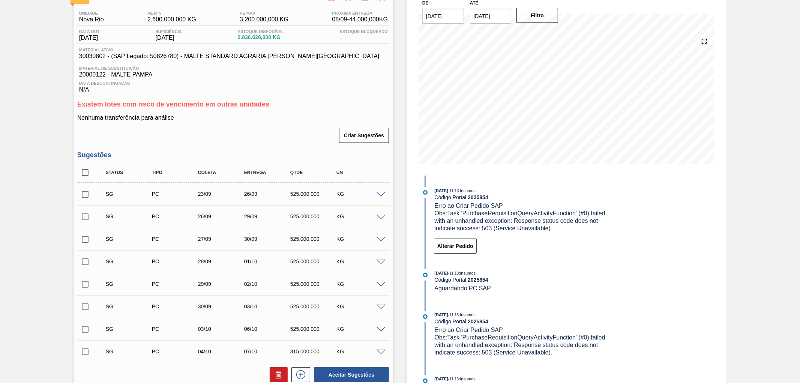
scroll to position [42, 0]
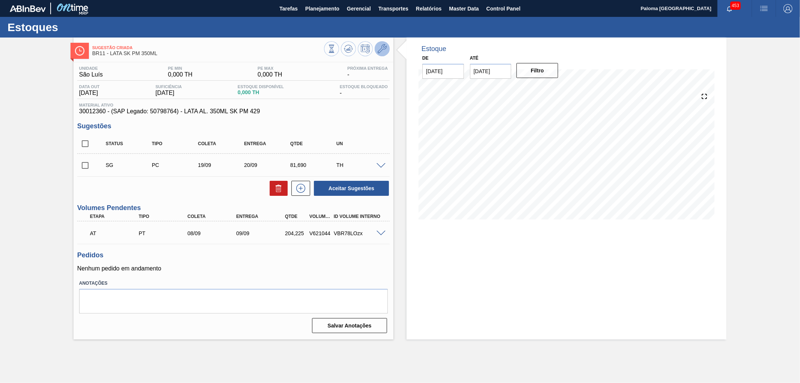
click at [382, 49] on icon at bounding box center [382, 48] width 9 height 9
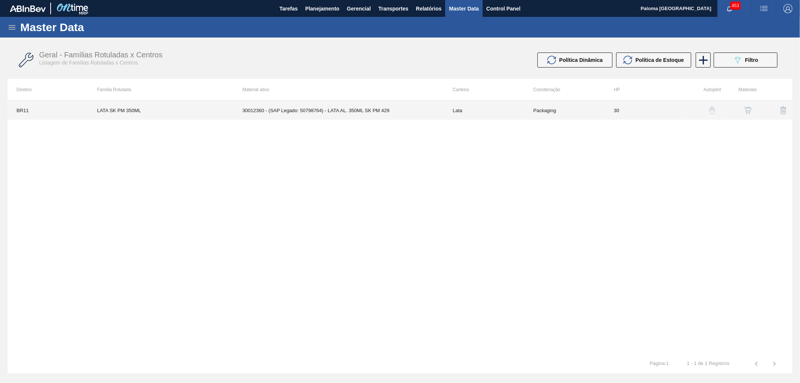
click at [375, 111] on td "30012360 - (SAP Legado: 50798764) - LATA AL. 350ML SK PM 429" at bounding box center [338, 110] width 210 height 19
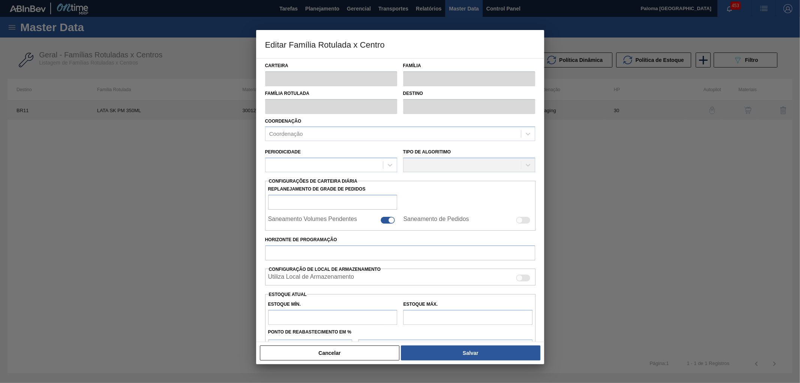
type input "Lata"
type input "LATA SK PM 350ML"
type input "BR11 - [GEOGRAPHIC_DATA]"
type input "0"
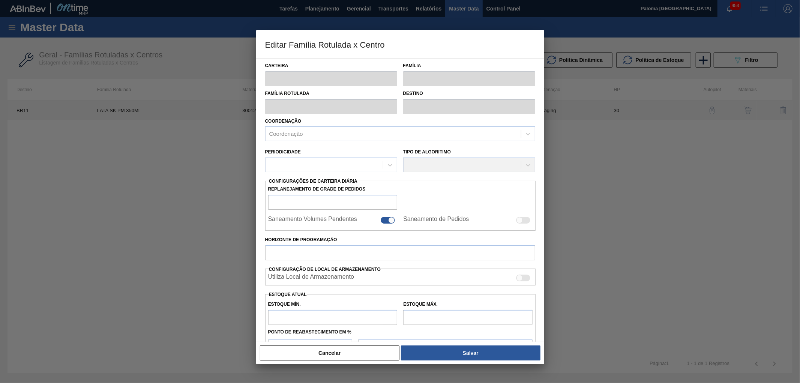
checkbox input "true"
type input "30"
type input "0"
type input "100"
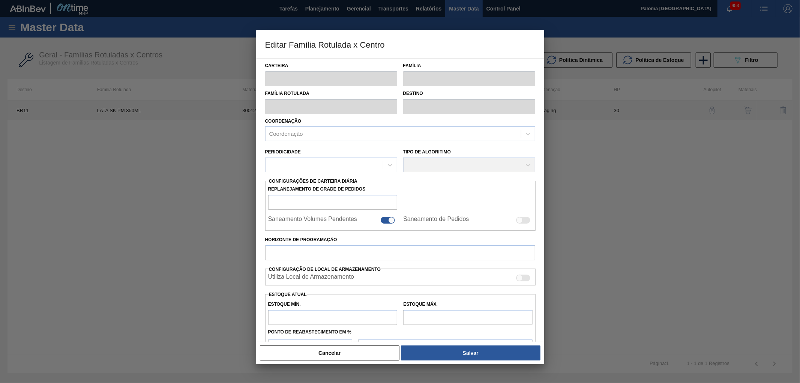
type input "0,000"
checkbox input "true"
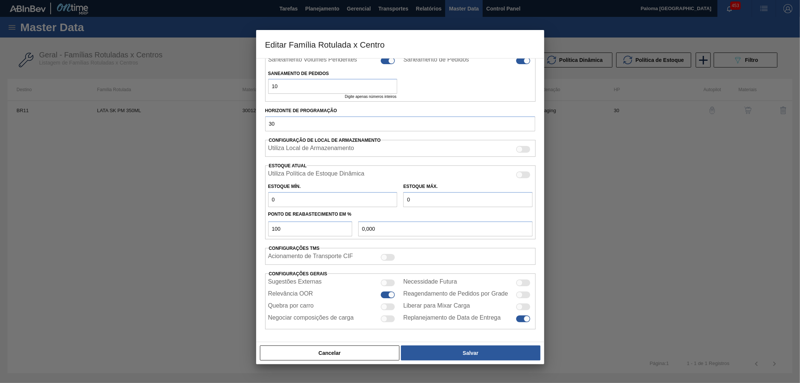
scroll to position [162, 0]
click at [361, 357] on button "Cancelar" at bounding box center [330, 352] width 140 height 15
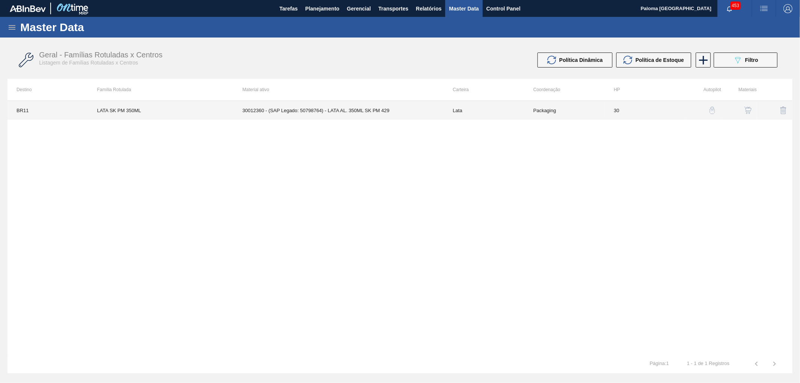
click at [510, 113] on td "Lata" at bounding box center [484, 110] width 81 height 19
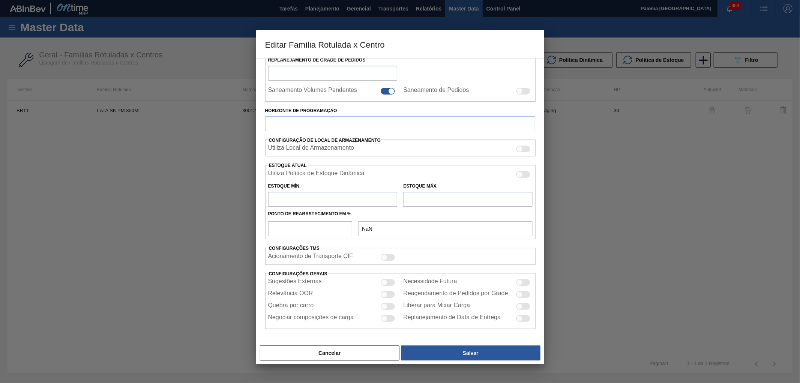
type input "Lata"
type input "LATA SK PM 350ML"
type input "BR11 - [GEOGRAPHIC_DATA]"
type input "0"
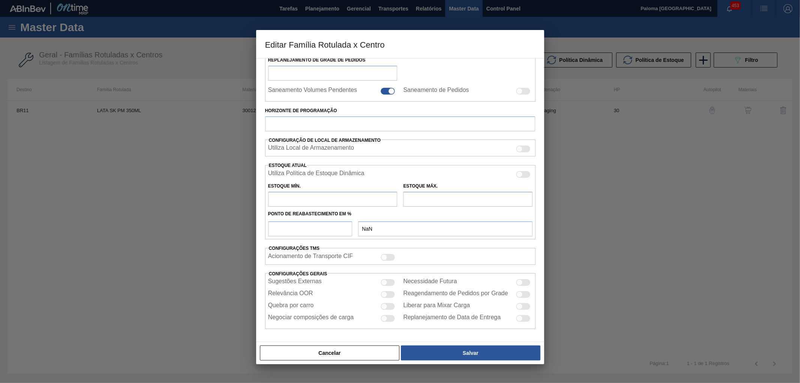
checkbox input "true"
type input "30"
type input "0"
type input "100"
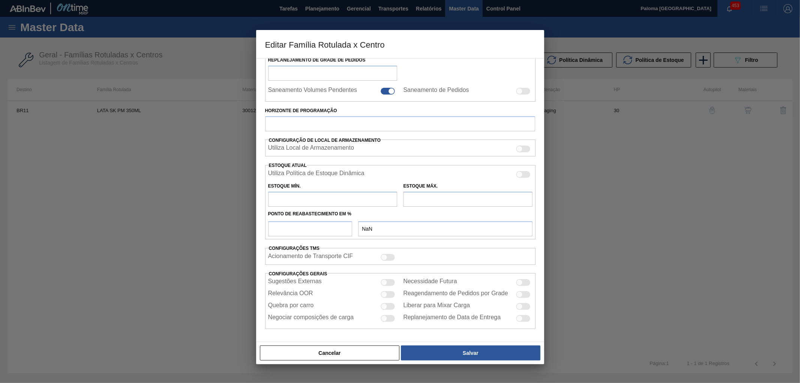
type input "0,000"
checkbox input "true"
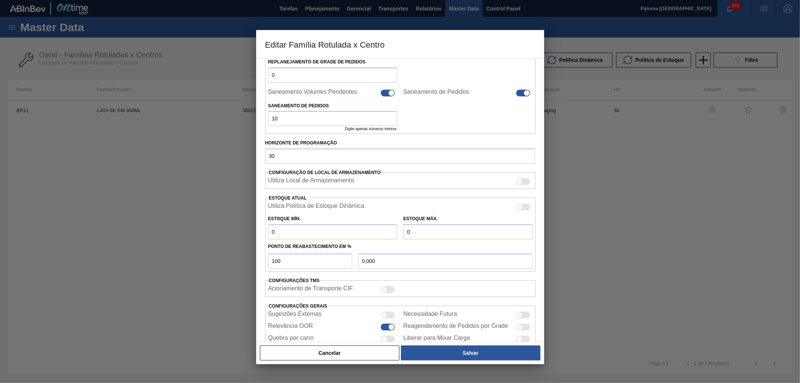
scroll to position [131, 0]
drag, startPoint x: 386, startPoint y: 354, endPoint x: 394, endPoint y: 347, distance: 11.4
click at [387, 354] on button "Cancelar" at bounding box center [330, 352] width 140 height 15
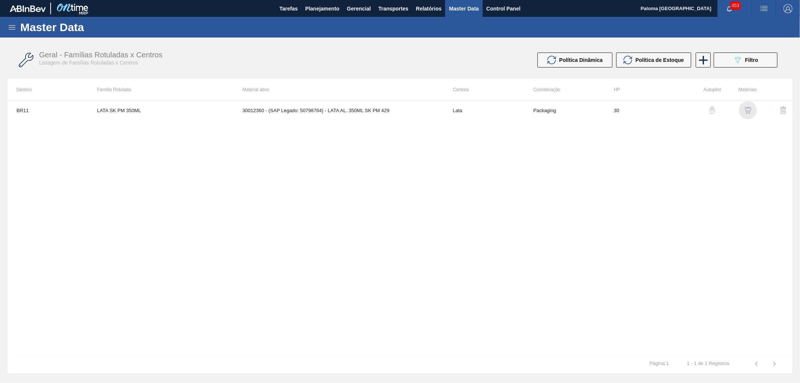
click at [750, 107] on img "button" at bounding box center [748, 111] width 8 height 8
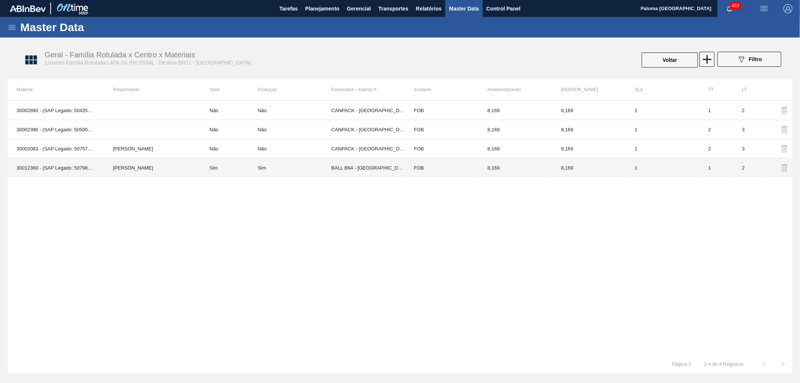
click at [362, 172] on td "BALL B64 - [GEOGRAPHIC_DATA] ([GEOGRAPHIC_DATA])" at bounding box center [368, 167] width 74 height 19
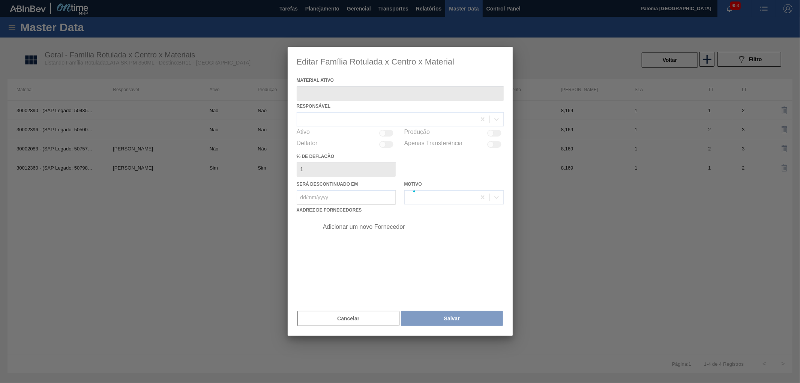
type ativo "30012360 - (SAP Legado: 50798764) - LATA AL. 350ML SK PM 429"
checkbox input "true"
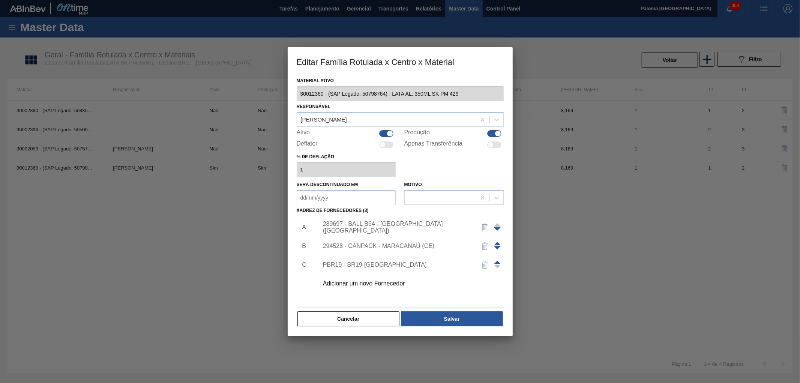
click at [374, 270] on div "PBR19 - BR19-[GEOGRAPHIC_DATA]" at bounding box center [408, 264] width 189 height 19
click at [373, 265] on div "PBR19 - BR19-[GEOGRAPHIC_DATA]" at bounding box center [396, 264] width 147 height 7
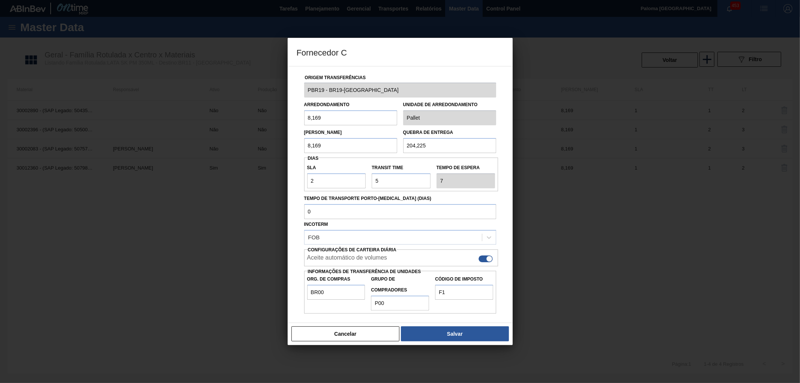
click at [371, 335] on button "Cancelar" at bounding box center [345, 333] width 108 height 15
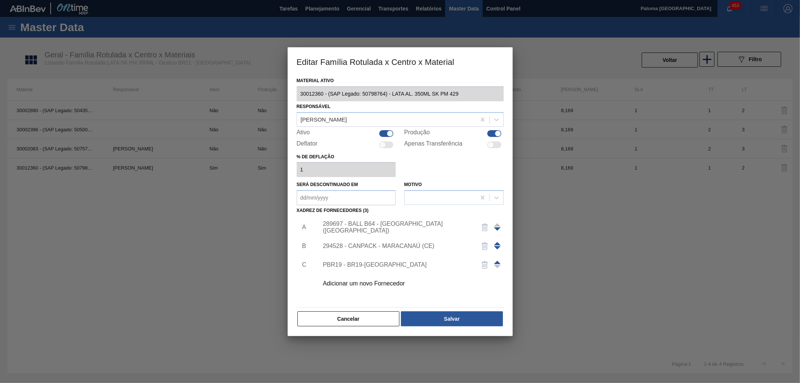
drag, startPoint x: 372, startPoint y: 313, endPoint x: 370, endPoint y: 309, distance: 4.5
click at [372, 313] on button "Cancelar" at bounding box center [348, 318] width 102 height 15
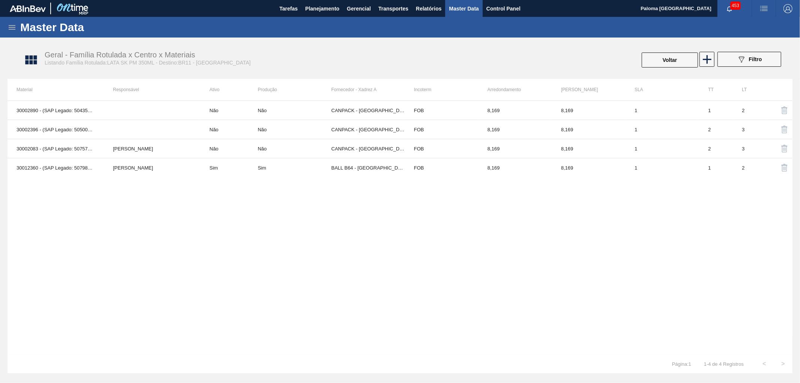
click at [9, 22] on div "Master Data" at bounding box center [400, 27] width 800 height 21
click at [9, 26] on icon at bounding box center [12, 27] width 9 height 9
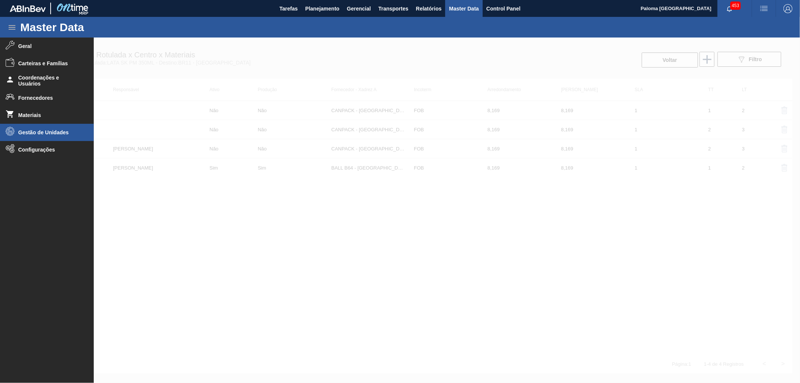
click at [50, 131] on span "Gestão de Unidades" at bounding box center [49, 132] width 62 height 6
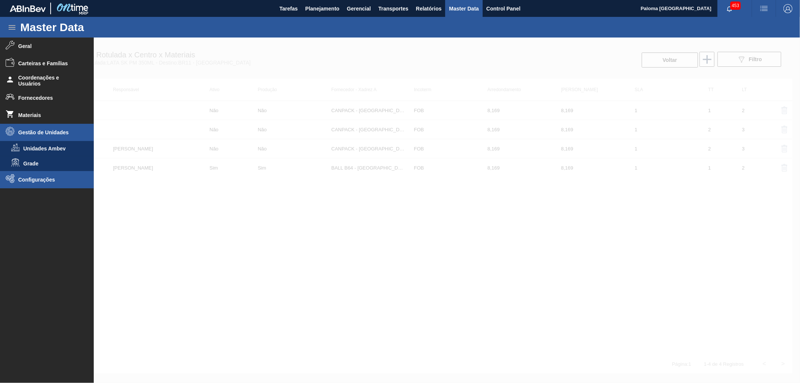
click at [40, 178] on span "Configurações" at bounding box center [49, 180] width 62 height 6
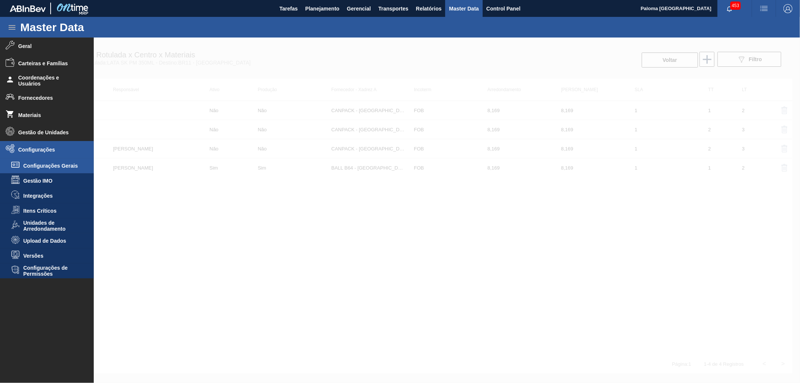
click at [65, 166] on span "Configurações Gerais" at bounding box center [52, 166] width 58 height 6
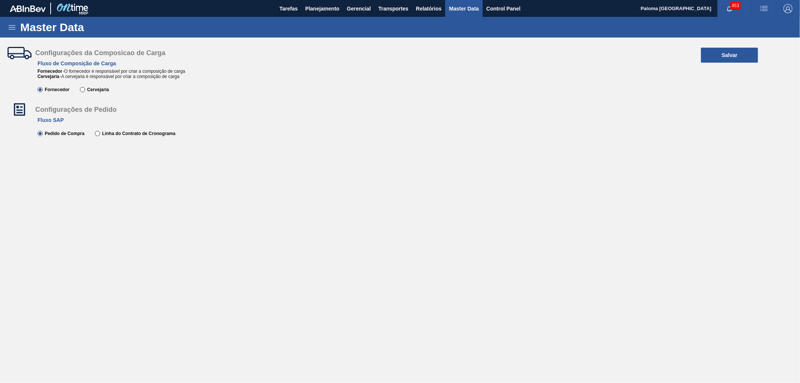
click at [7, 25] on div "Master Data" at bounding box center [400, 27] width 800 height 21
click at [11, 27] on icon at bounding box center [12, 27] width 9 height 9
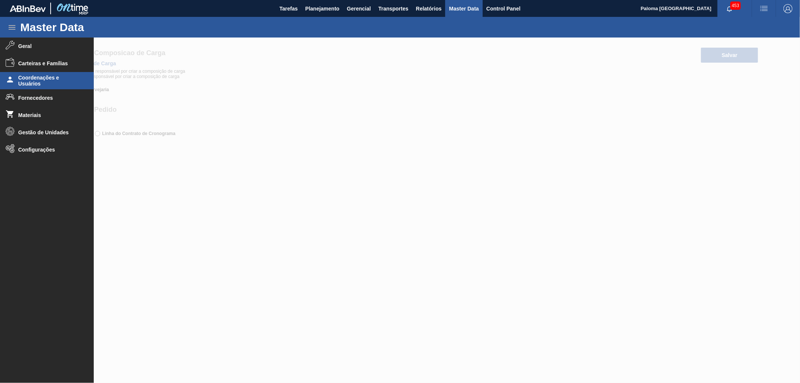
click at [47, 84] on span "Coordenações e Usuários" at bounding box center [49, 81] width 62 height 12
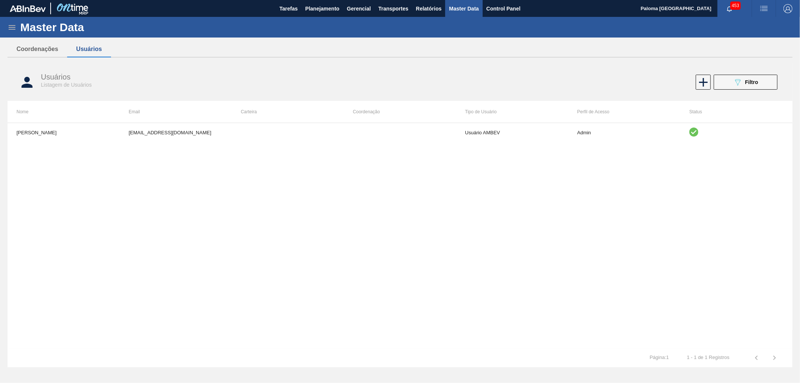
click at [10, 25] on icon at bounding box center [12, 27] width 7 height 5
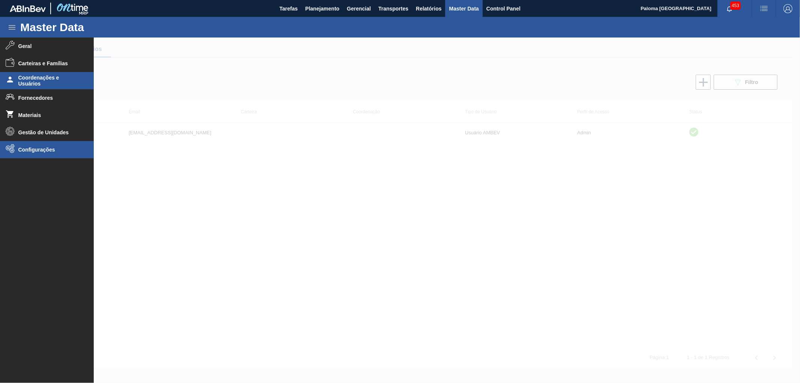
click at [36, 150] on span "Configurações" at bounding box center [49, 150] width 62 height 6
